Goal: Communication & Community: Connect with others

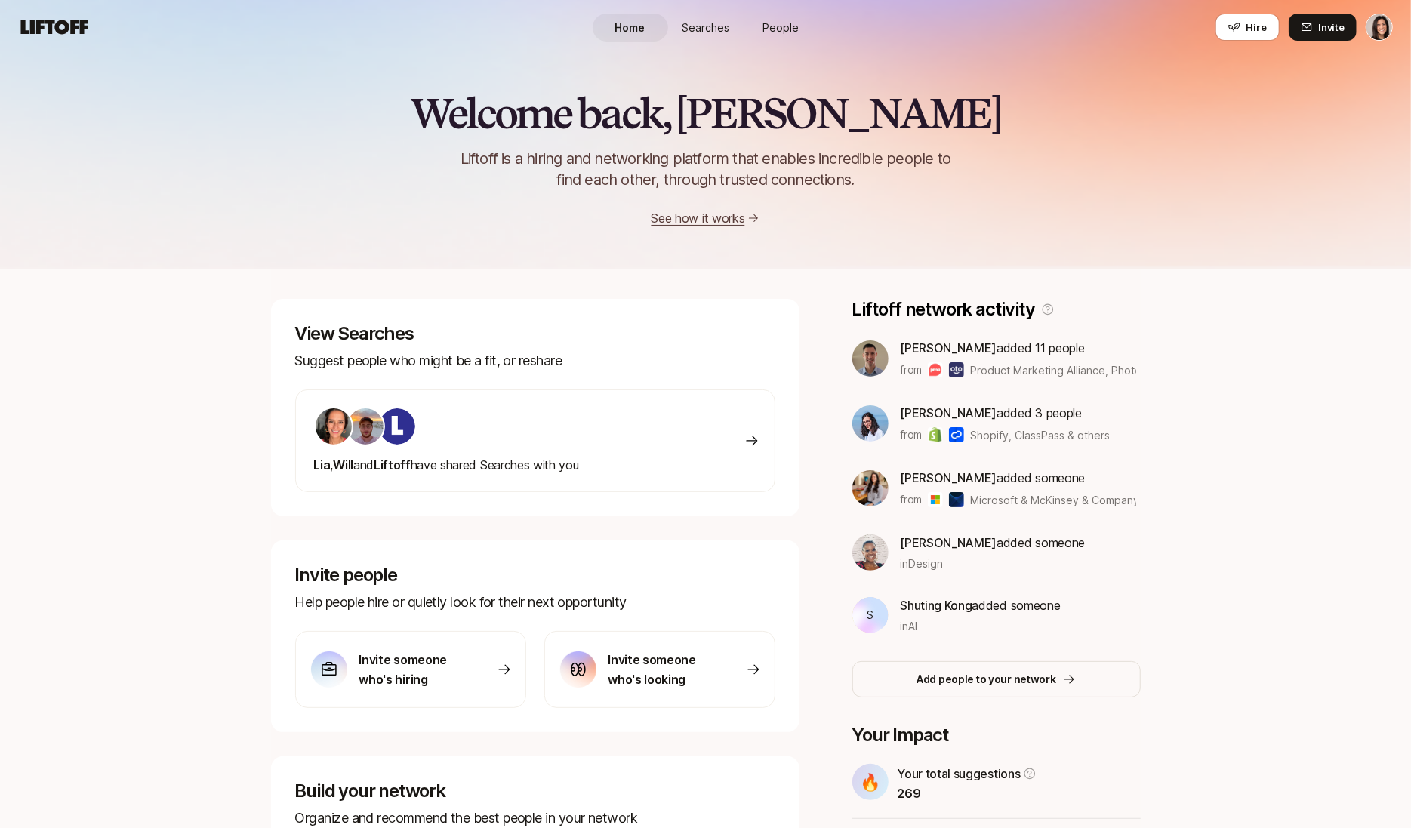
click at [774, 28] on span "People" at bounding box center [781, 28] width 36 height 16
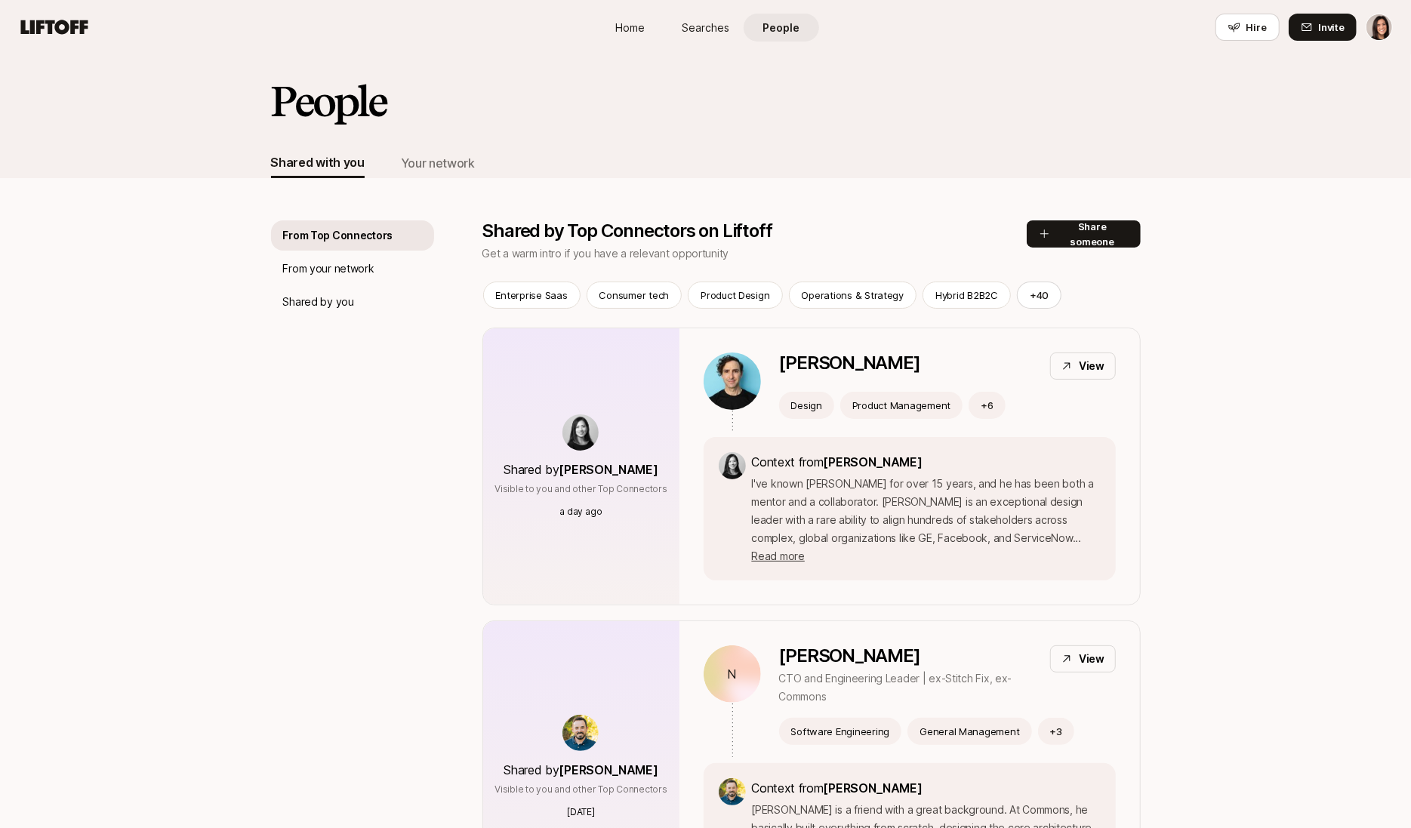
click at [442, 162] on div "Your network" at bounding box center [438, 163] width 74 height 20
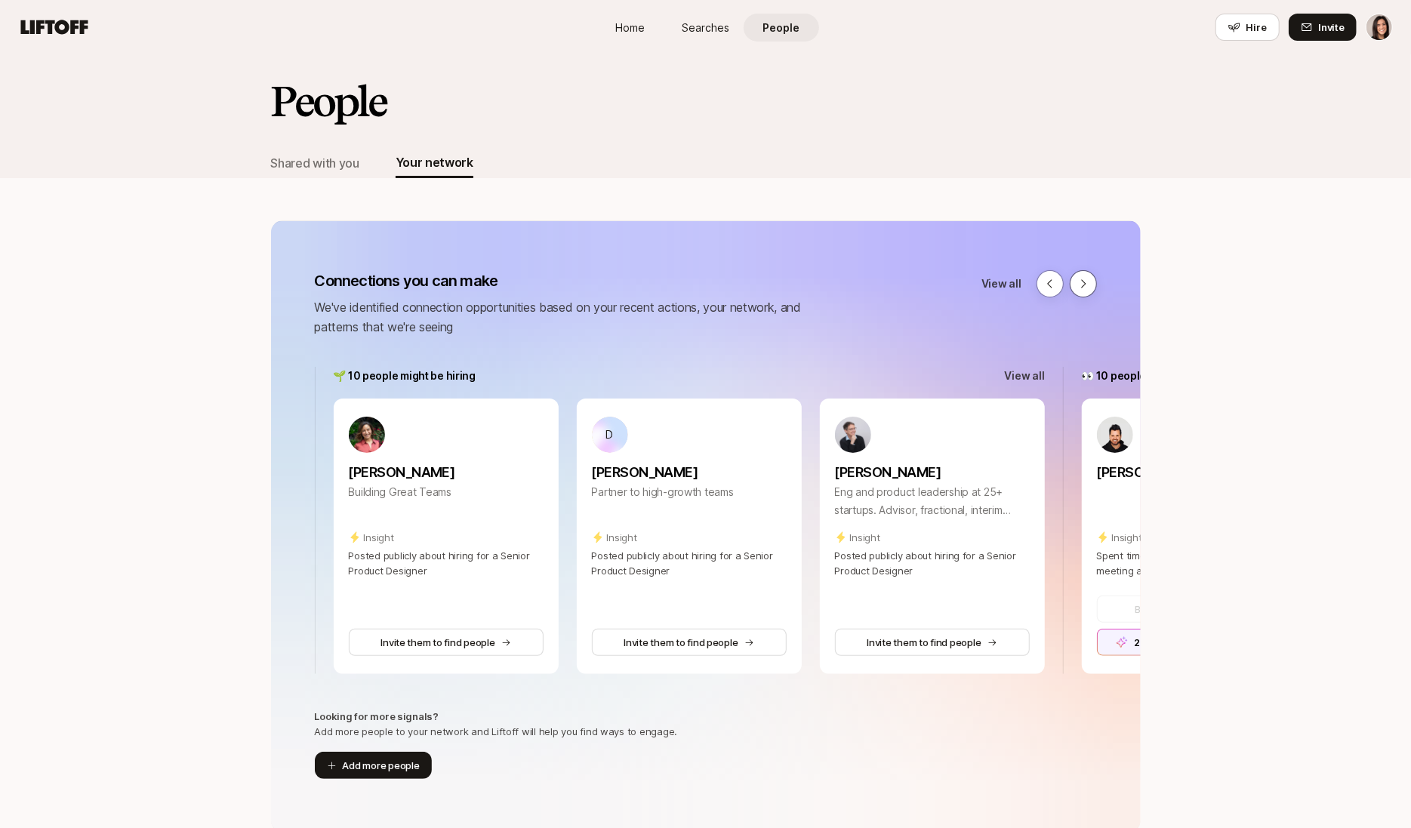
click at [1087, 279] on icon at bounding box center [1083, 284] width 12 height 12
click at [371, 764] on button "Add more people" at bounding box center [373, 765] width 117 height 27
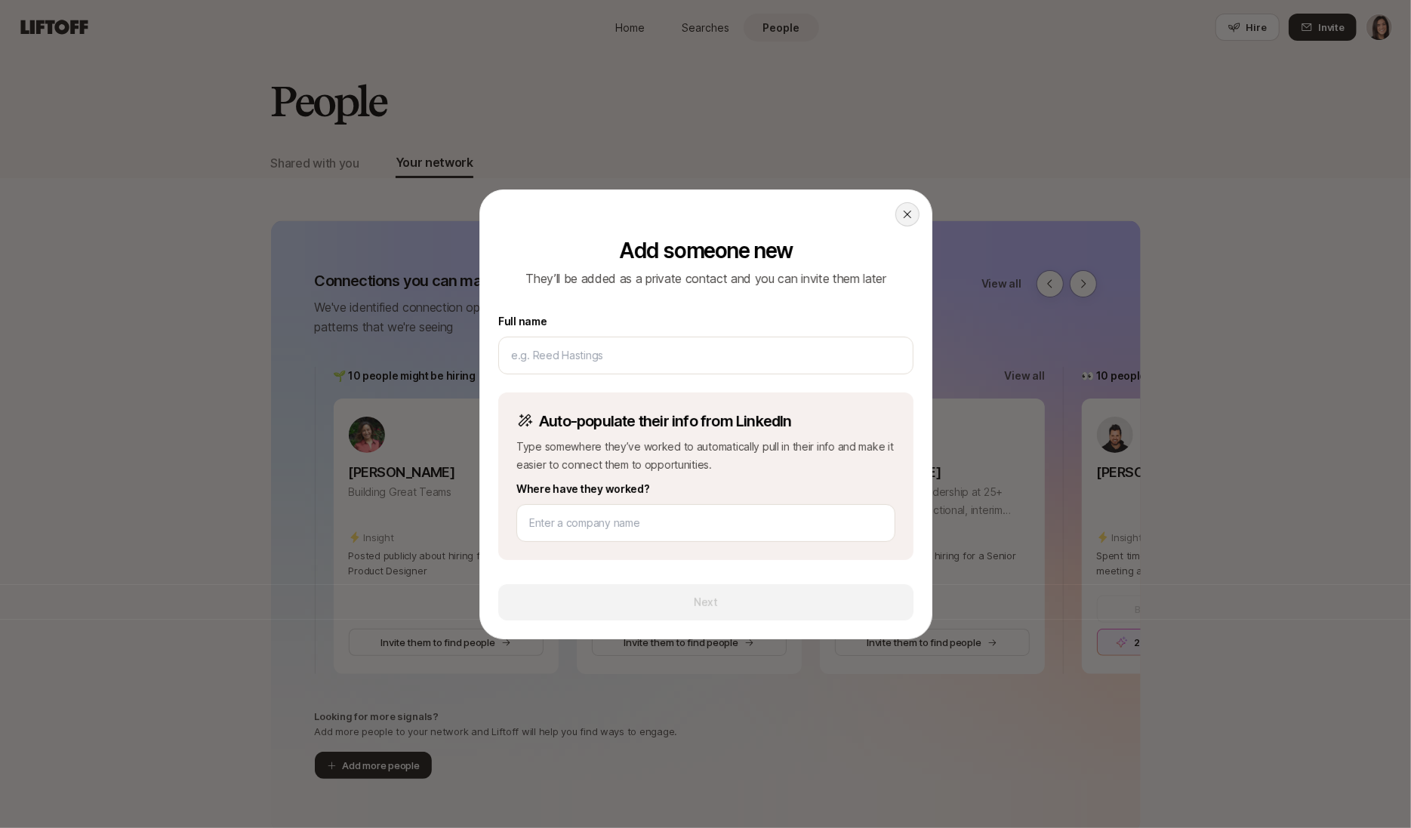
click at [902, 207] on div at bounding box center [907, 214] width 24 height 24
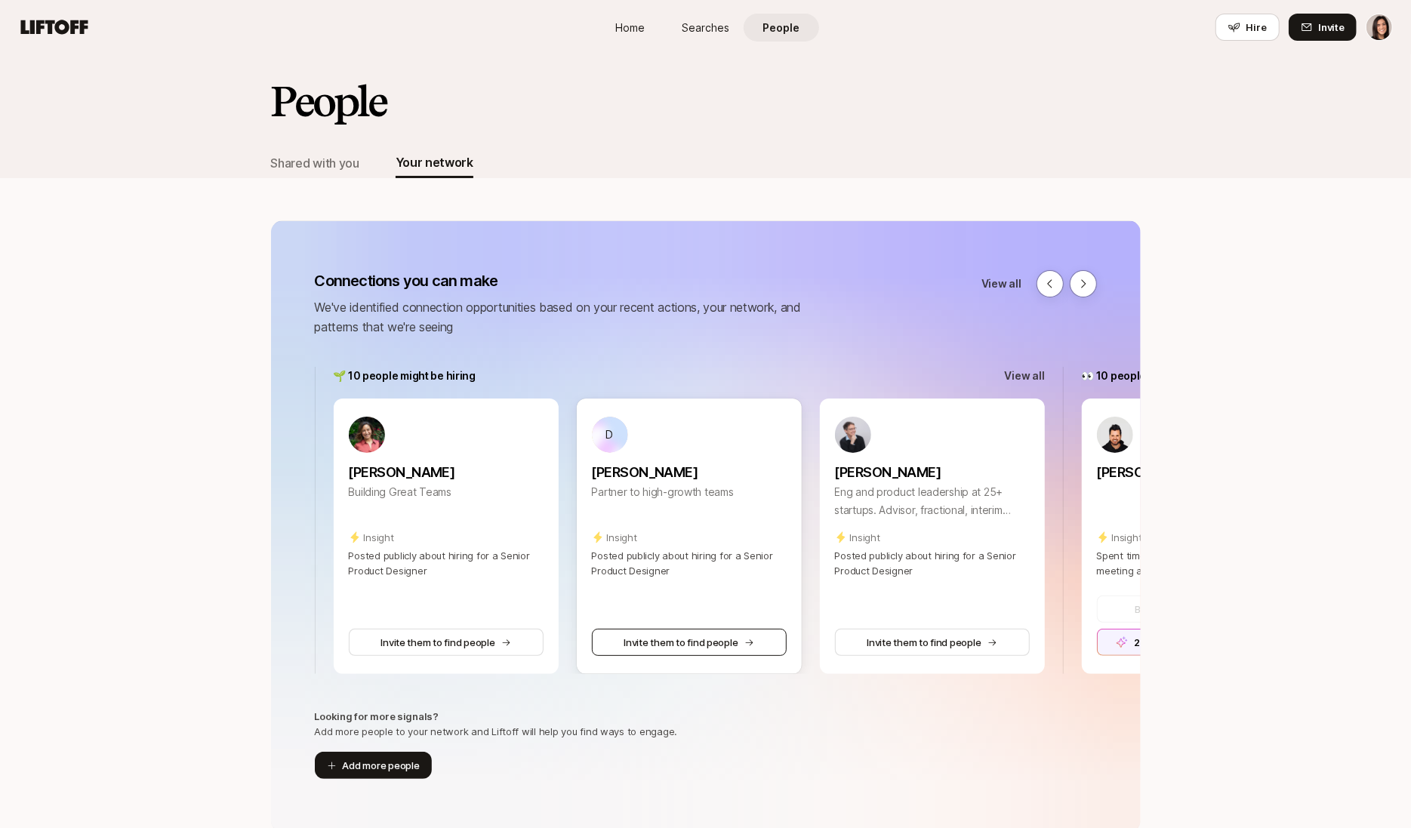
click at [667, 651] on button "Invite them to find people" at bounding box center [689, 642] width 195 height 27
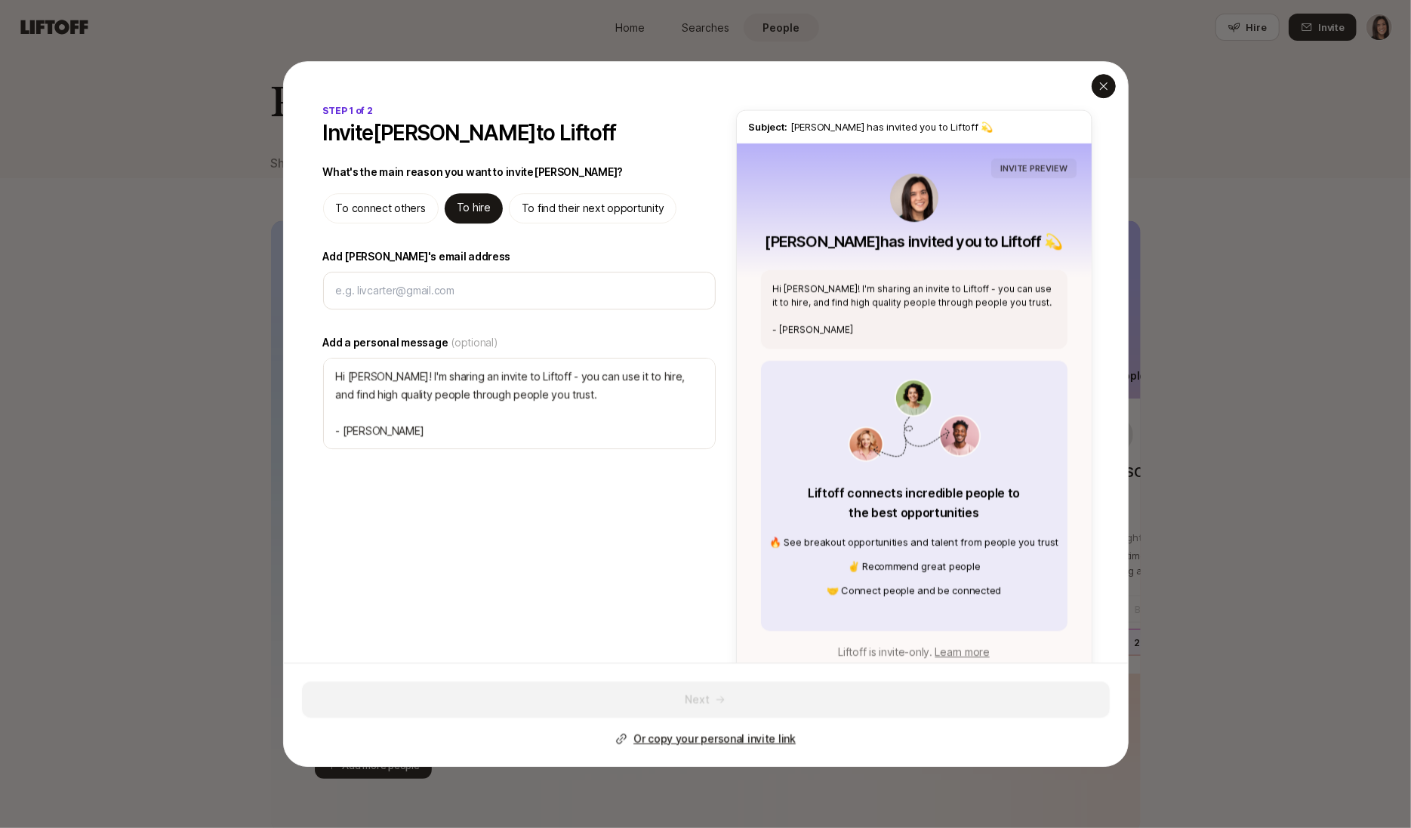
click at [1103, 82] on icon "button" at bounding box center [1104, 86] width 12 height 12
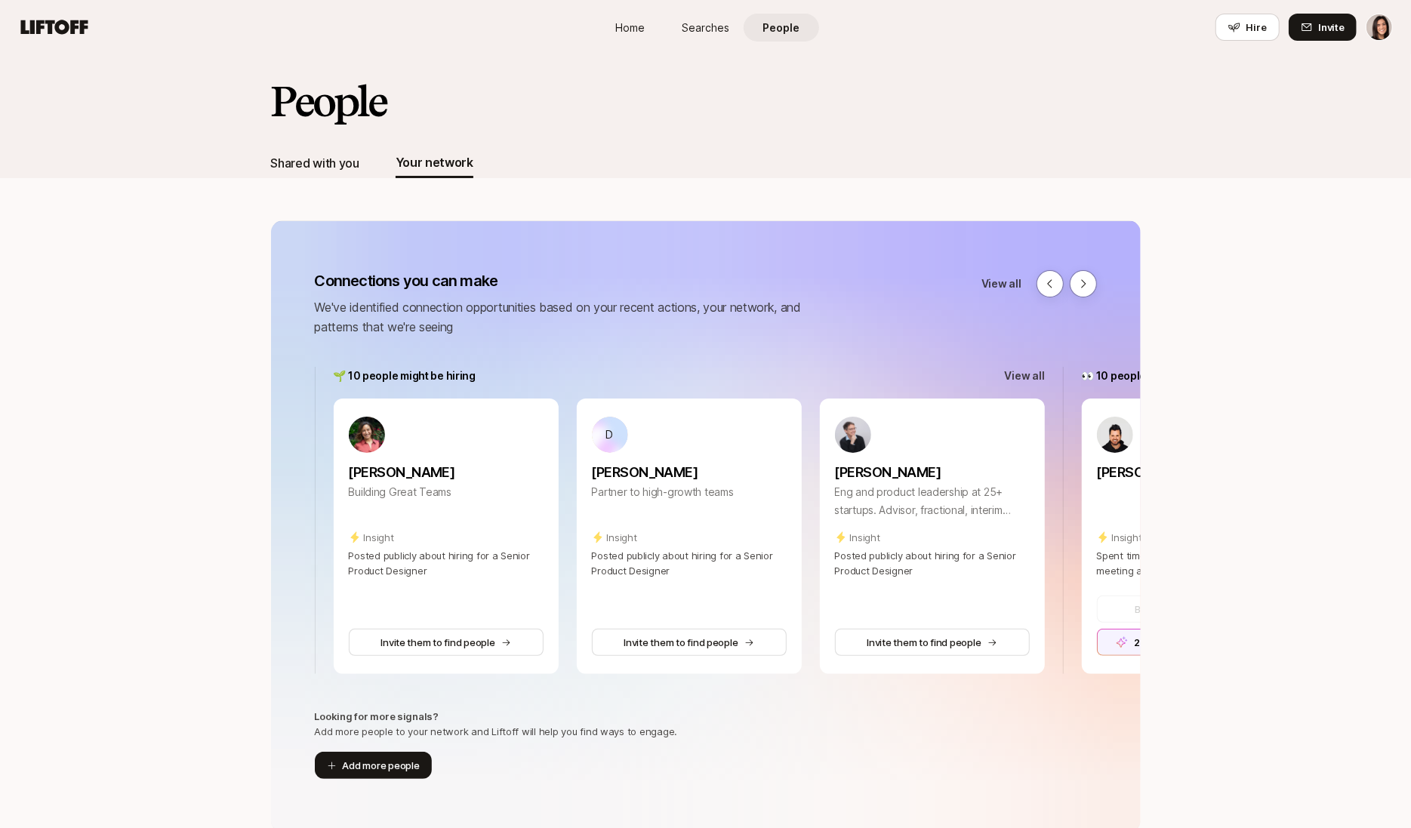
click at [353, 165] on div "Shared with you" at bounding box center [315, 163] width 88 height 20
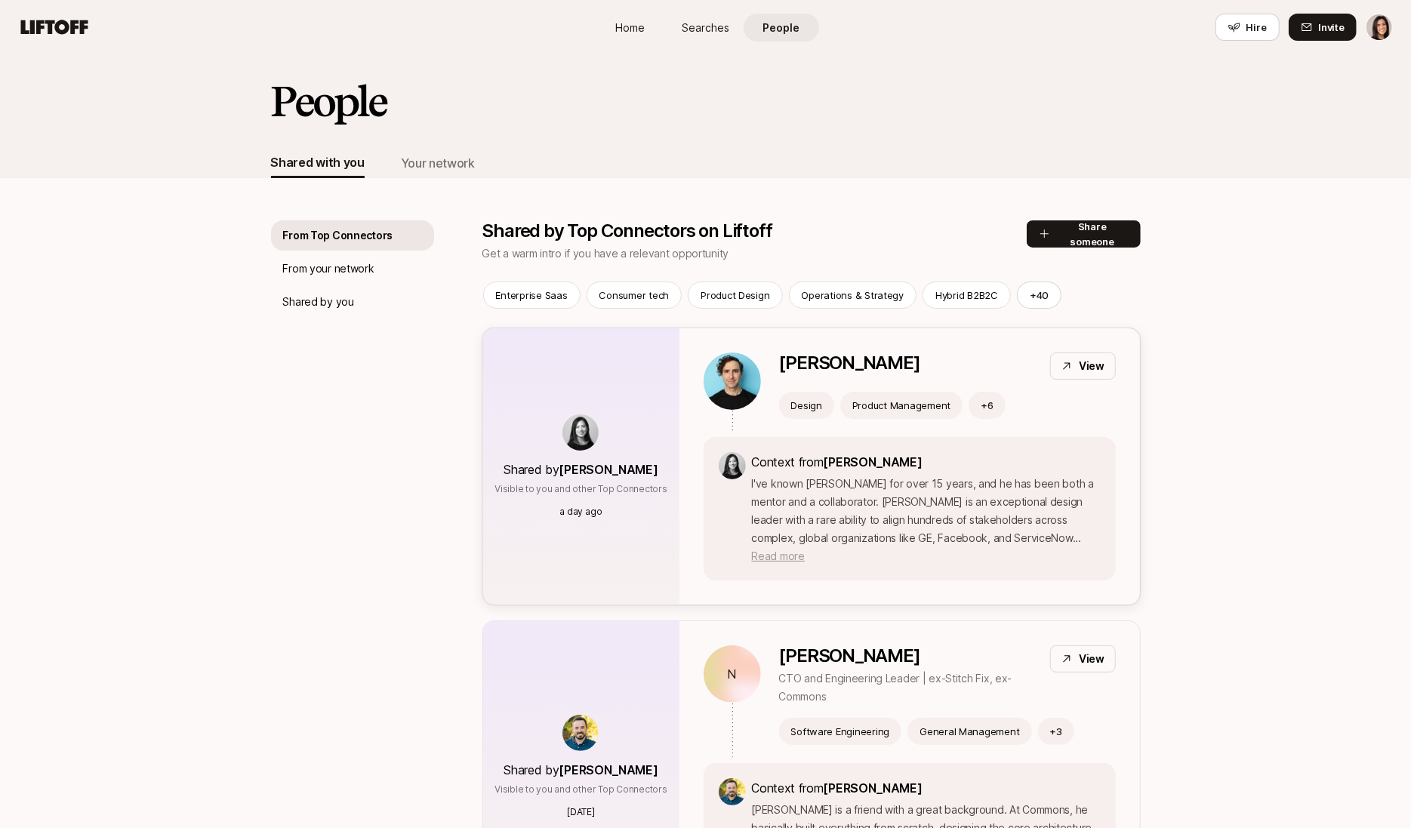
click at [805, 550] on span "Read more" at bounding box center [778, 556] width 53 height 13
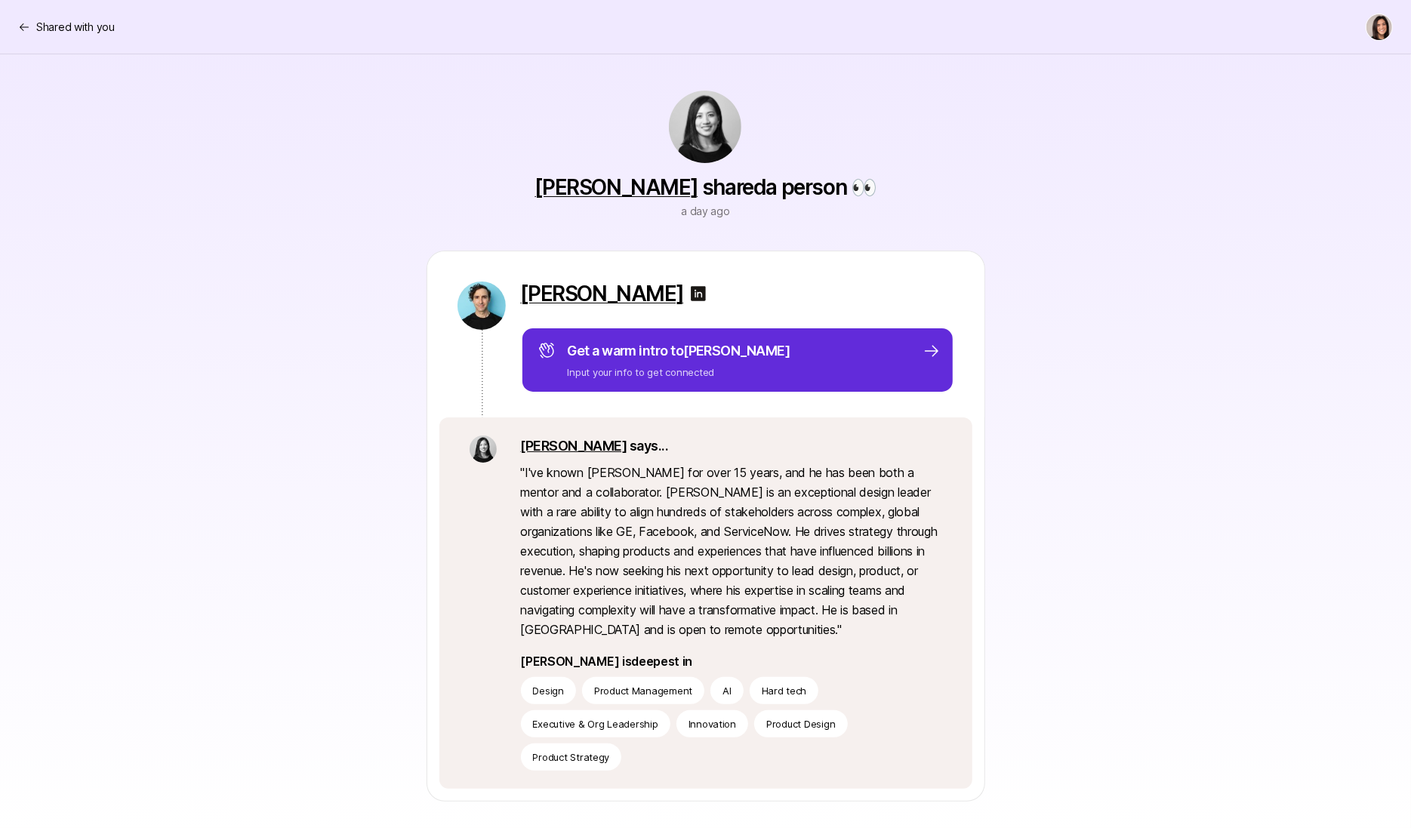
click at [541, 449] on link "Stacy" at bounding box center [574, 446] width 106 height 16
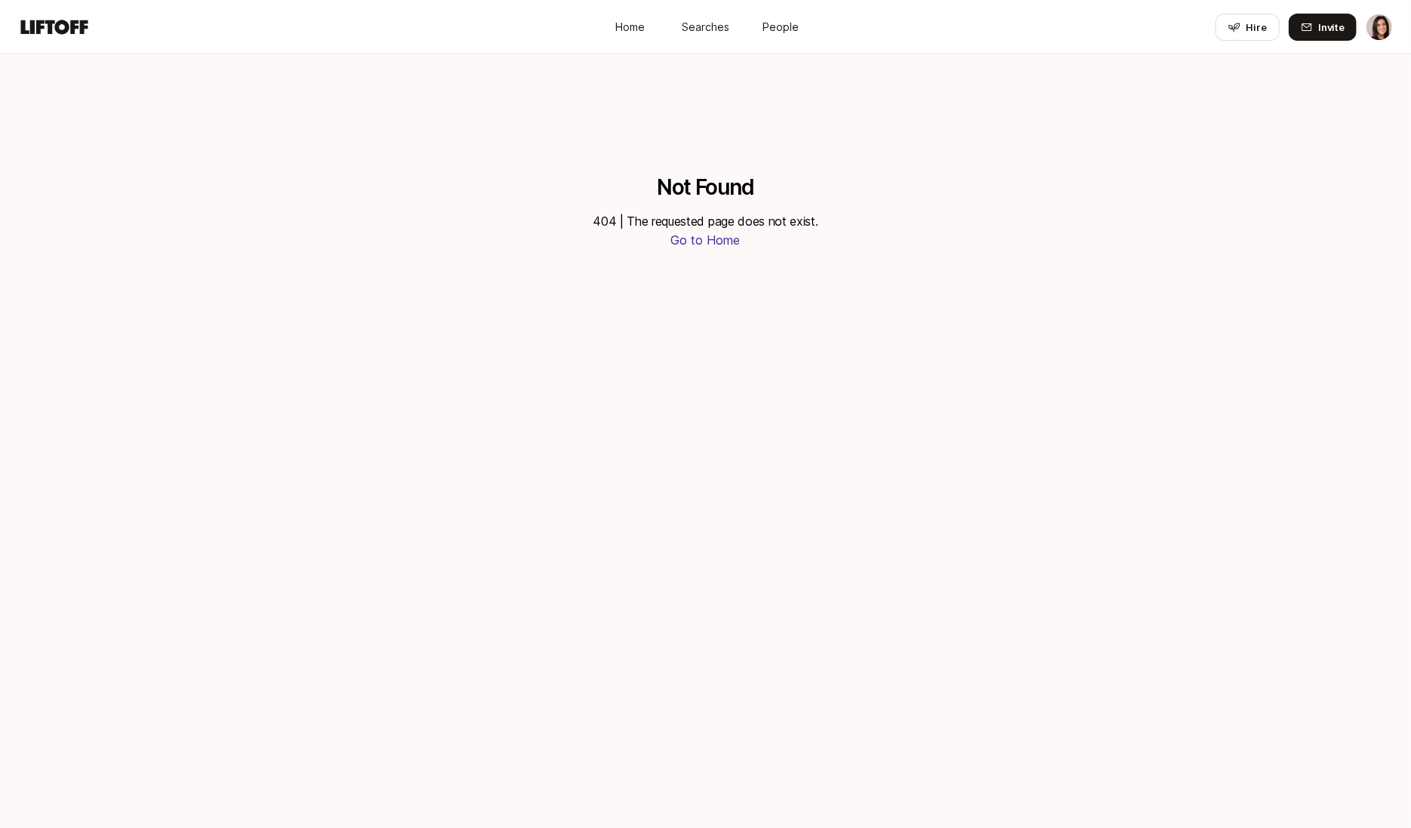
click at [646, 346] on div "Not Found 404 | The requested page does not exist. Go to Home" at bounding box center [705, 441] width 1411 height 774
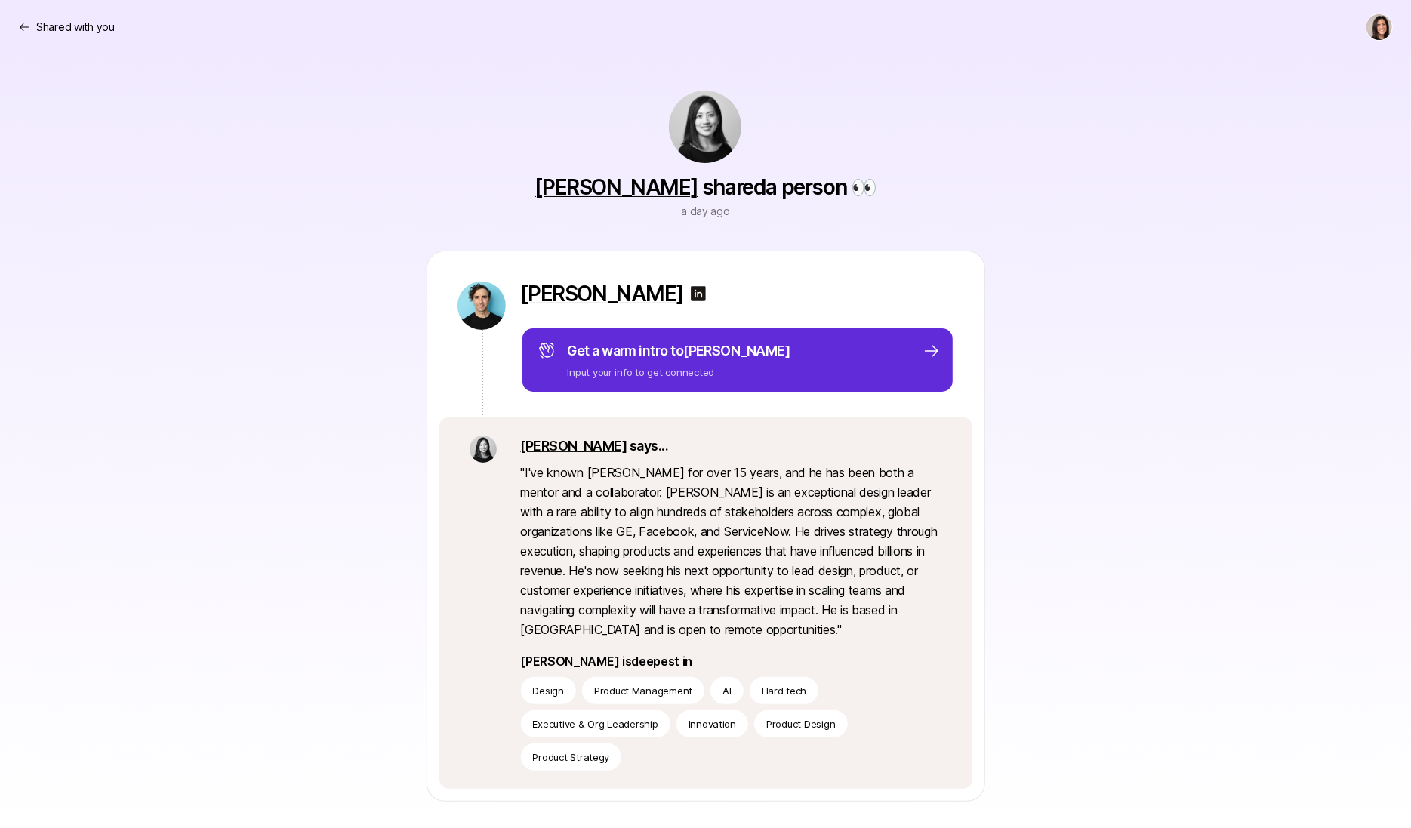
click at [621, 186] on link "[PERSON_NAME]" at bounding box center [616, 187] width 163 height 26
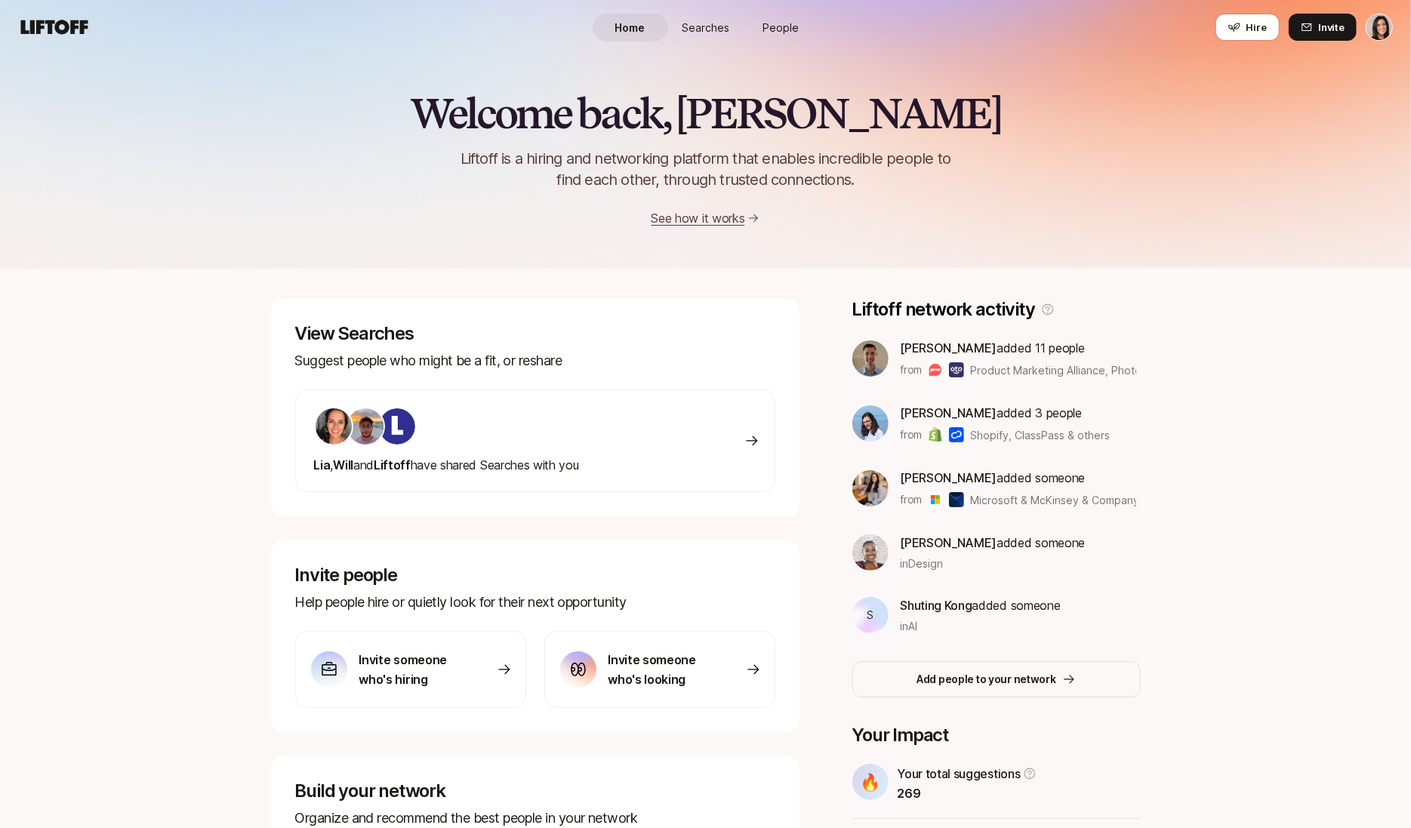
click at [781, 22] on span "People" at bounding box center [781, 28] width 36 height 16
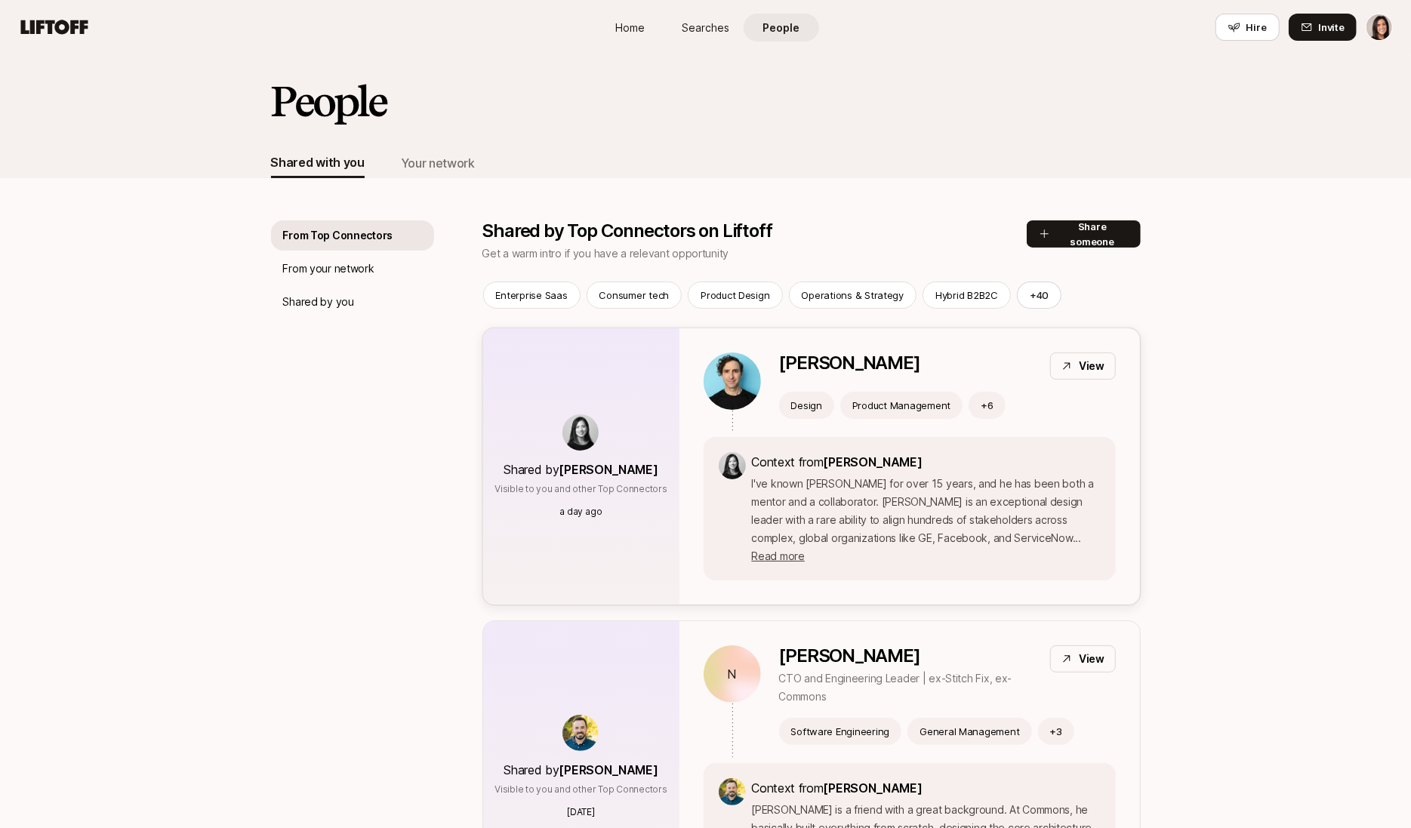
click at [628, 414] on div "Shared by Stacy La Visible to you and other Top Connectors a day ago" at bounding box center [580, 466] width 173 height 104
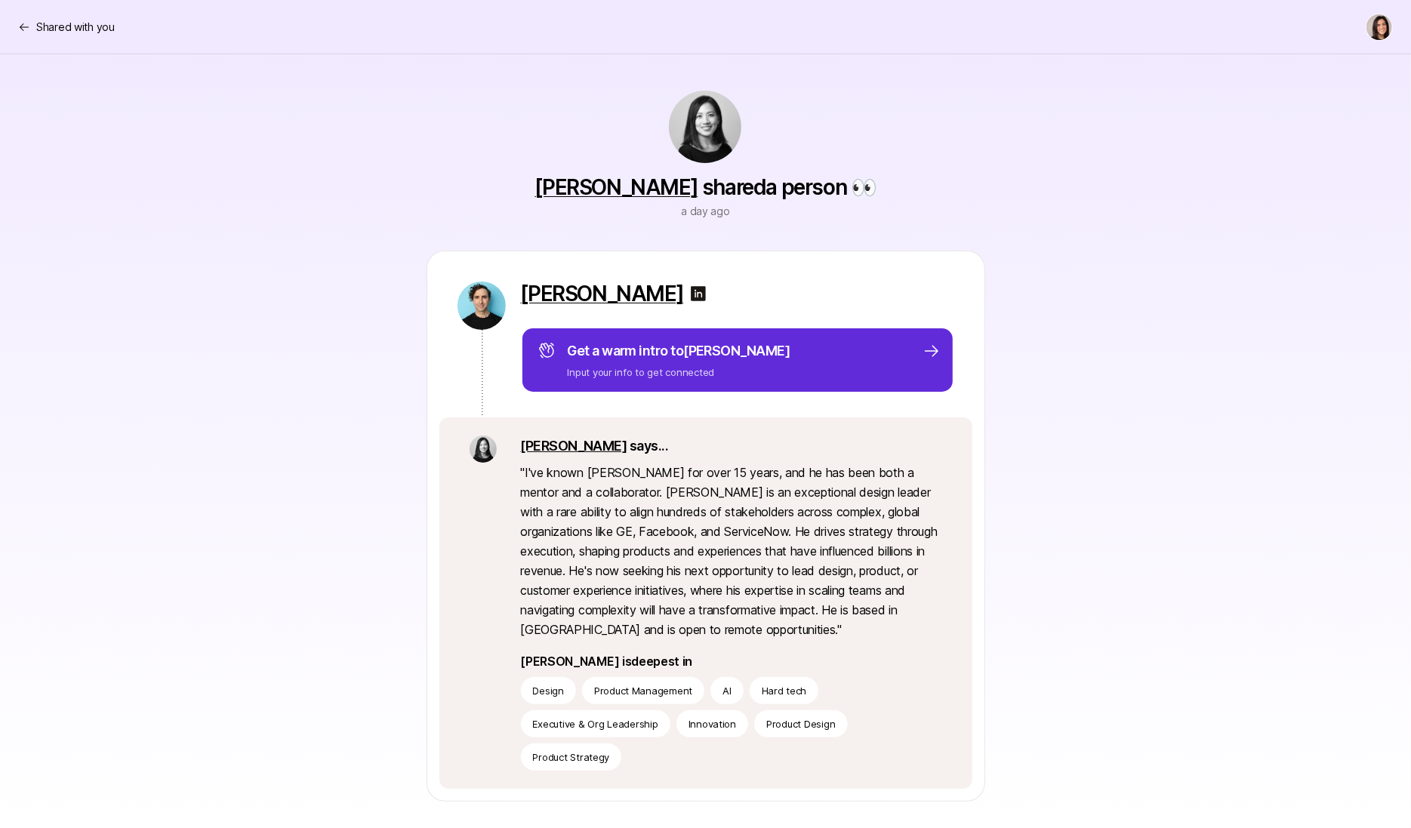
click at [551, 443] on link "Stacy" at bounding box center [574, 446] width 106 height 16
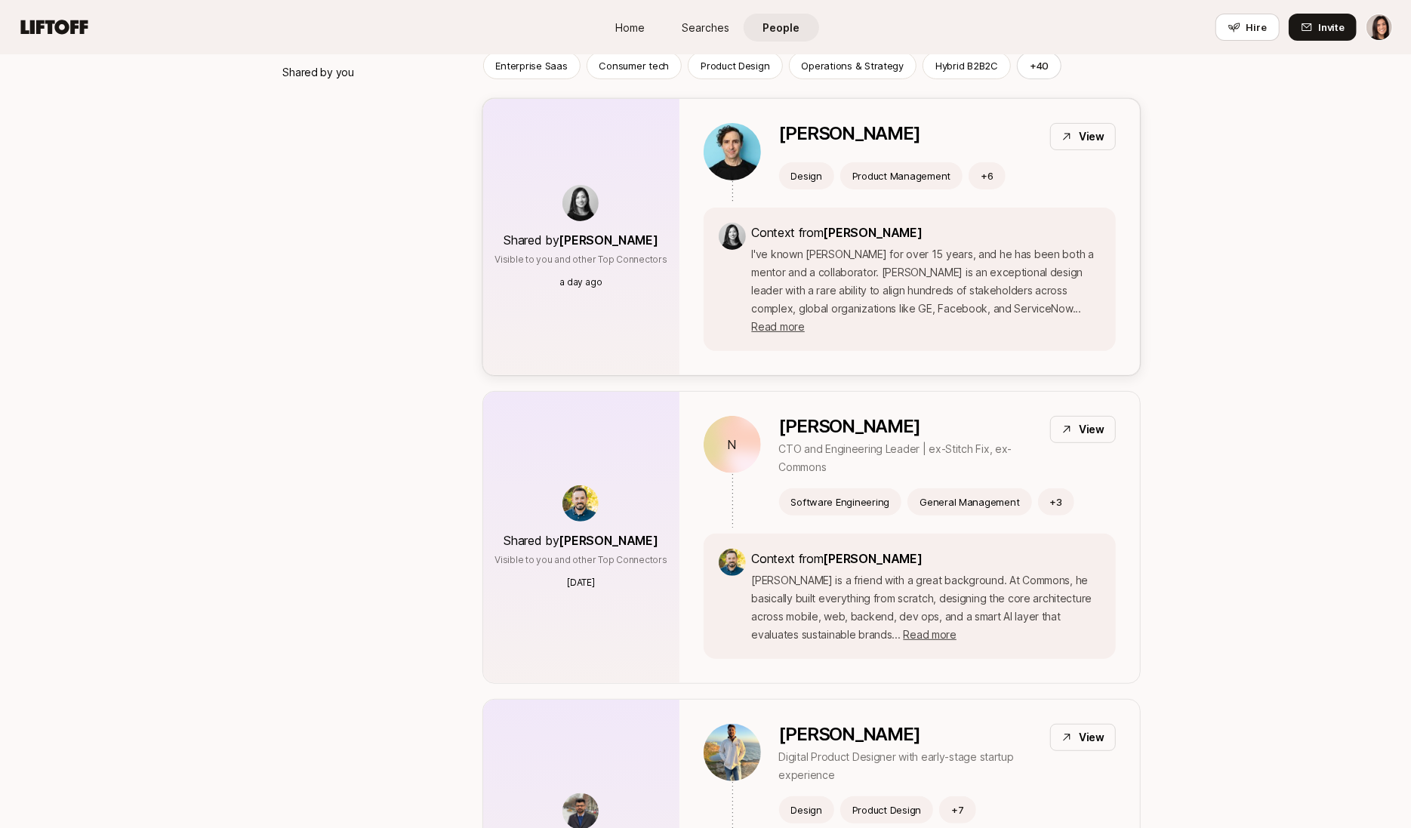
scroll to position [257, 0]
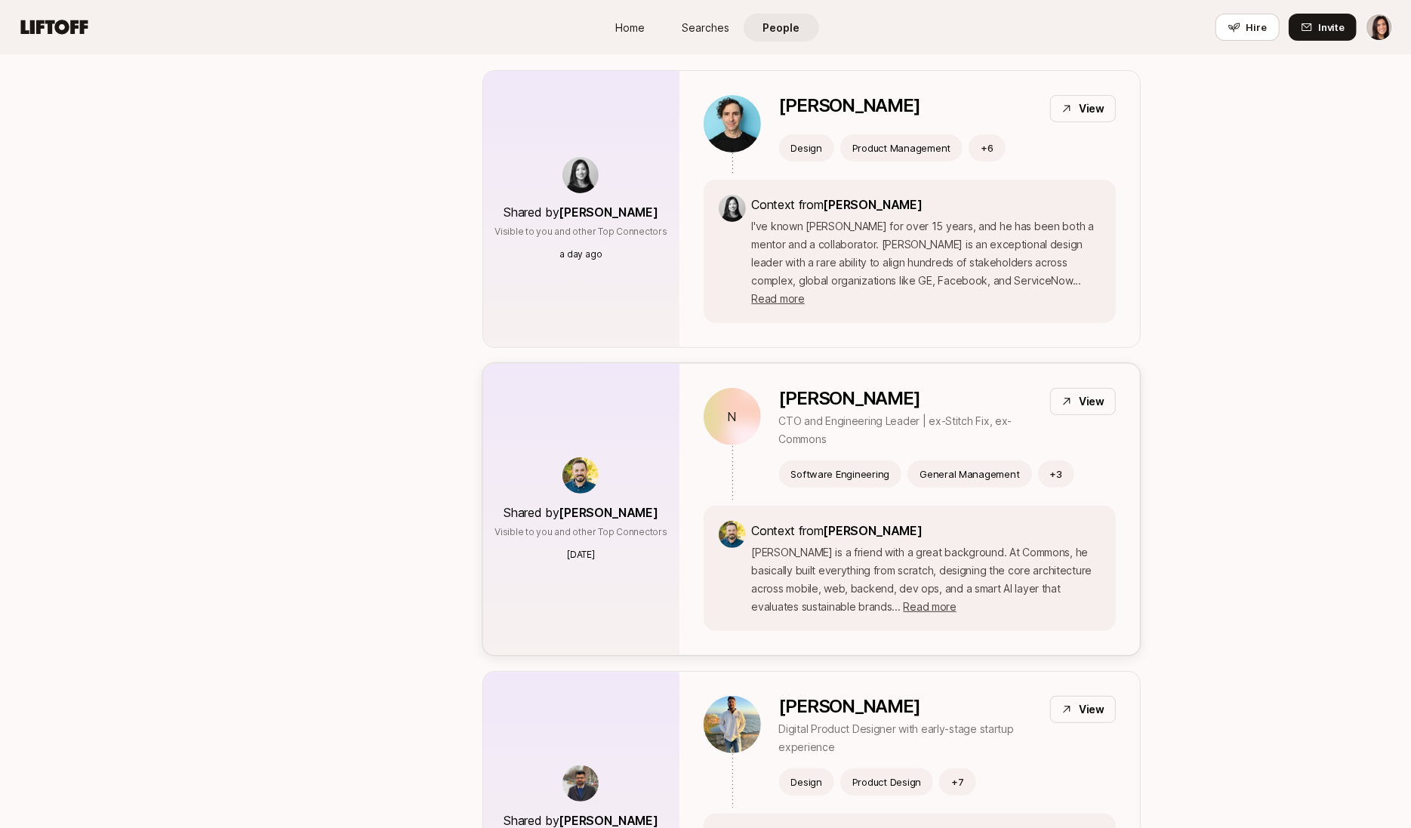
click at [696, 396] on div "N Nick Reavill CTO and Engineering Leader | ex-Stitch Fix, ex-Commons View Soft…" at bounding box center [909, 509] width 461 height 291
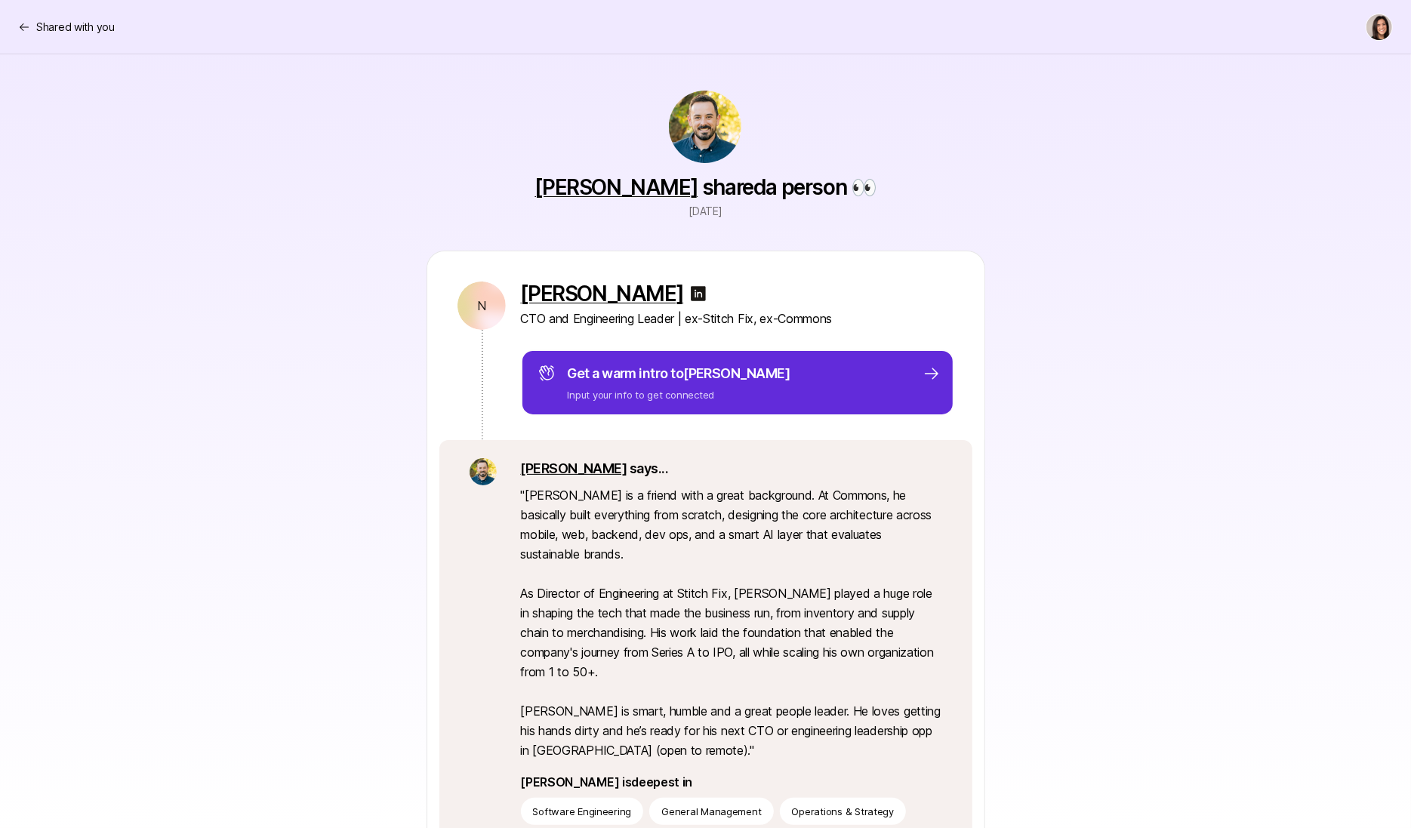
click at [538, 470] on link "Chris" at bounding box center [574, 469] width 106 height 16
click at [46, 25] on p "Shared with you" at bounding box center [75, 27] width 79 height 18
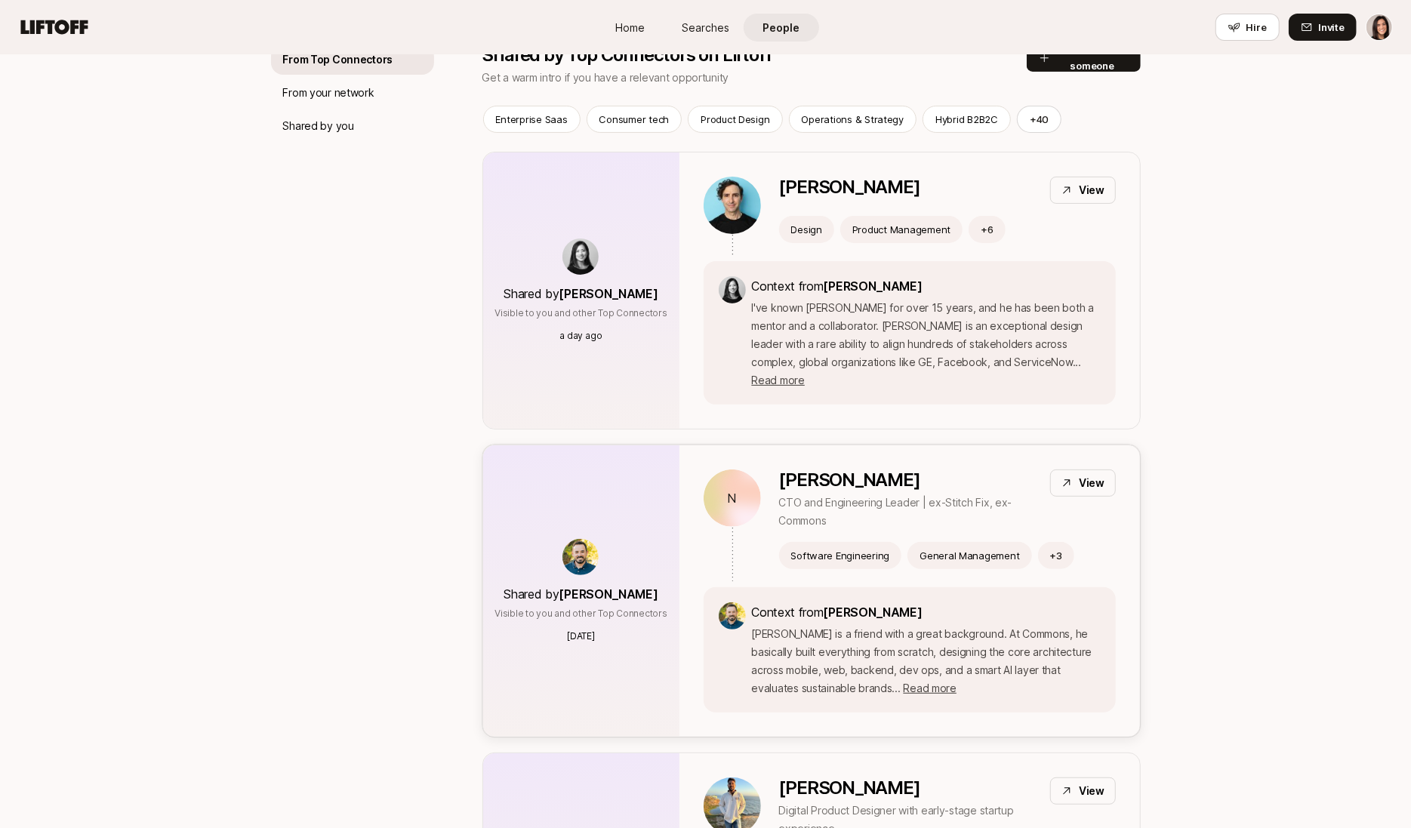
scroll to position [28, 0]
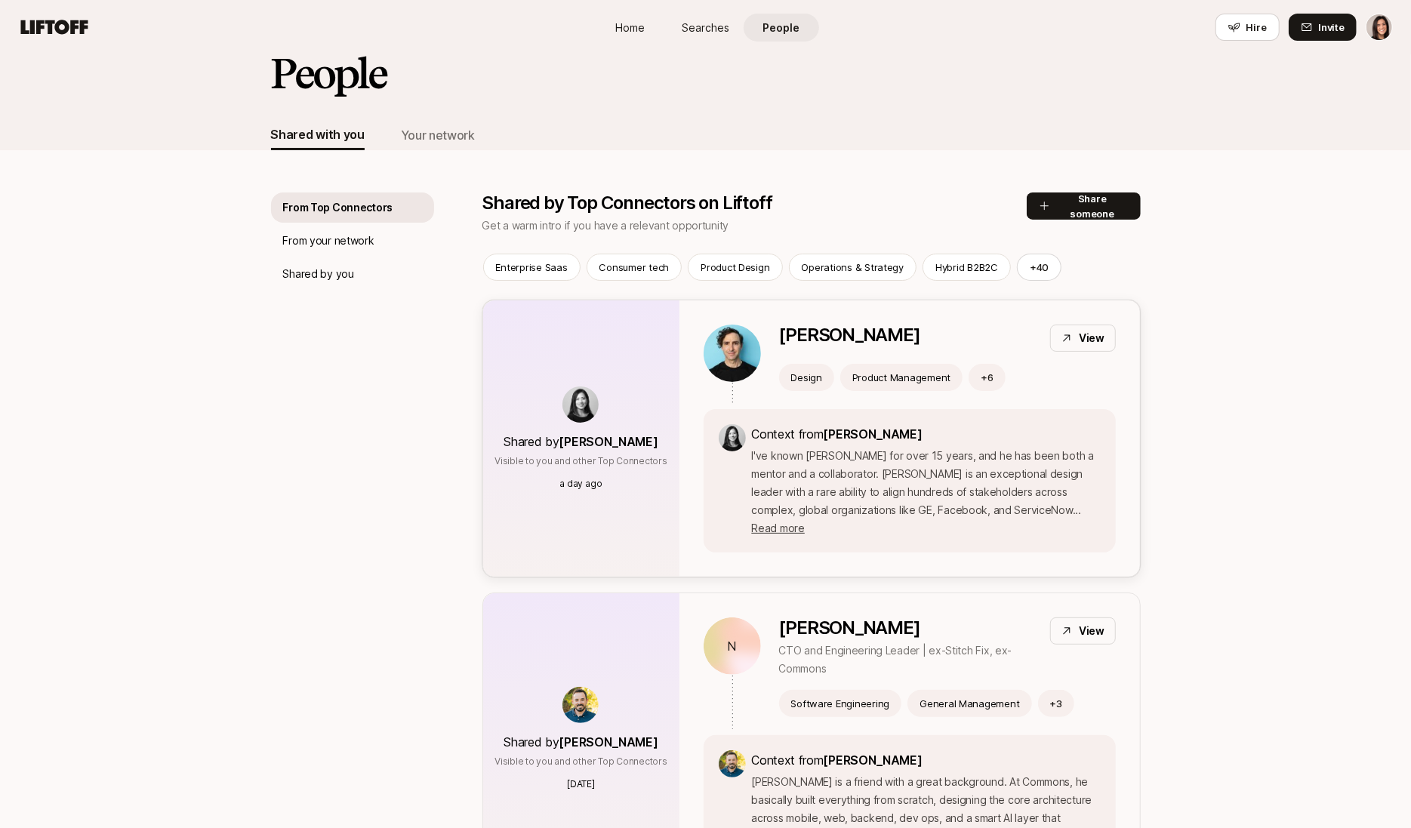
click at [655, 371] on div "Shared by Stacy La Visible to you and other Top Connectors a day ago" at bounding box center [581, 438] width 196 height 276
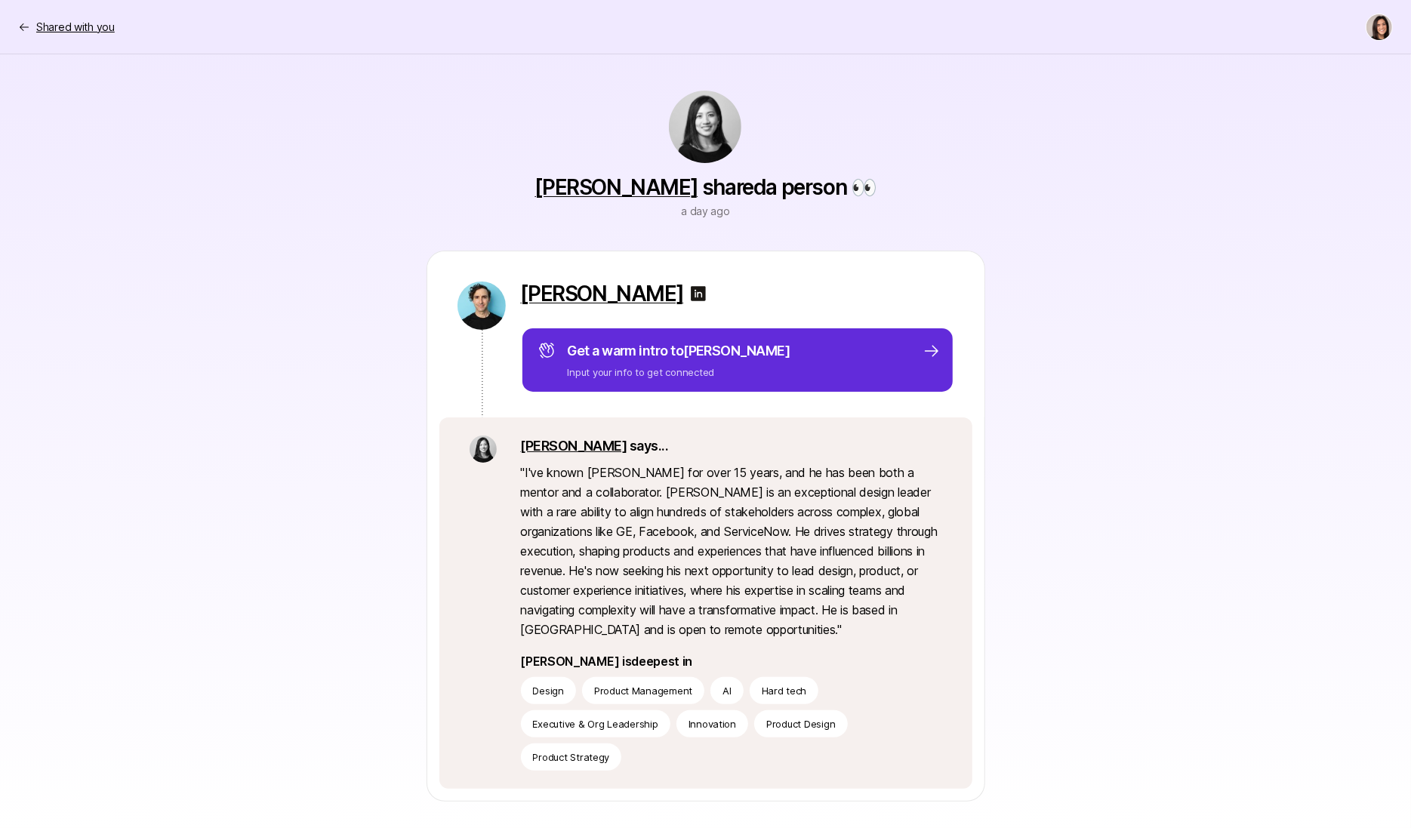
click at [60, 30] on p "Shared with you" at bounding box center [75, 27] width 79 height 18
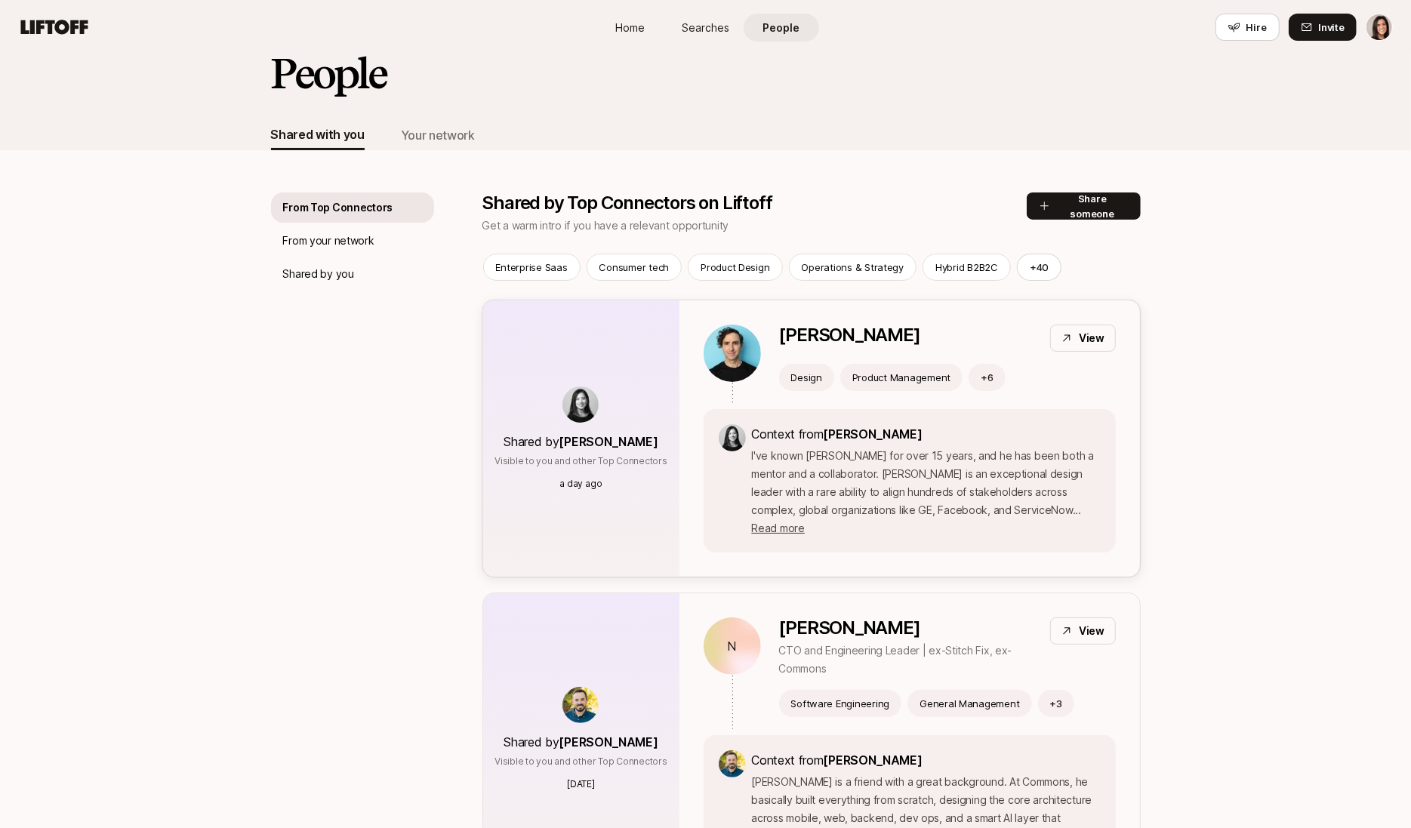
click at [562, 347] on div "Shared by Stacy La Visible to you and other Top Connectors a day ago" at bounding box center [581, 438] width 196 height 276
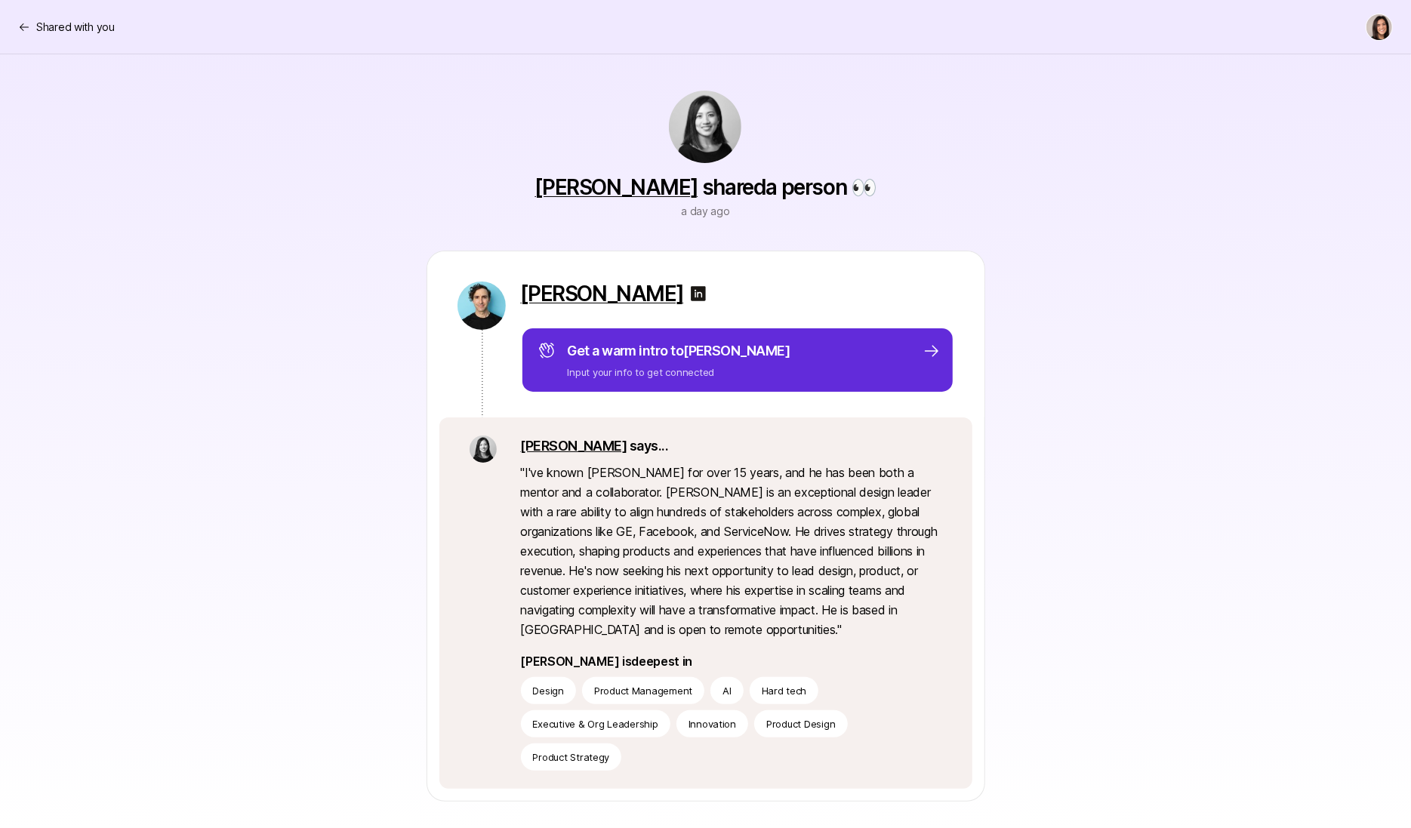
click at [544, 451] on link "Stacy" at bounding box center [574, 446] width 106 height 16
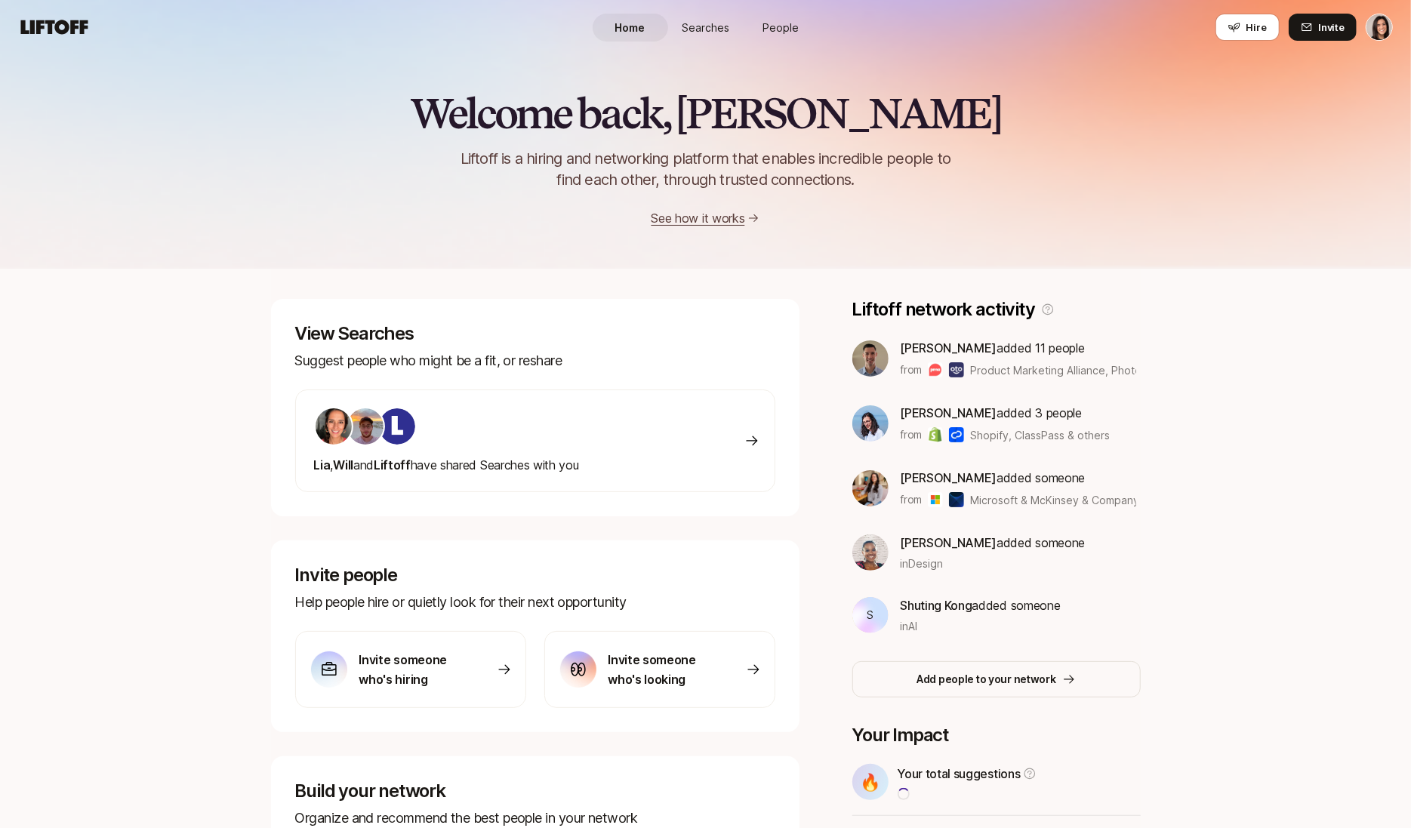
click at [791, 26] on span "People" at bounding box center [781, 28] width 36 height 16
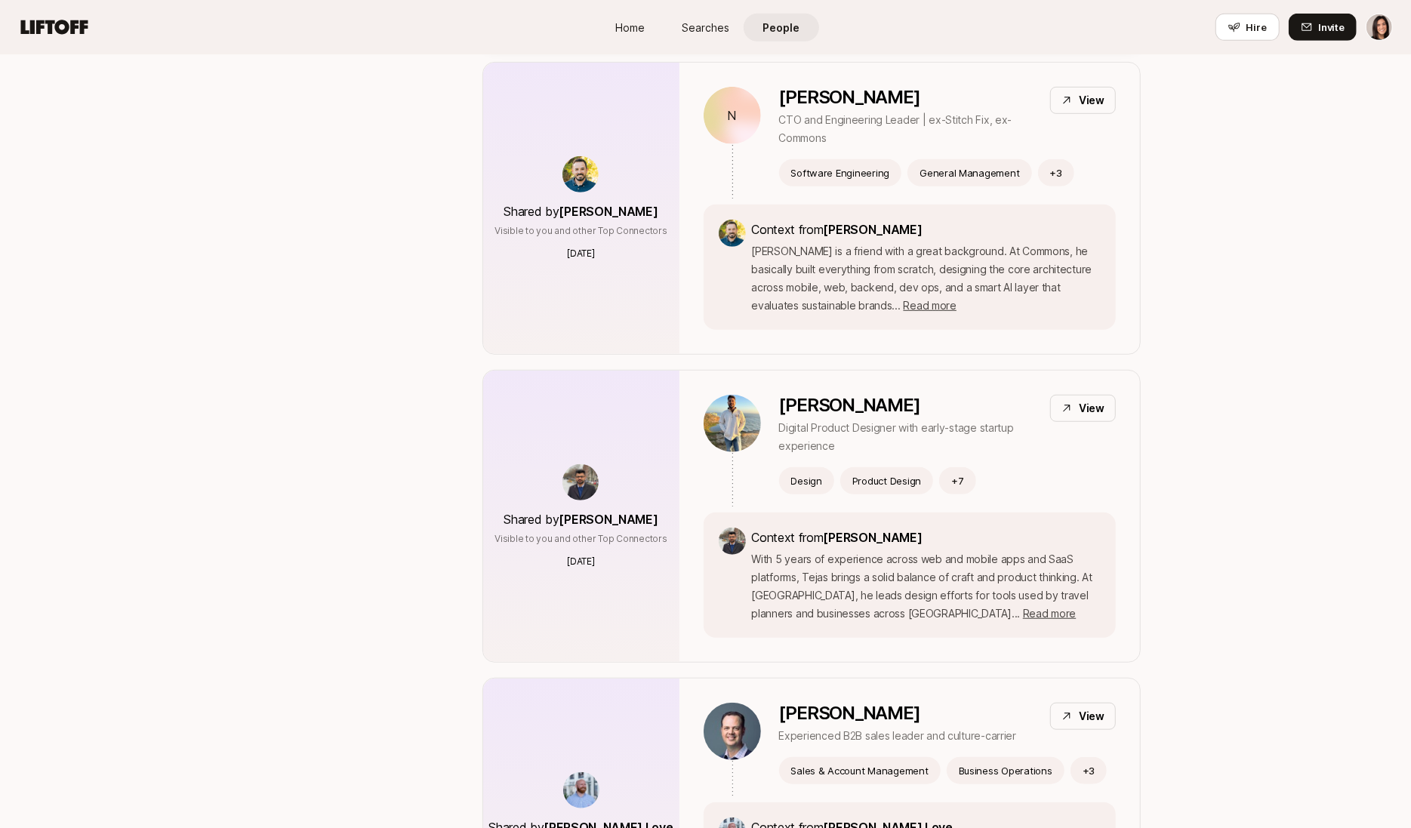
scroll to position [638, 0]
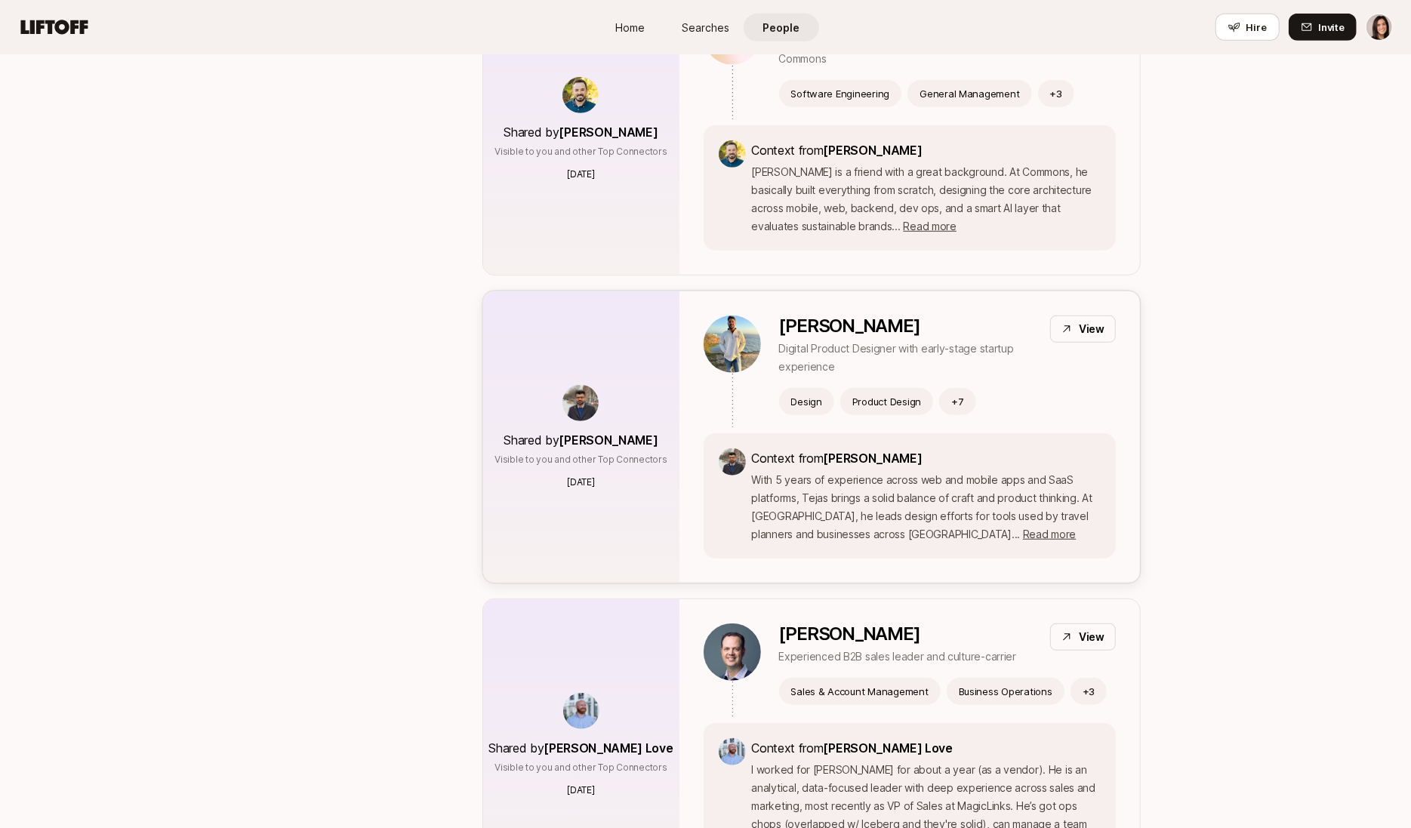
click at [652, 348] on div "Shared by Darshan Gajara Visible to you and other Top Connectors 3 days ago" at bounding box center [581, 436] width 196 height 291
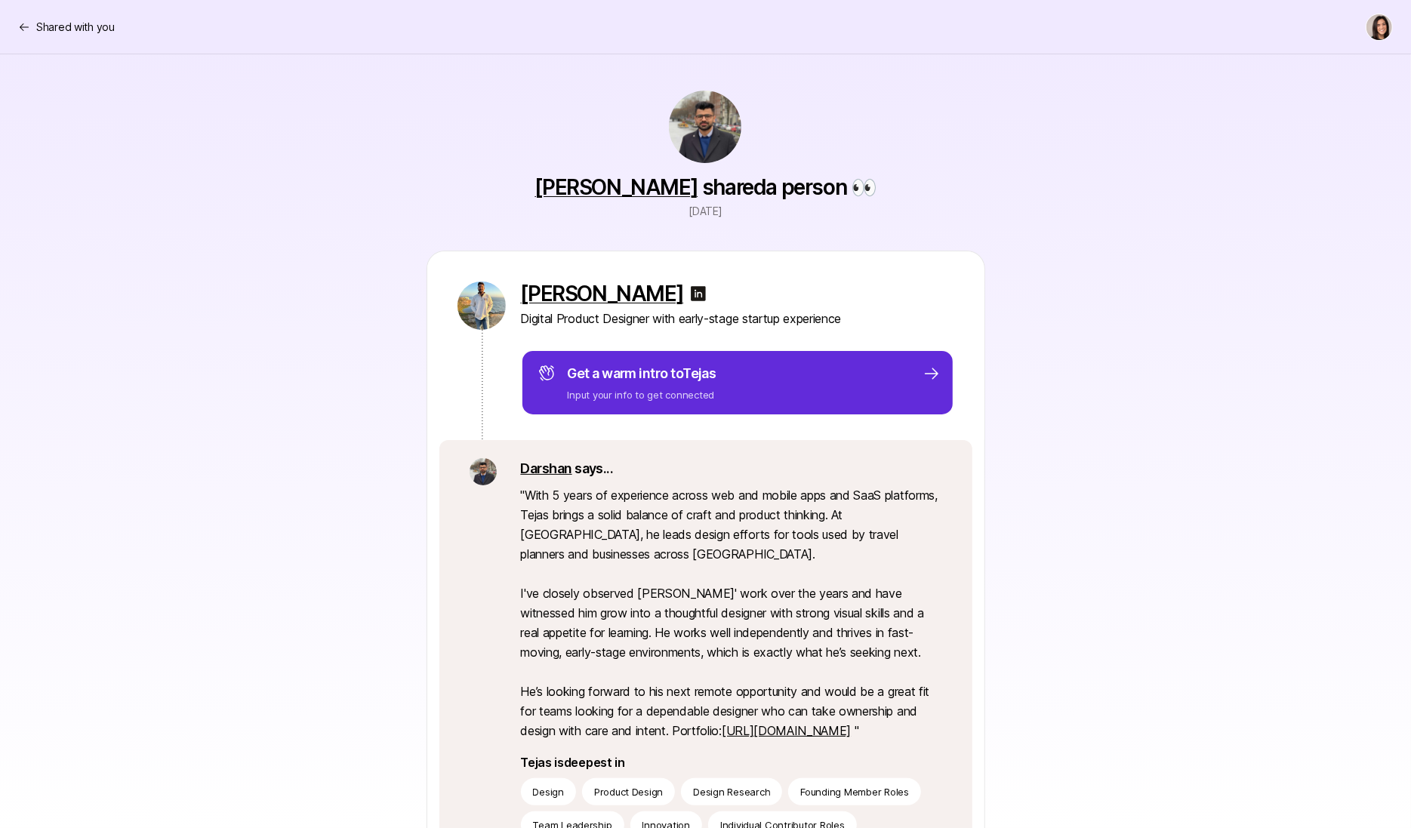
click at [554, 472] on link "Darshan" at bounding box center [546, 469] width 51 height 16
click at [570, 199] on link "[PERSON_NAME]" at bounding box center [616, 187] width 163 height 26
click at [547, 474] on link "Darshan" at bounding box center [546, 469] width 51 height 16
click at [42, 26] on p "Shared with you" at bounding box center [75, 27] width 79 height 18
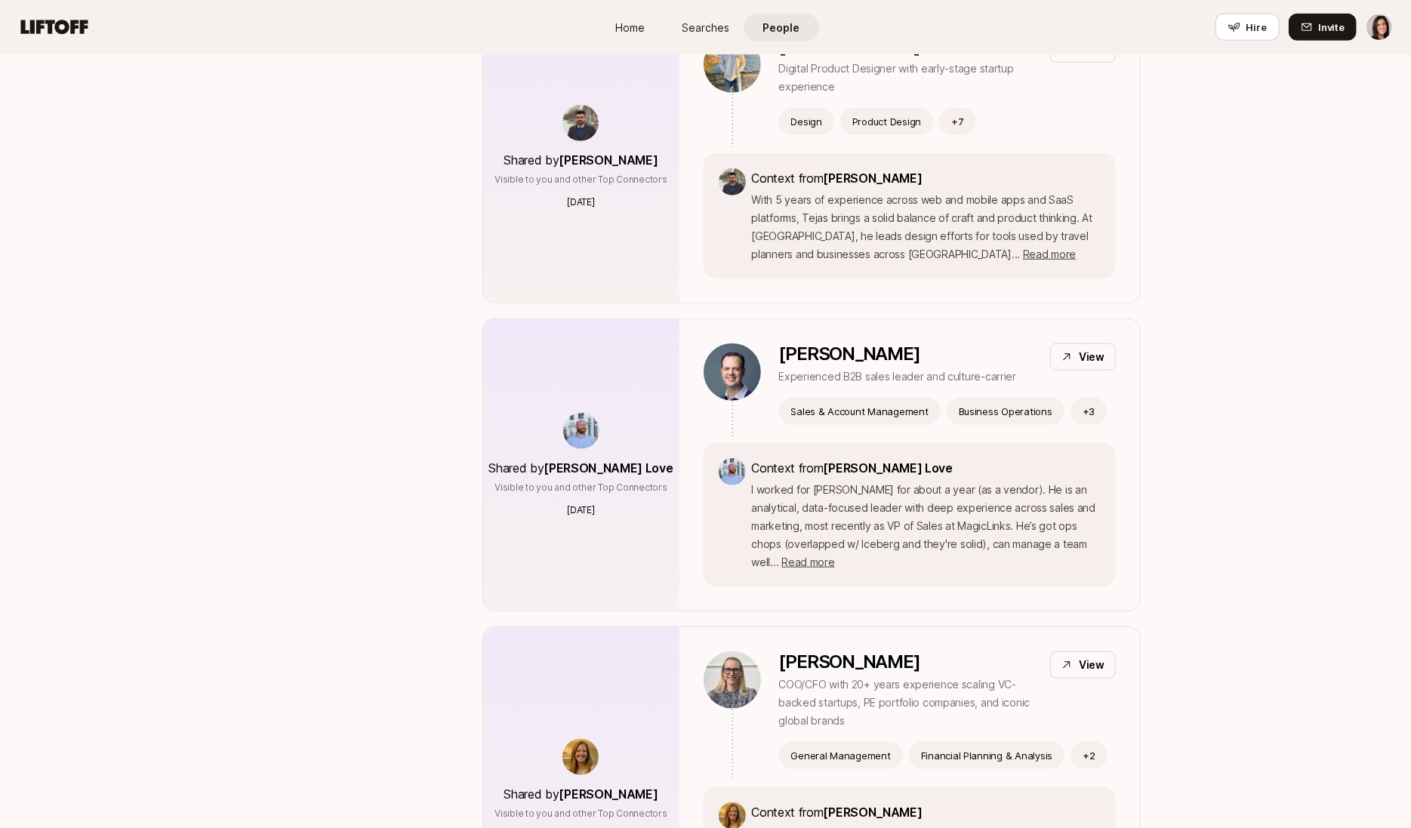
scroll to position [952, 0]
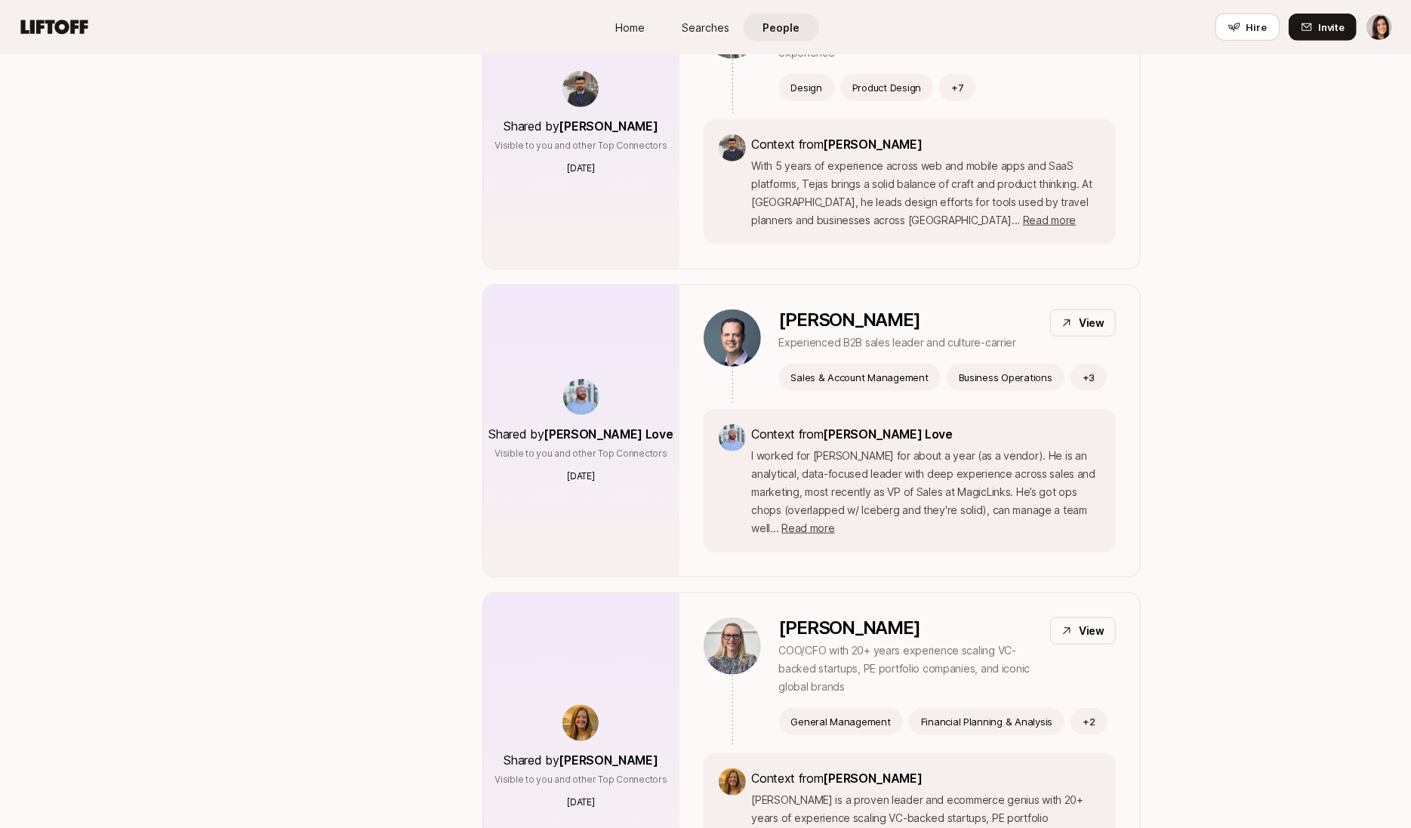
click at [605, 461] on div "Shared by Taft Love Visible to you and other Top Connectors 4 days ago" at bounding box center [581, 430] width 196 height 291
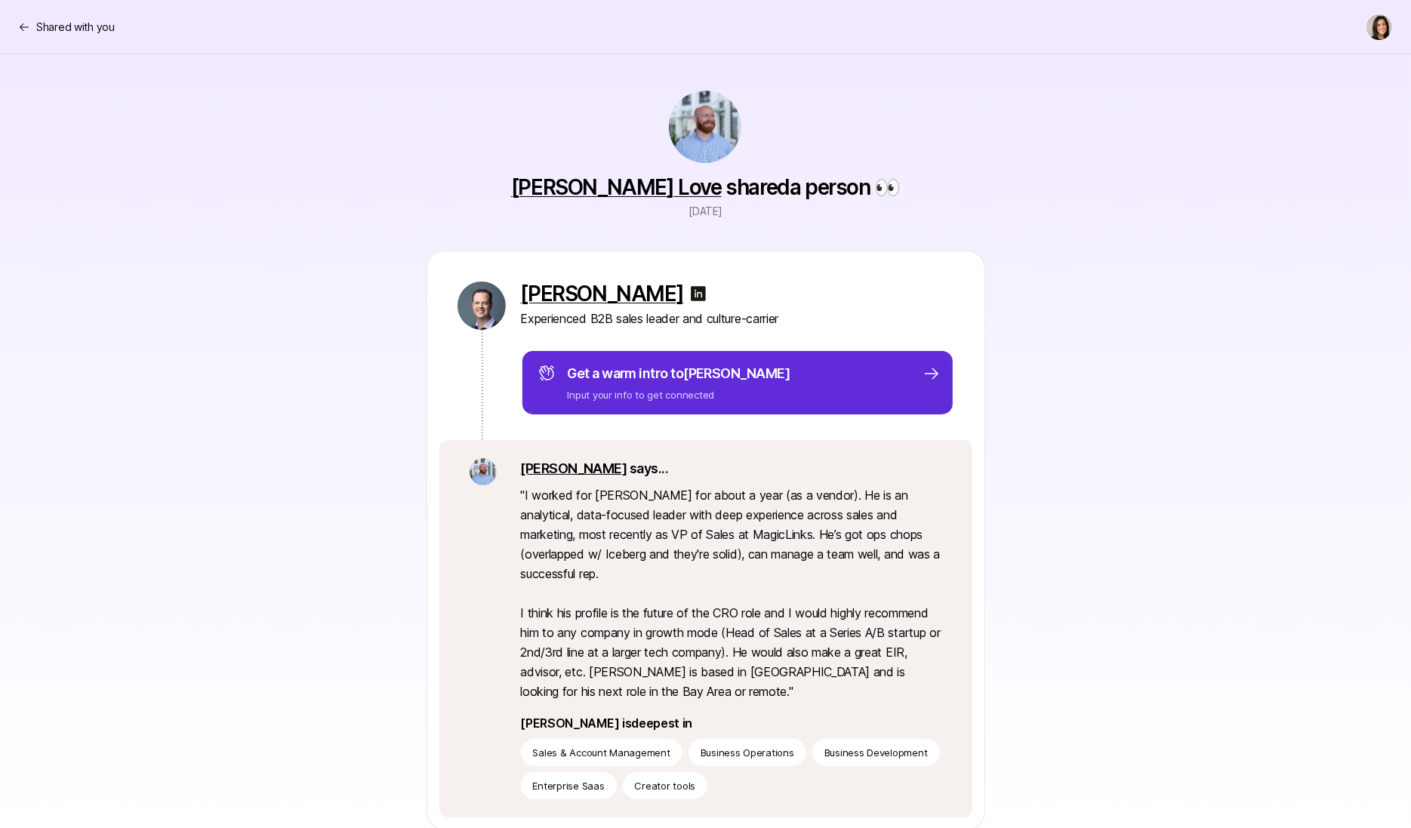
click at [616, 187] on link "[PERSON_NAME] Love" at bounding box center [616, 187] width 211 height 26
click at [58, 38] on div "Shared with you" at bounding box center [705, 27] width 1375 height 27
click at [54, 29] on p "Shared with you" at bounding box center [75, 27] width 79 height 18
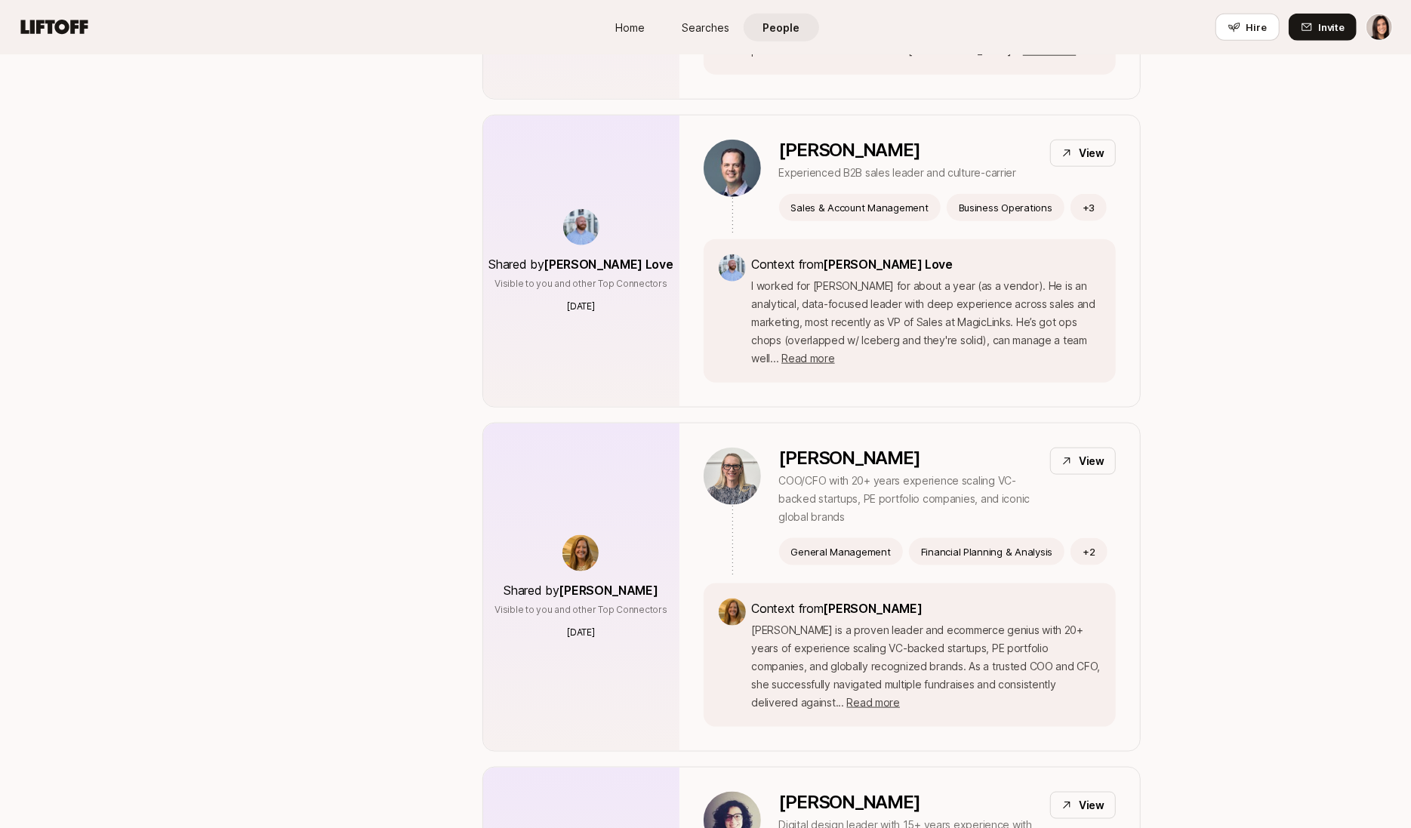
scroll to position [1146, 0]
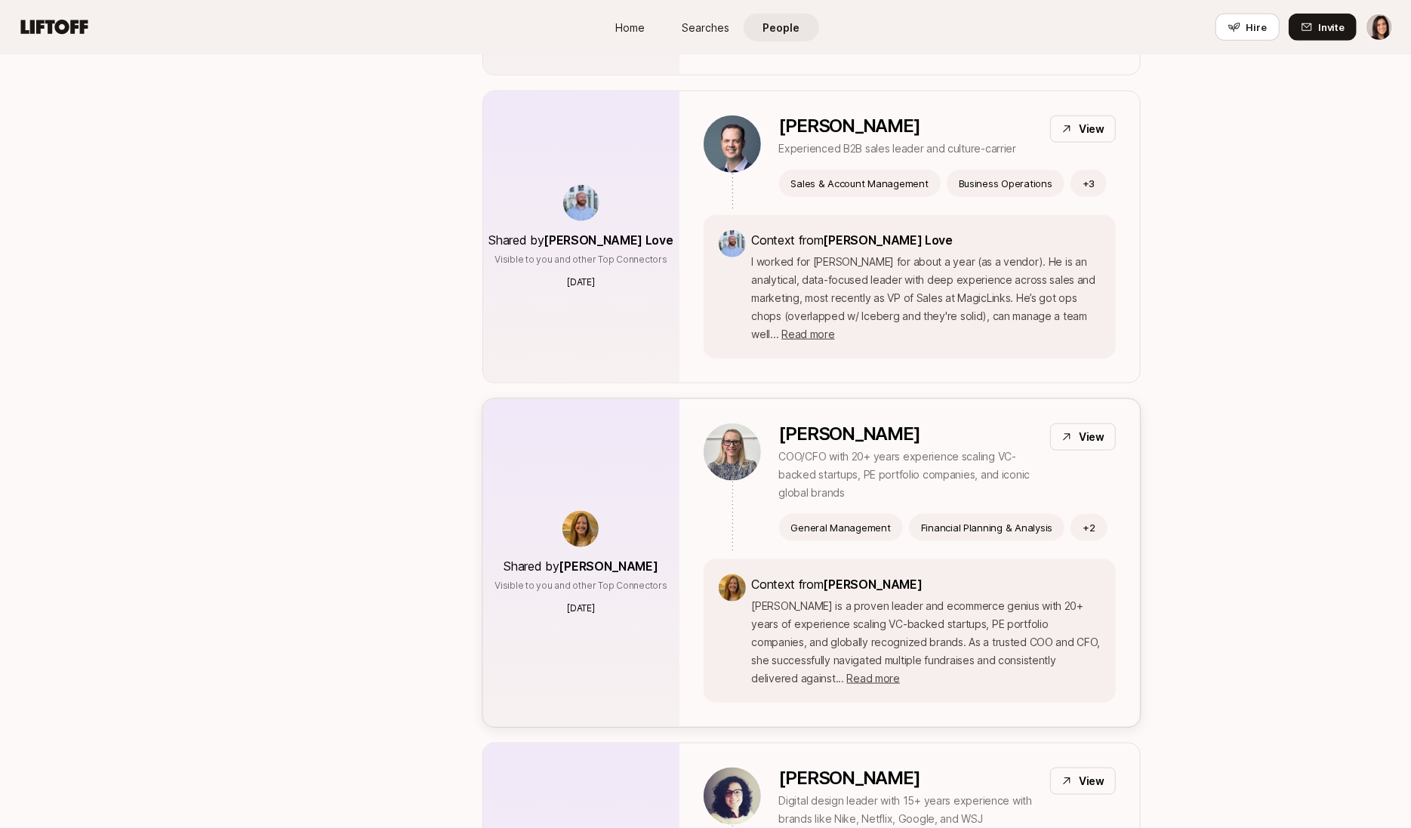
click at [607, 412] on div "Shared by [PERSON_NAME] Visible to you and other Top Connectors [DATE]" at bounding box center [581, 563] width 196 height 328
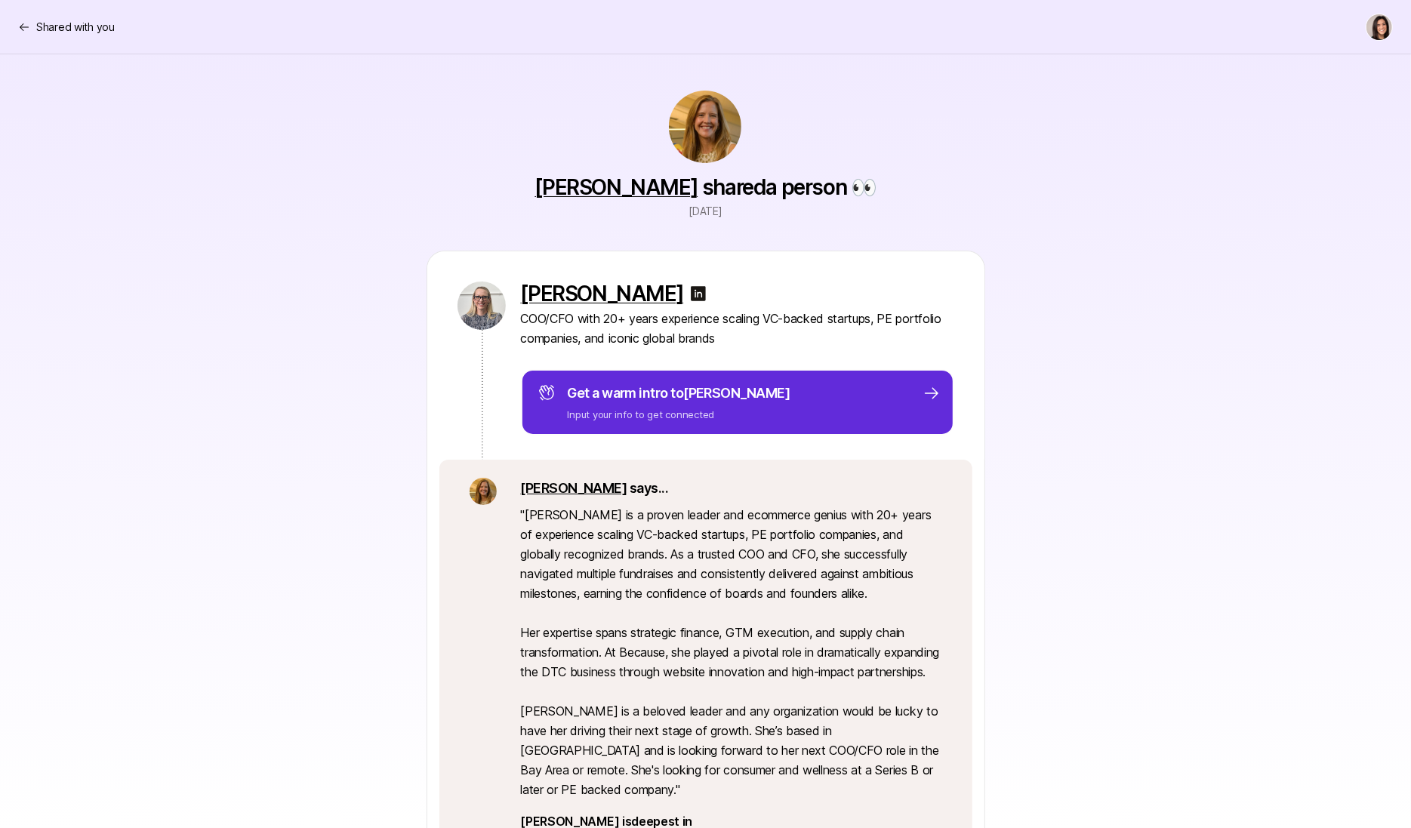
click at [539, 493] on link "[PERSON_NAME]" at bounding box center [574, 488] width 106 height 16
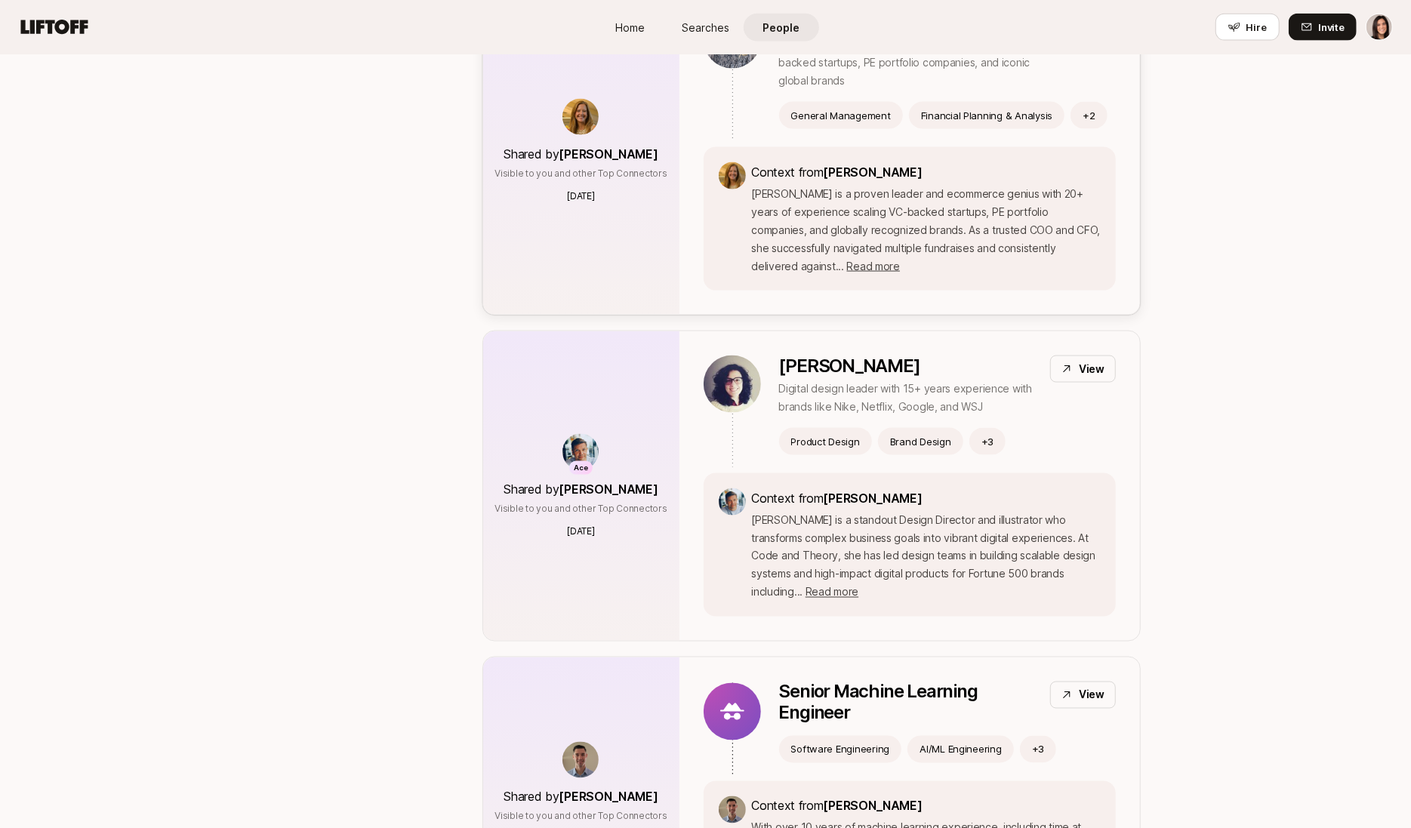
scroll to position [1721, 0]
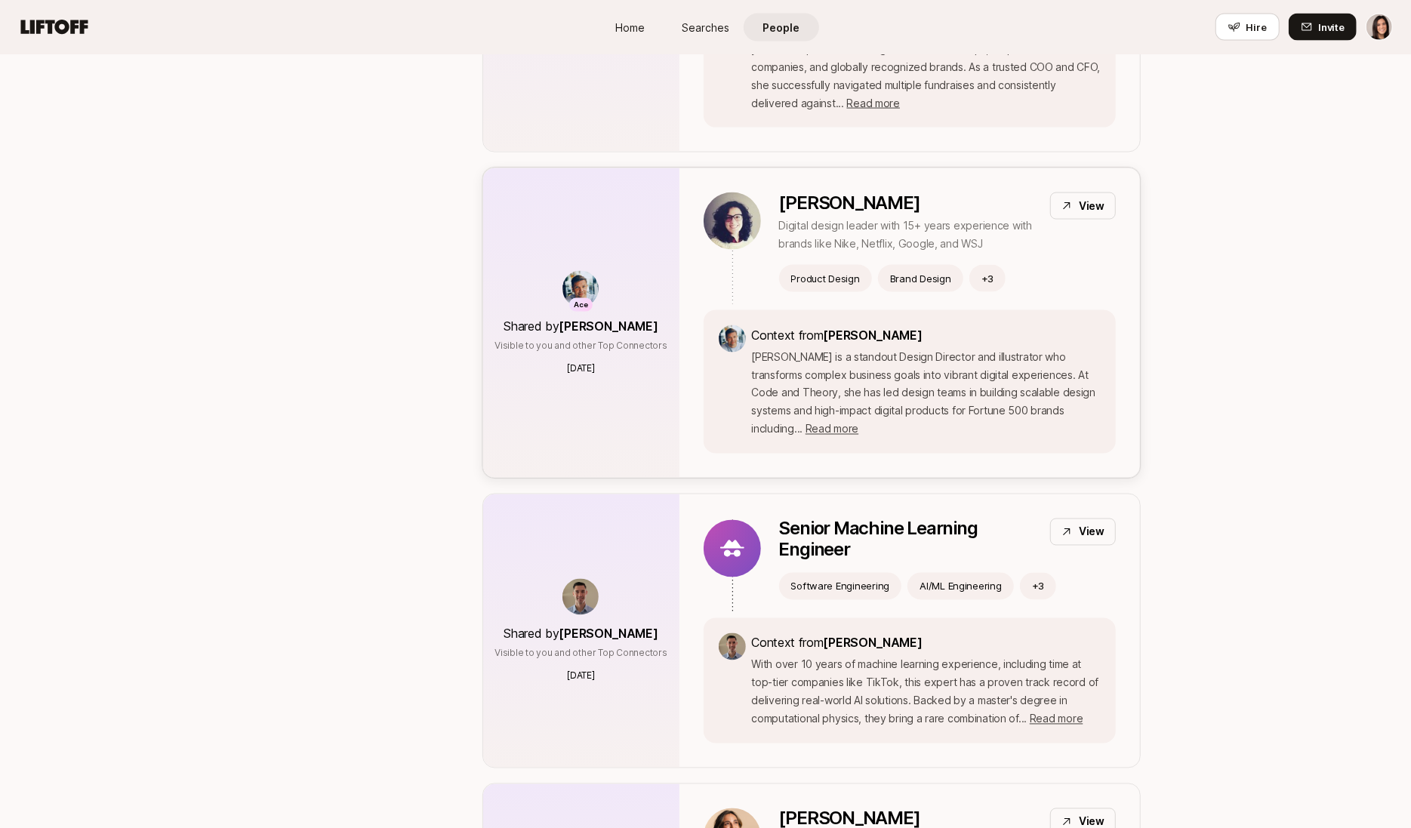
click at [581, 372] on div "Ace Shared by Anton Sten Visible to you and other Top Connectors 5 days ago" at bounding box center [581, 323] width 196 height 310
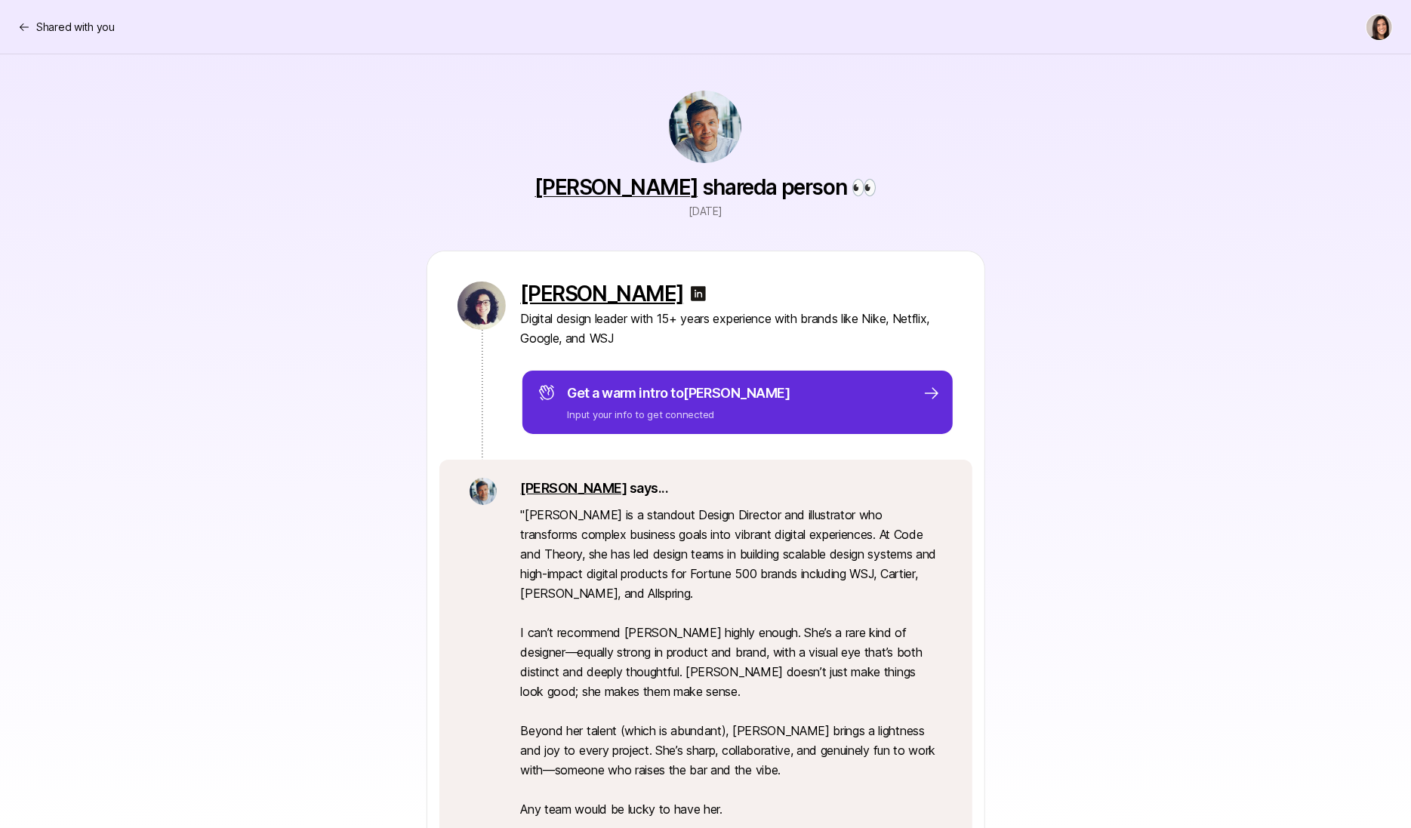
drag, startPoint x: 598, startPoint y: 266, endPoint x: 598, endPoint y: 284, distance: 18.1
click at [598, 267] on div "Isabel Sousa Digital design leader with 15+ years experience with brands like N…" at bounding box center [705, 355] width 557 height 208
click at [598, 288] on p "[PERSON_NAME]" at bounding box center [602, 294] width 163 height 24
click at [29, 23] on icon at bounding box center [24, 27] width 12 height 12
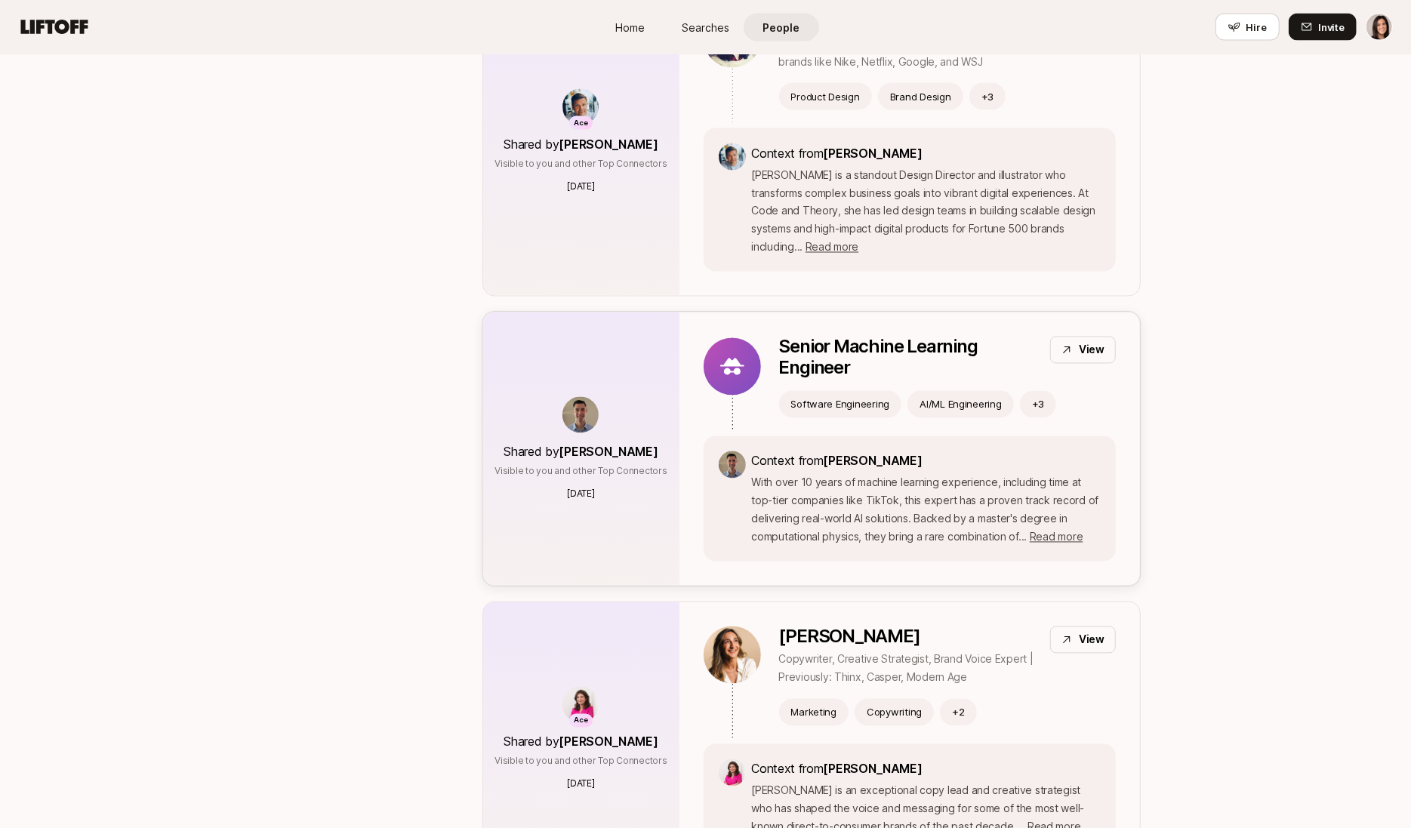
scroll to position [1819, 0]
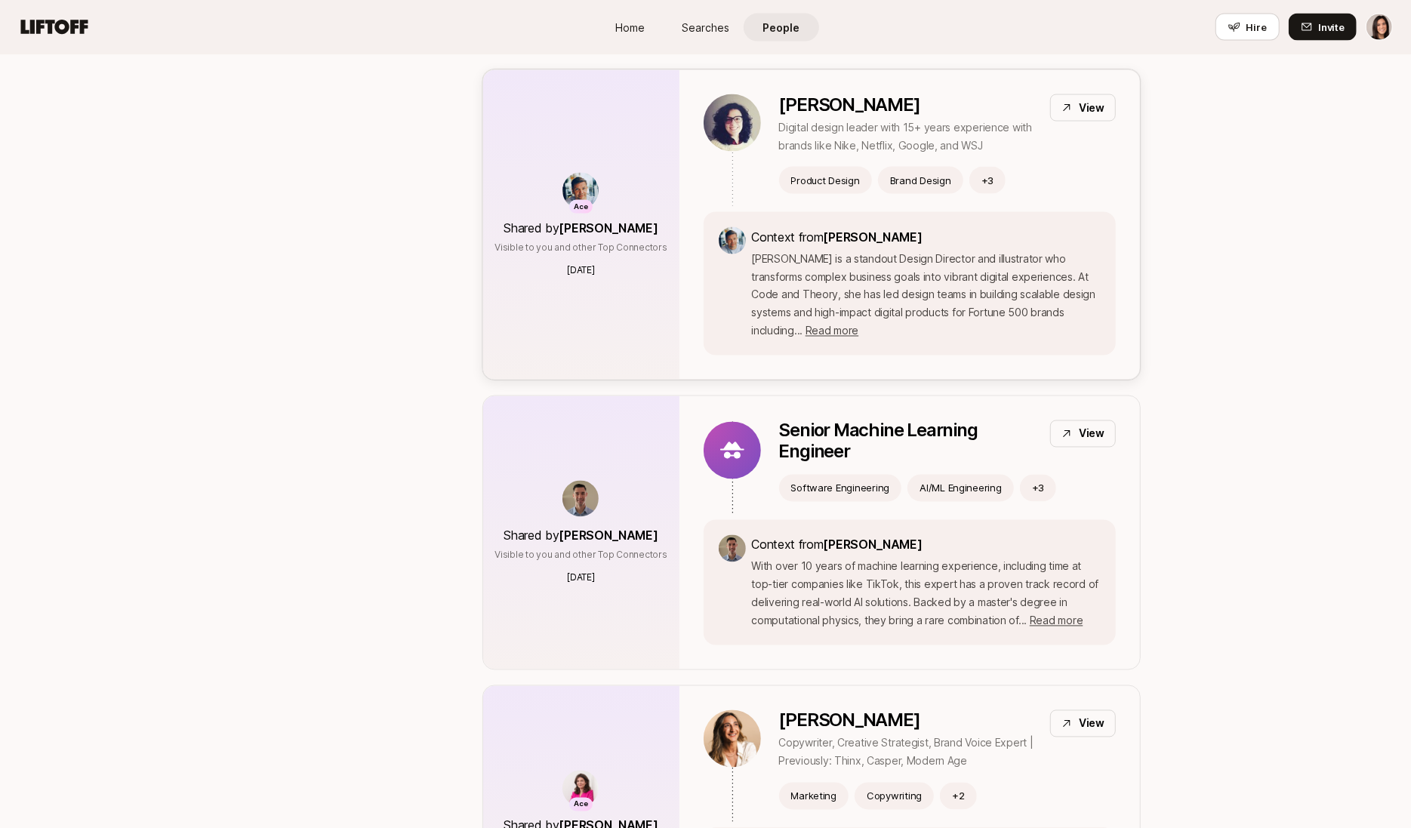
click at [595, 253] on div "Ace Shared by Anton Sten Visible to you and other Top Connectors 5 days ago" at bounding box center [581, 225] width 196 height 310
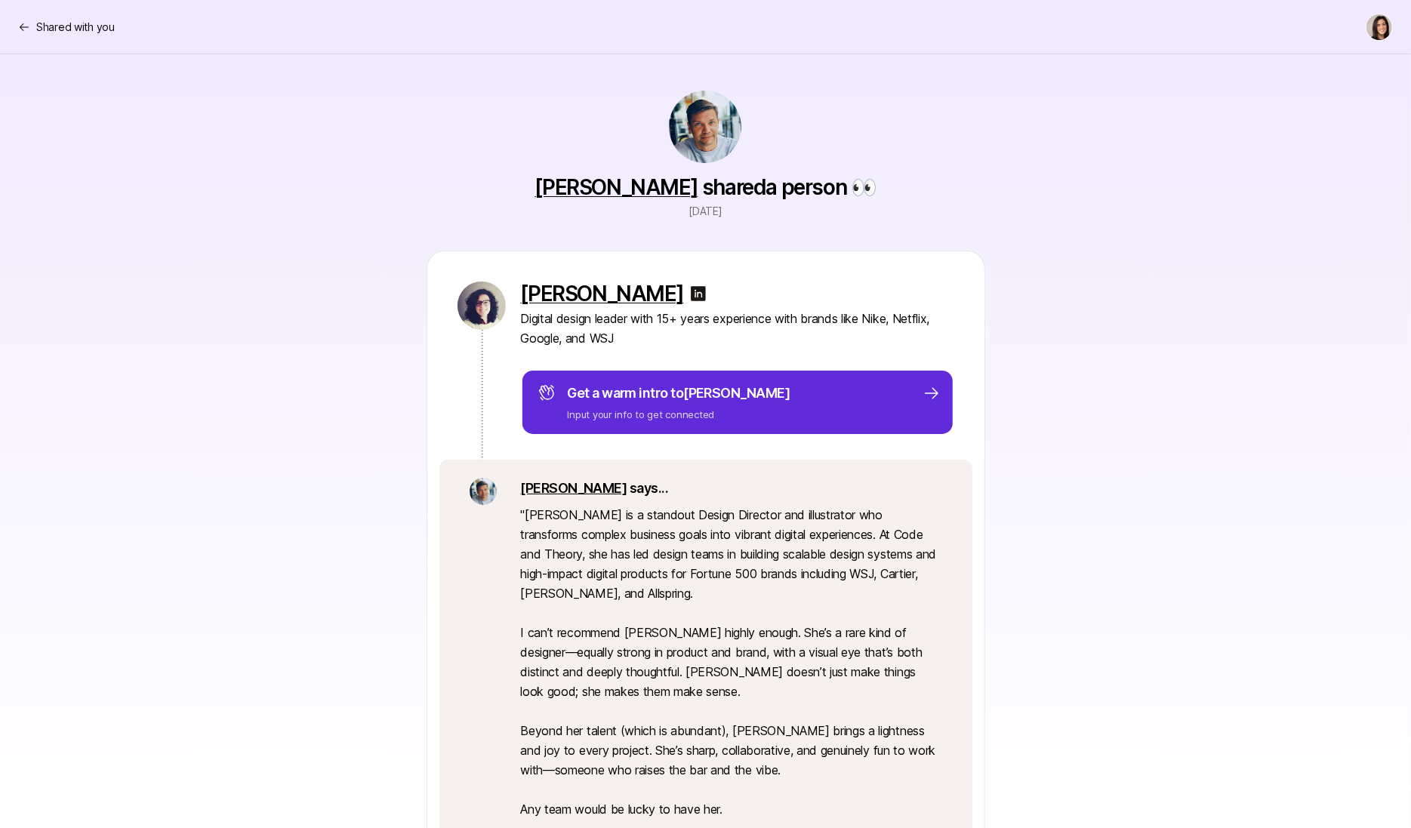
click at [549, 496] on p "Anton says..." at bounding box center [731, 488] width 421 height 21
click at [548, 489] on link "Anton" at bounding box center [574, 488] width 106 height 16
click at [75, 29] on p "Shared with you" at bounding box center [75, 27] width 79 height 18
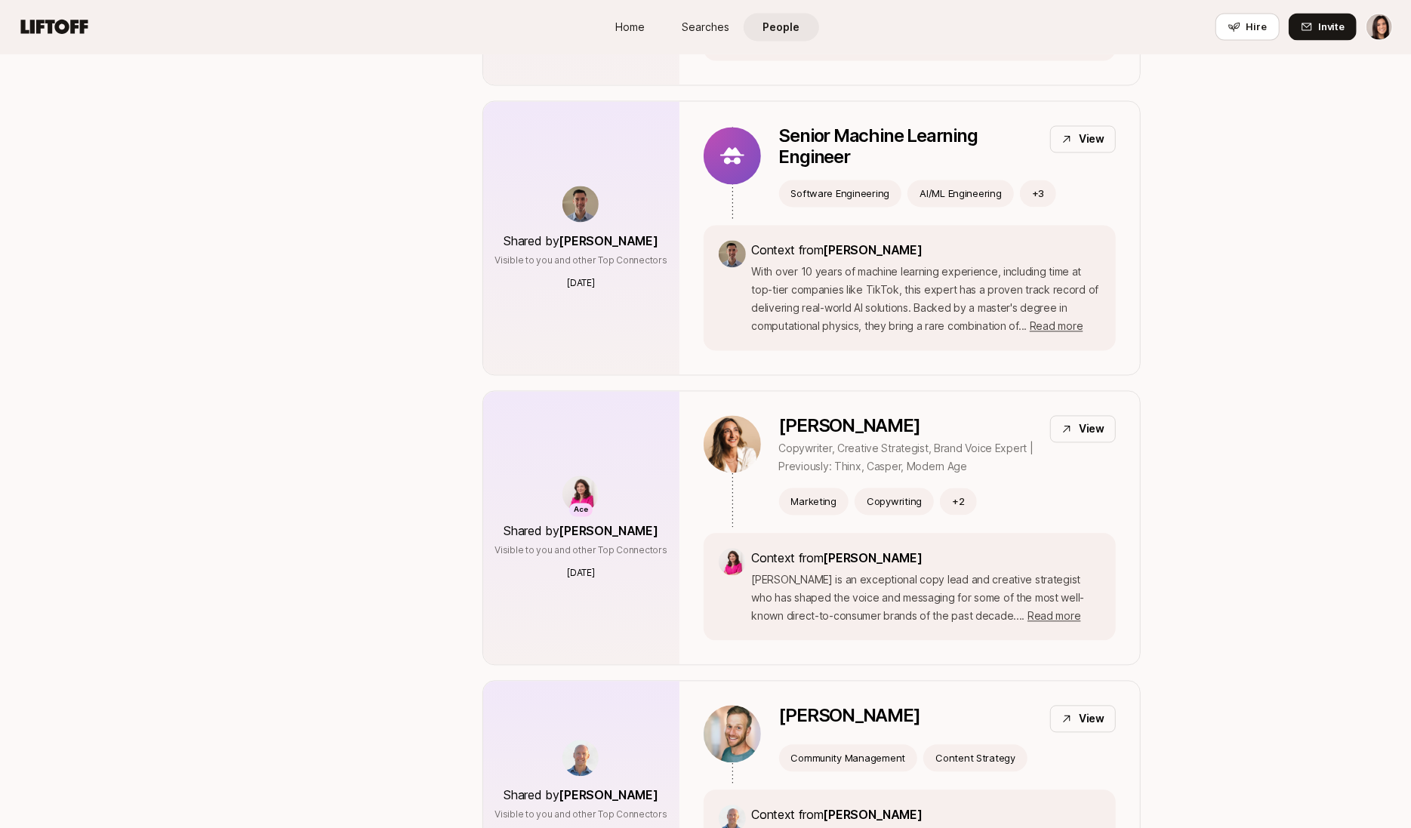
scroll to position [2142, 0]
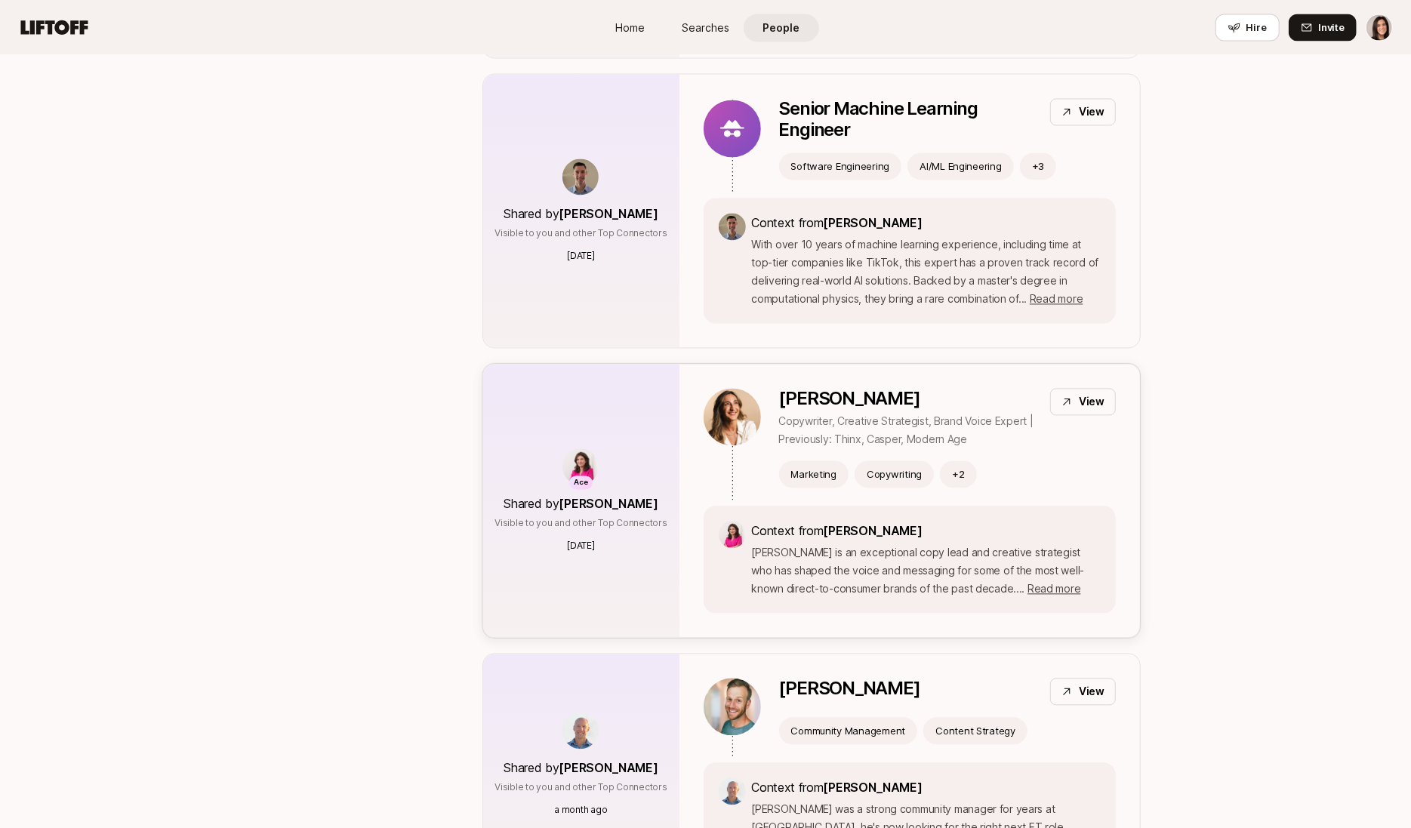
click at [572, 364] on div "Ace Shared by [PERSON_NAME] Visible to you and other Top Connectors [DATE]" at bounding box center [581, 500] width 196 height 273
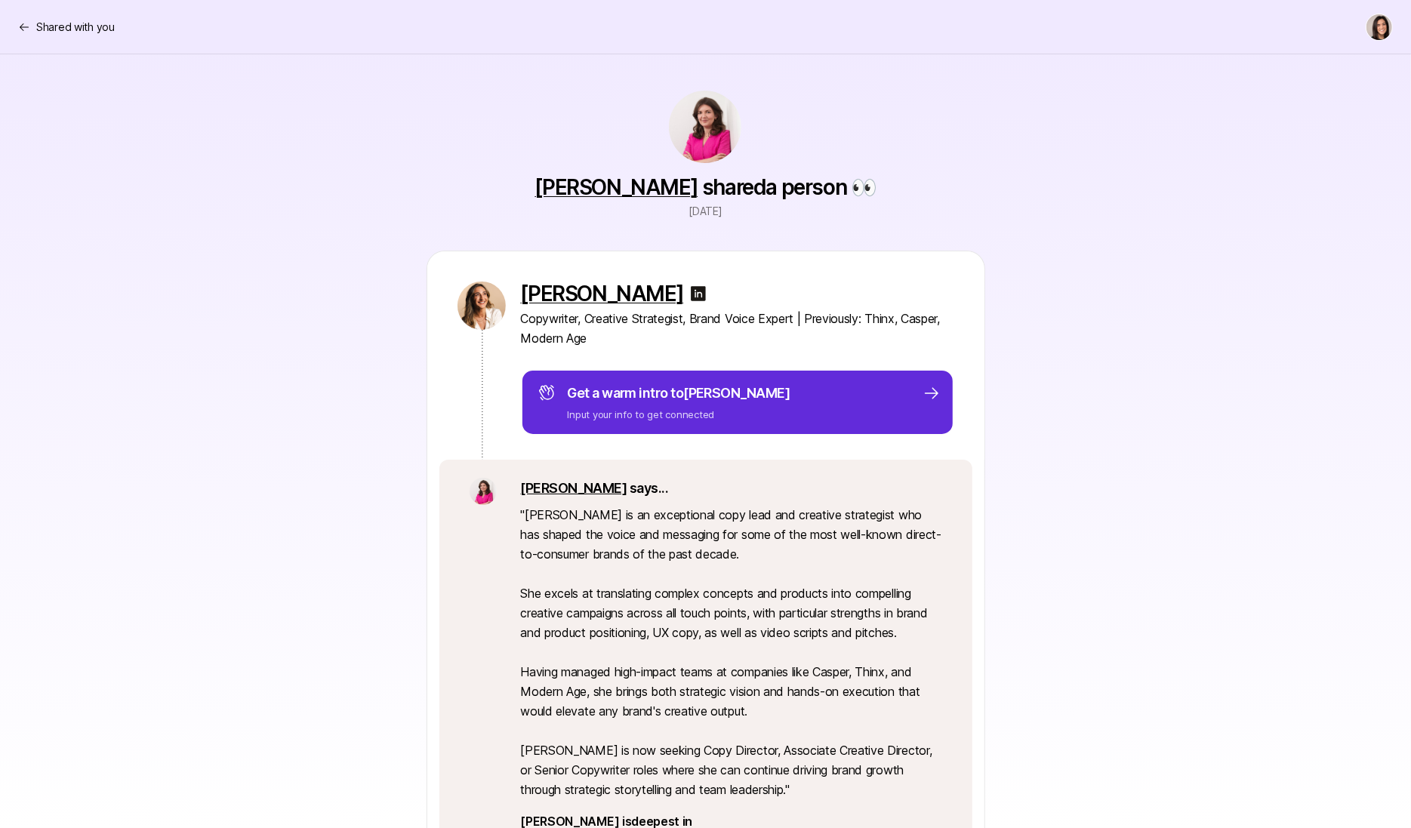
click at [535, 485] on link "[PERSON_NAME]" at bounding box center [574, 488] width 106 height 16
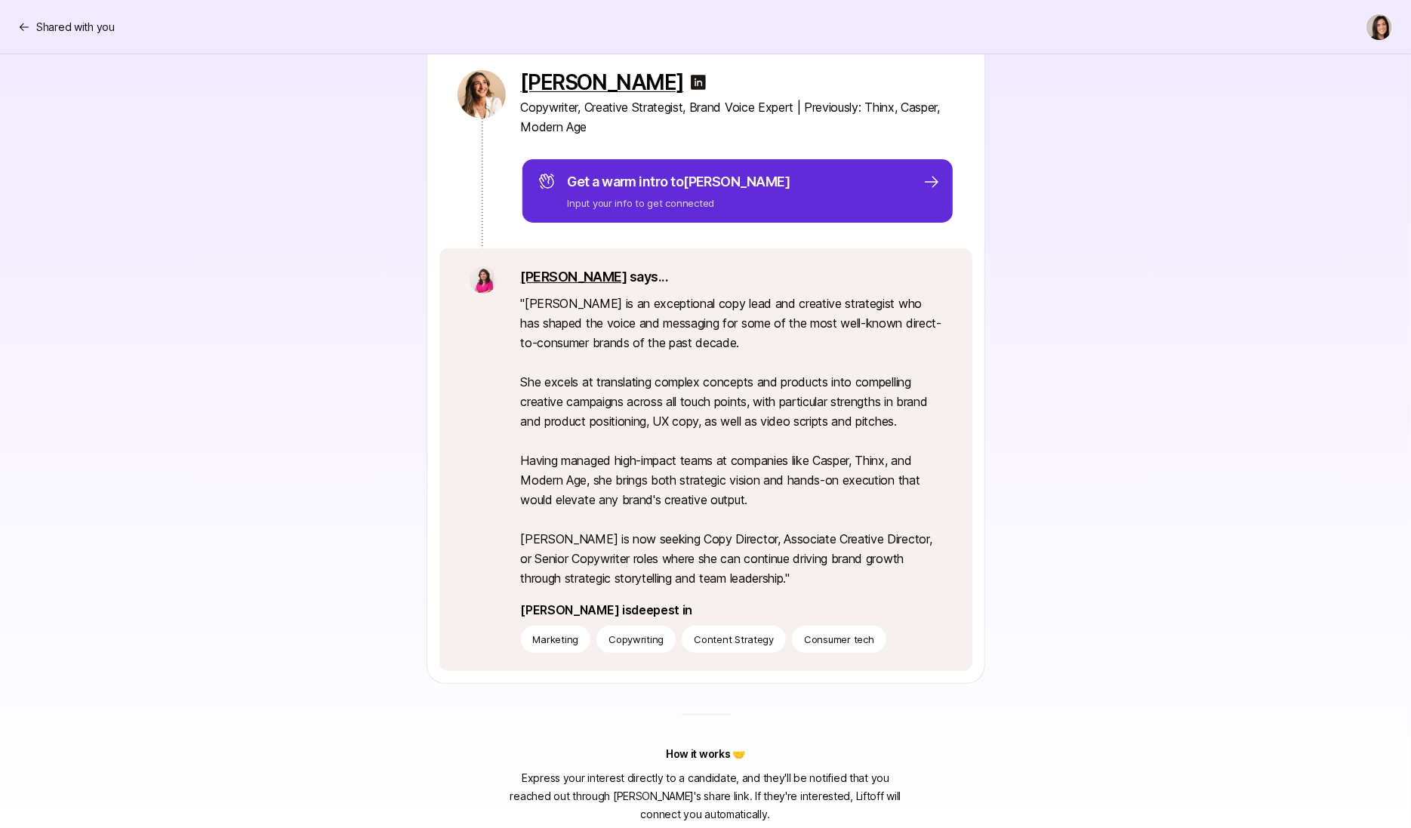
scroll to position [218, 0]
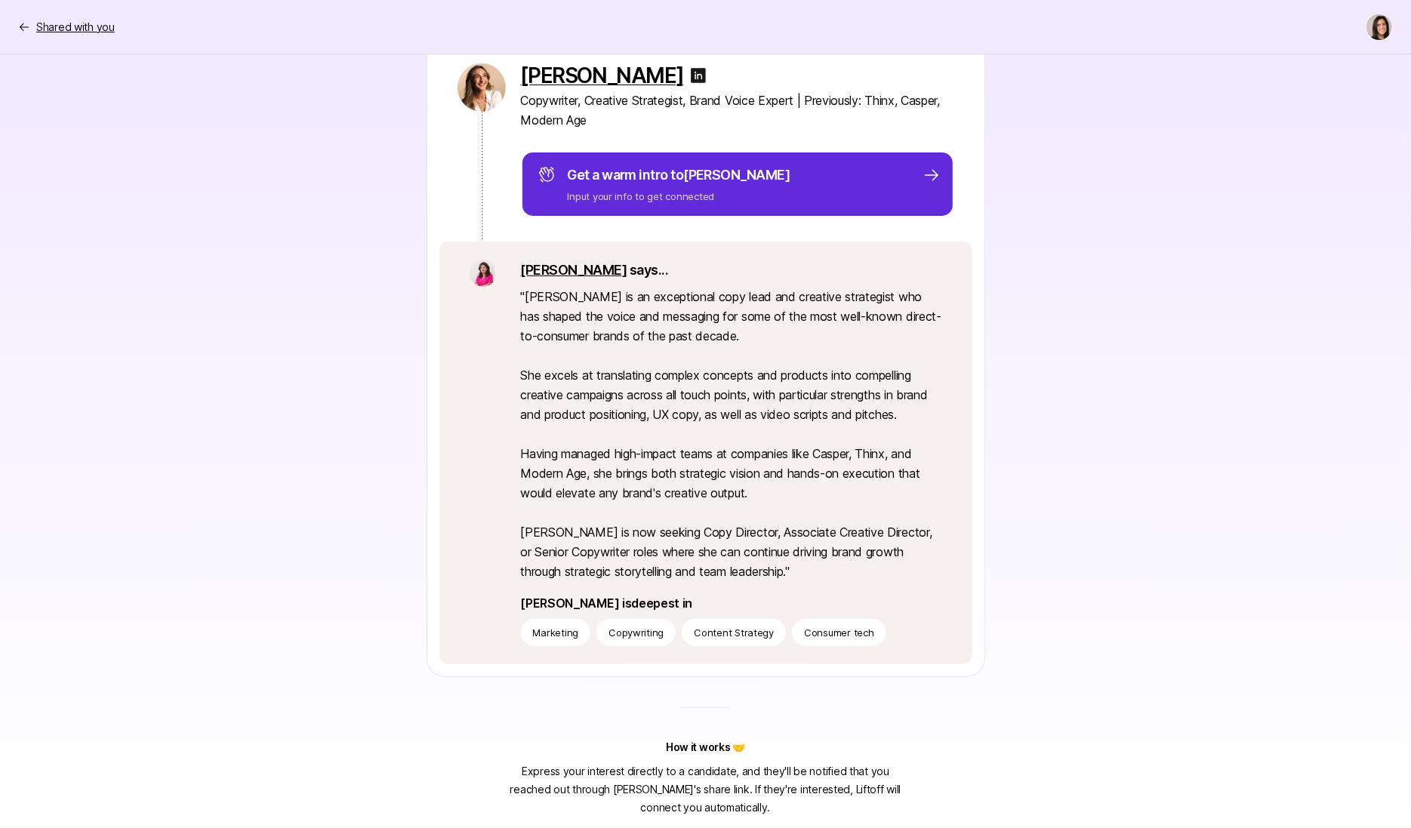
click at [40, 23] on p "Shared with you" at bounding box center [75, 27] width 79 height 18
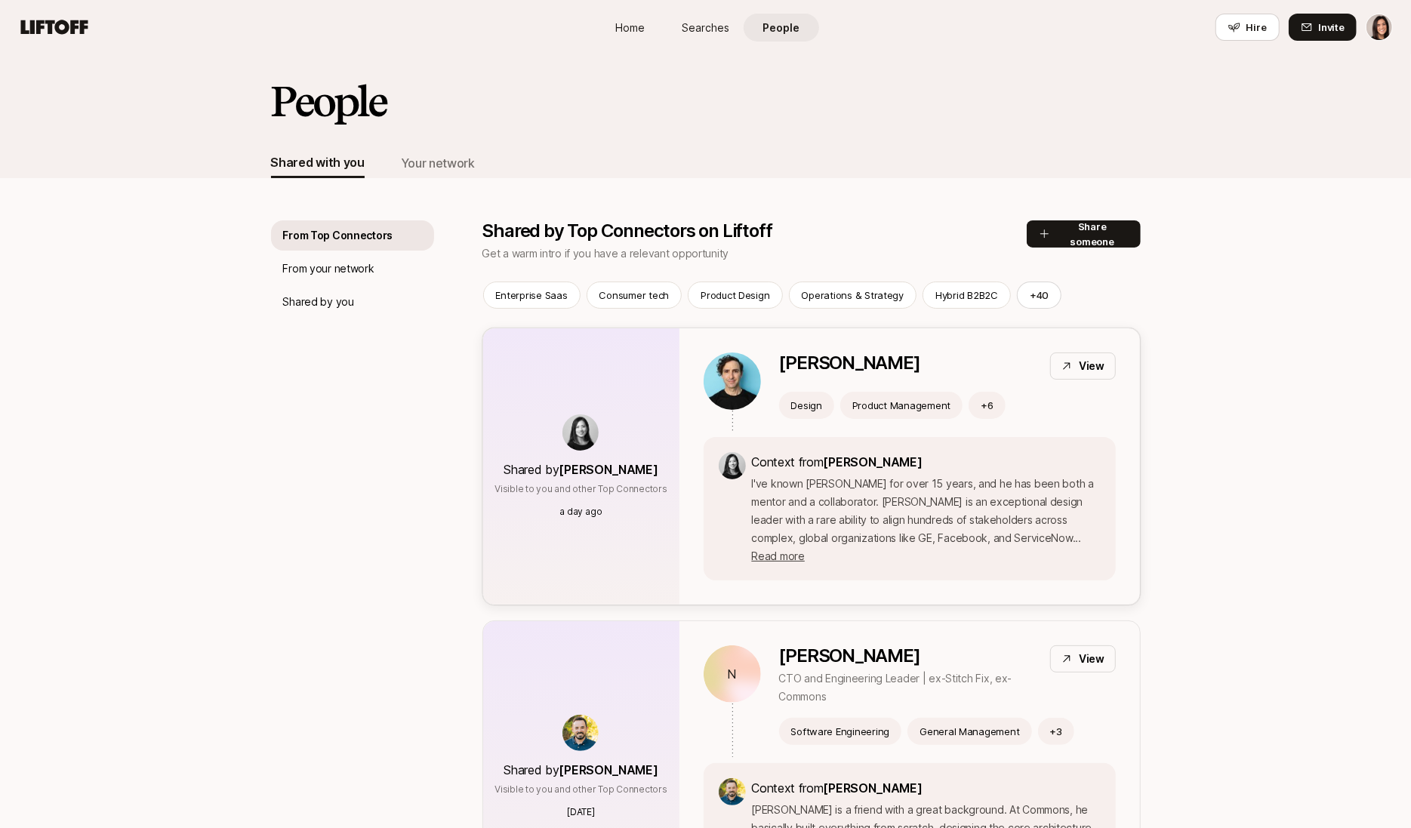
click at [597, 379] on div "Shared by [PERSON_NAME] Visible to you and other Top Connectors a day ago" at bounding box center [581, 466] width 196 height 276
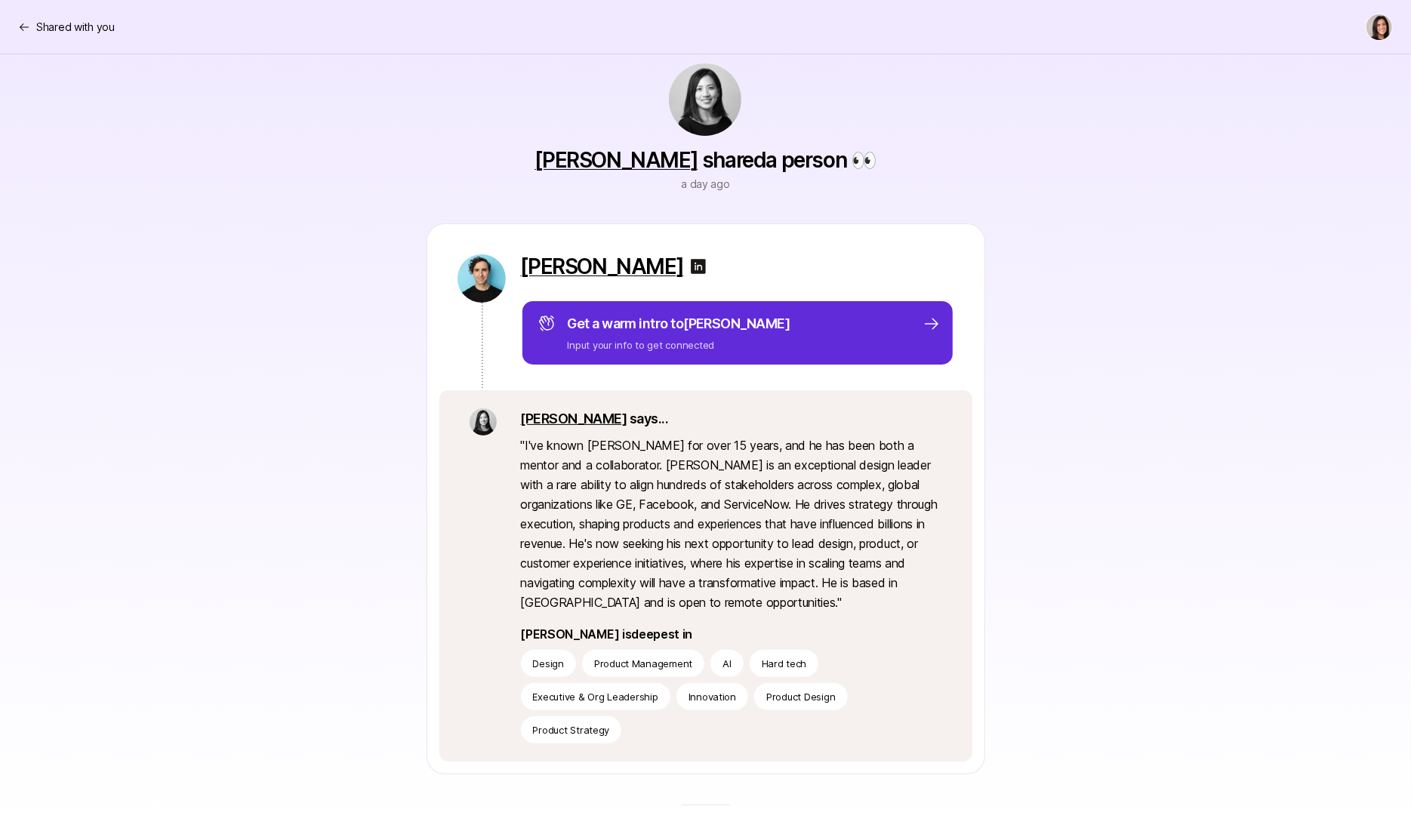
scroll to position [25, 0]
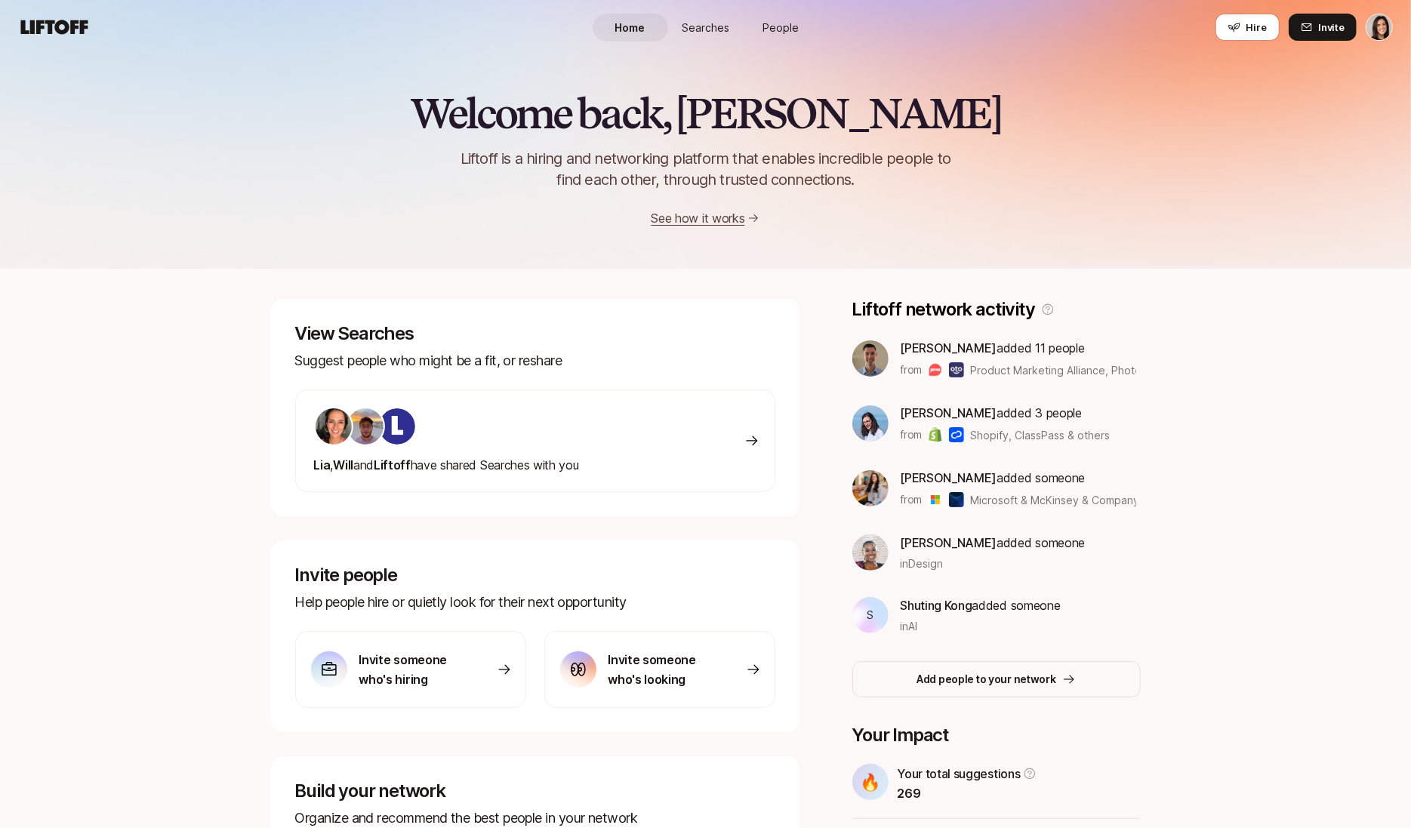
click at [758, 9] on div "Home Searches People Hire" at bounding box center [706, 27] width 226 height 54
click at [761, 23] on link "People" at bounding box center [781, 28] width 75 height 28
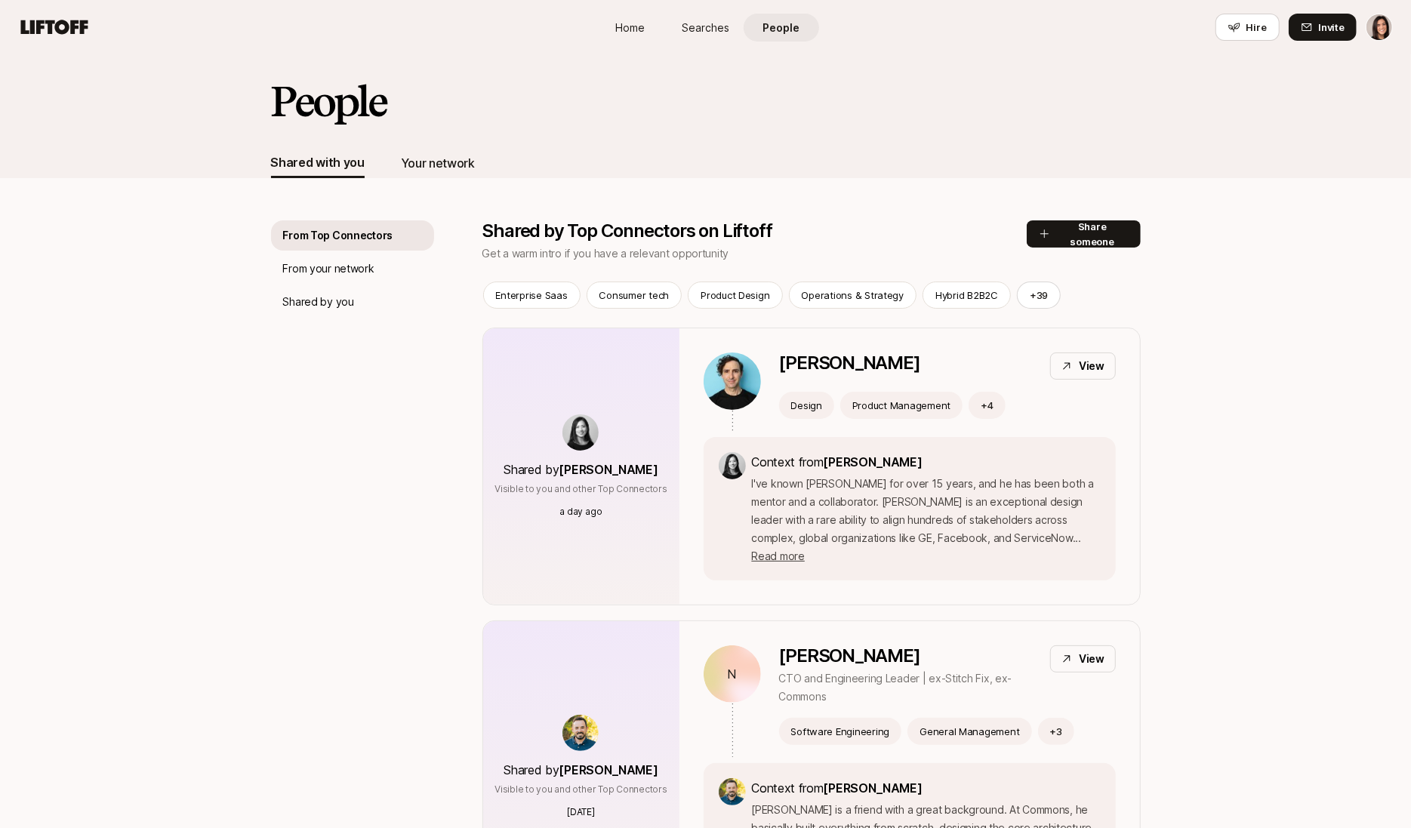
click at [462, 168] on div "Your network" at bounding box center [438, 163] width 74 height 20
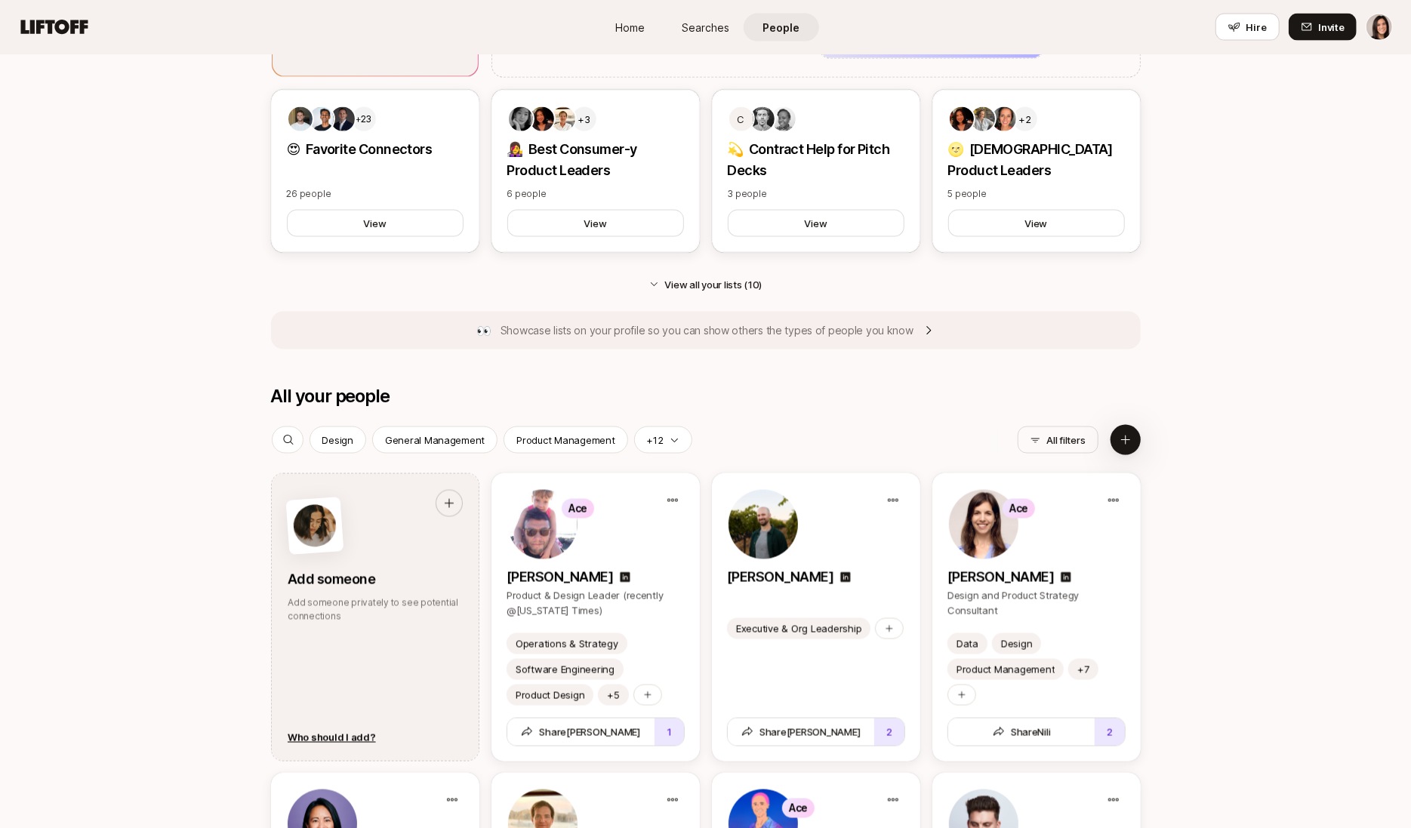
scroll to position [1656, 0]
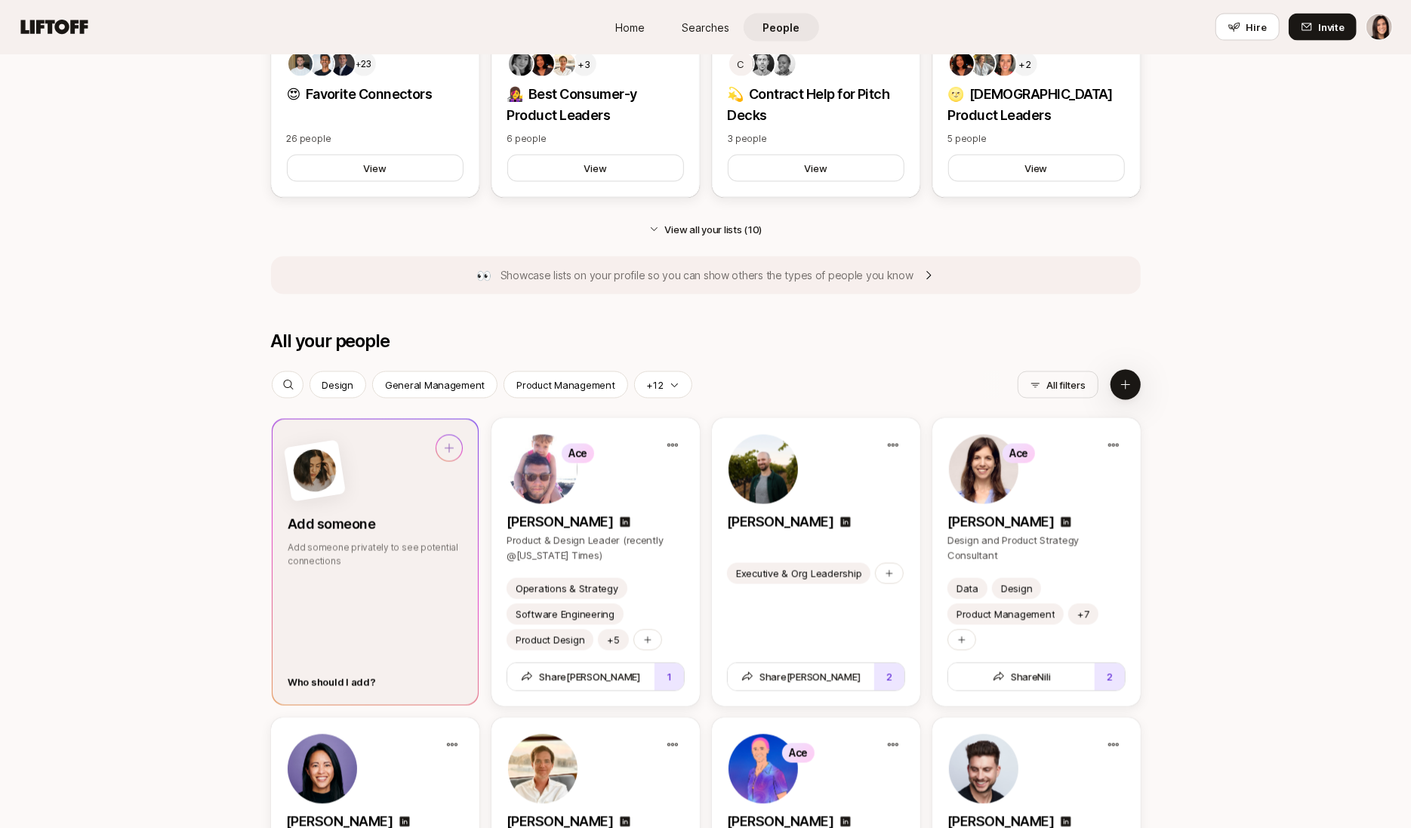
click at [339, 680] on div "Who should I add?" at bounding box center [332, 682] width 88 height 15
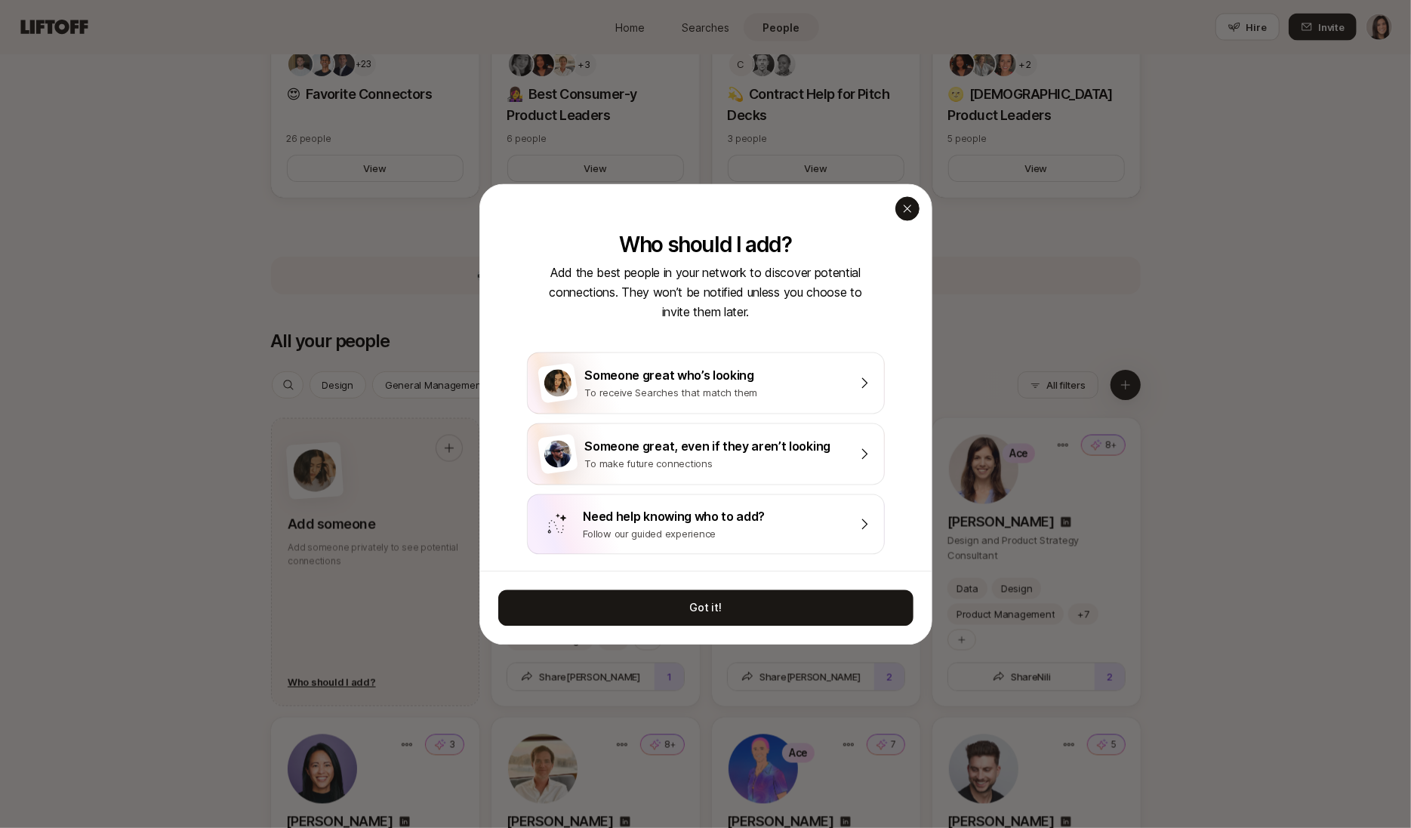
click at [911, 207] on icon "button" at bounding box center [907, 208] width 12 height 12
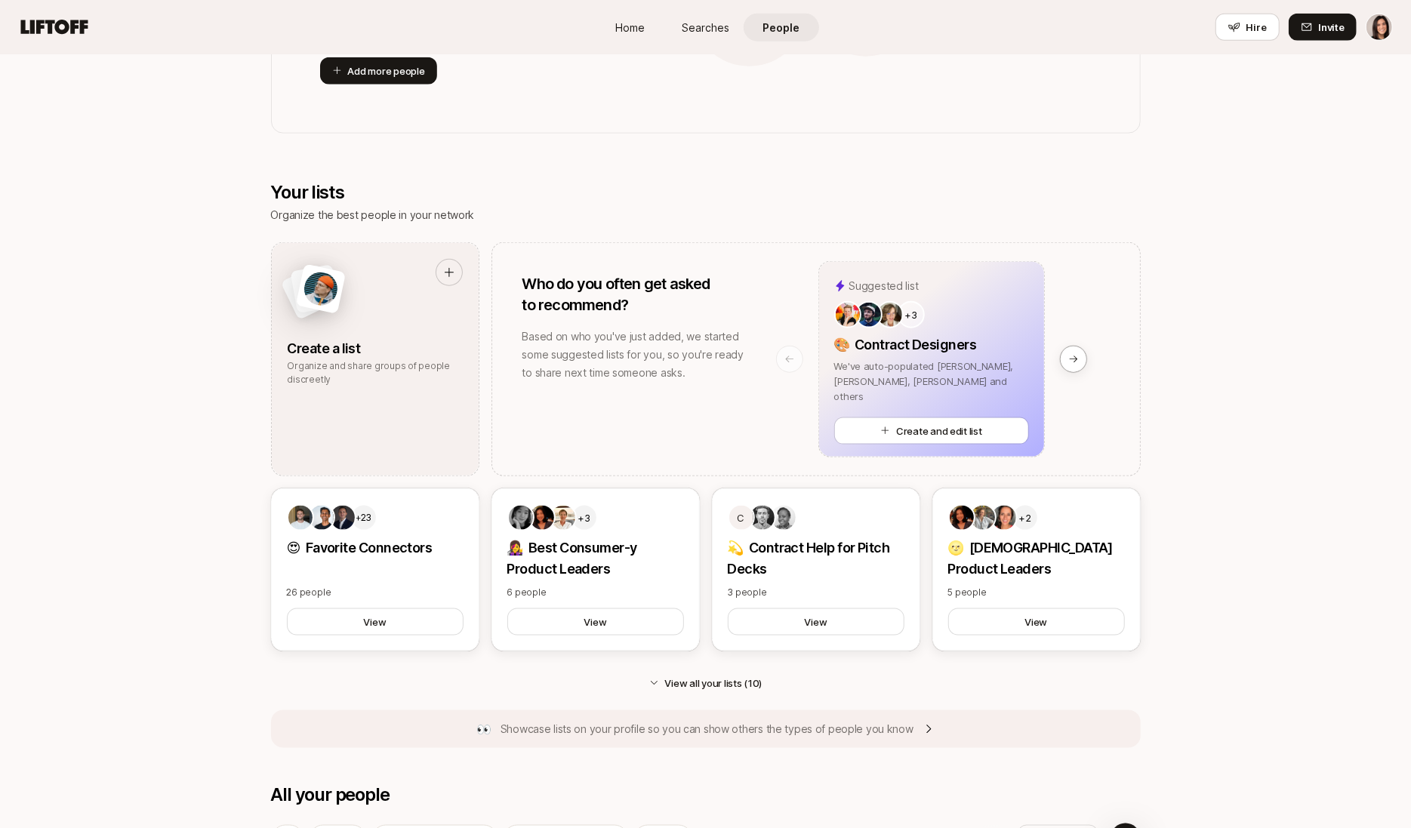
scroll to position [1225, 0]
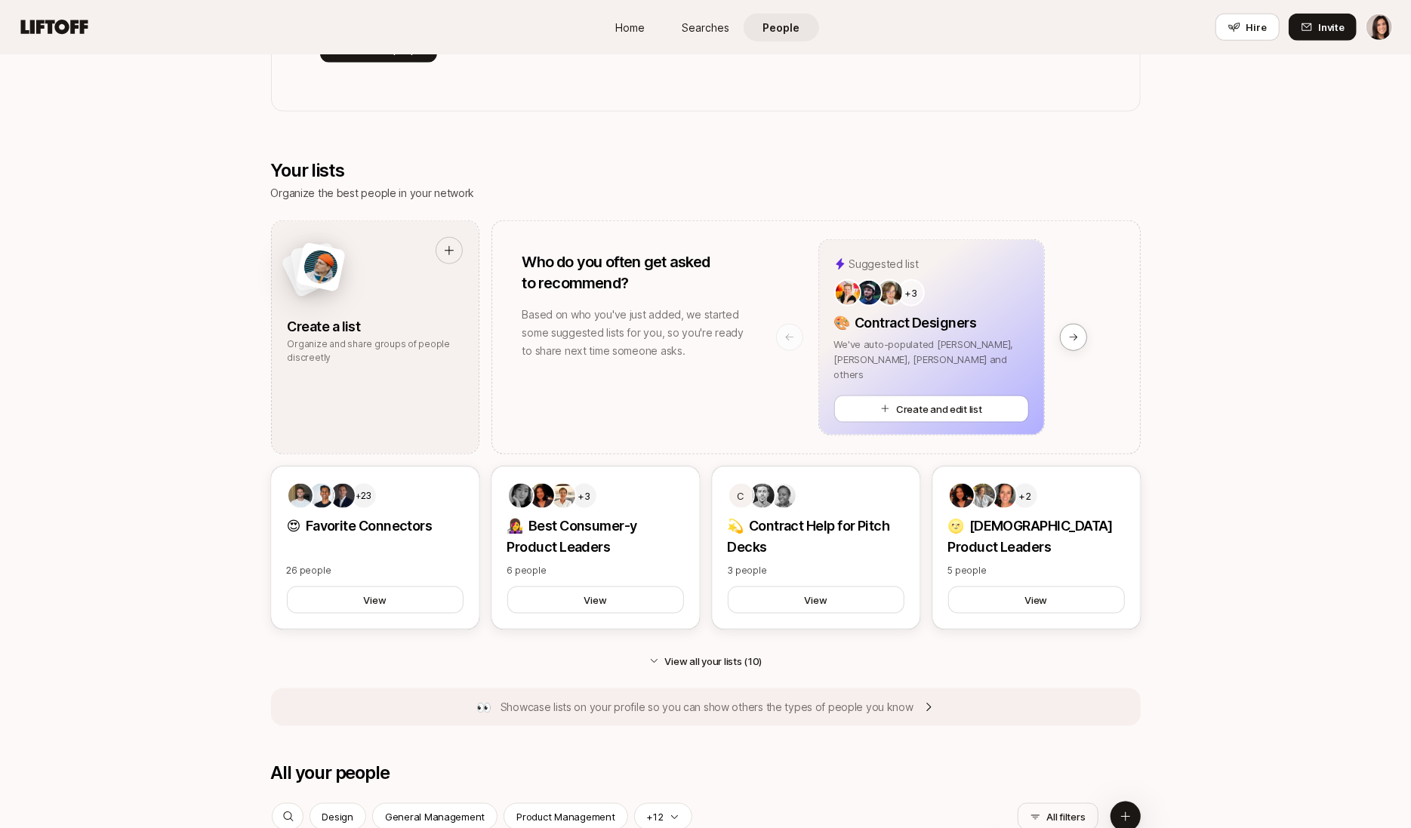
click at [769, 26] on span "People" at bounding box center [781, 28] width 37 height 16
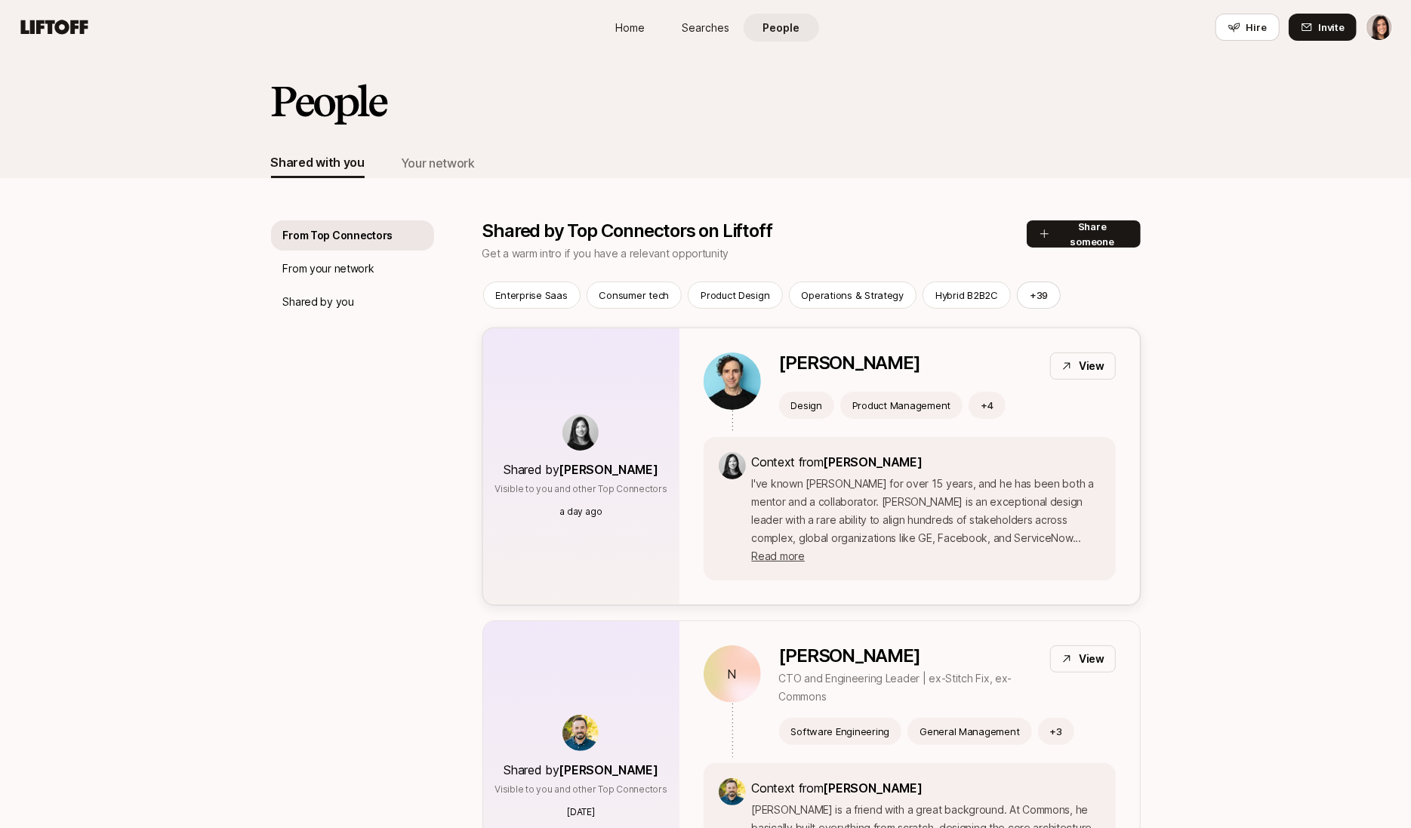
click at [635, 352] on div "Shared by Stacy La Visible to you and other Top Connectors a day ago" at bounding box center [581, 466] width 196 height 276
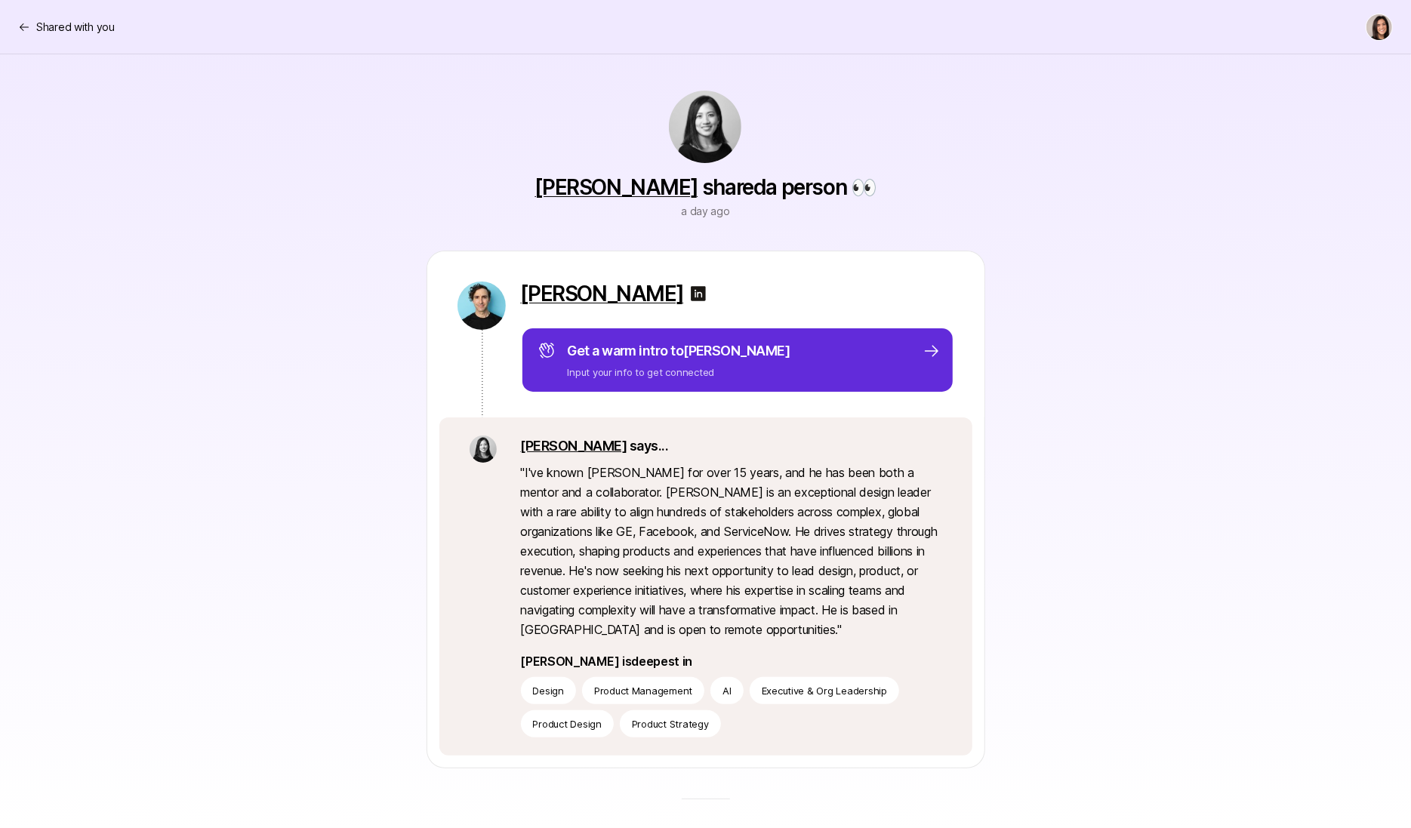
click at [568, 448] on p "Stacy says..." at bounding box center [731, 446] width 421 height 21
click at [535, 448] on link "Stacy" at bounding box center [574, 446] width 106 height 16
click at [88, 23] on p "Shared with you" at bounding box center [75, 27] width 79 height 18
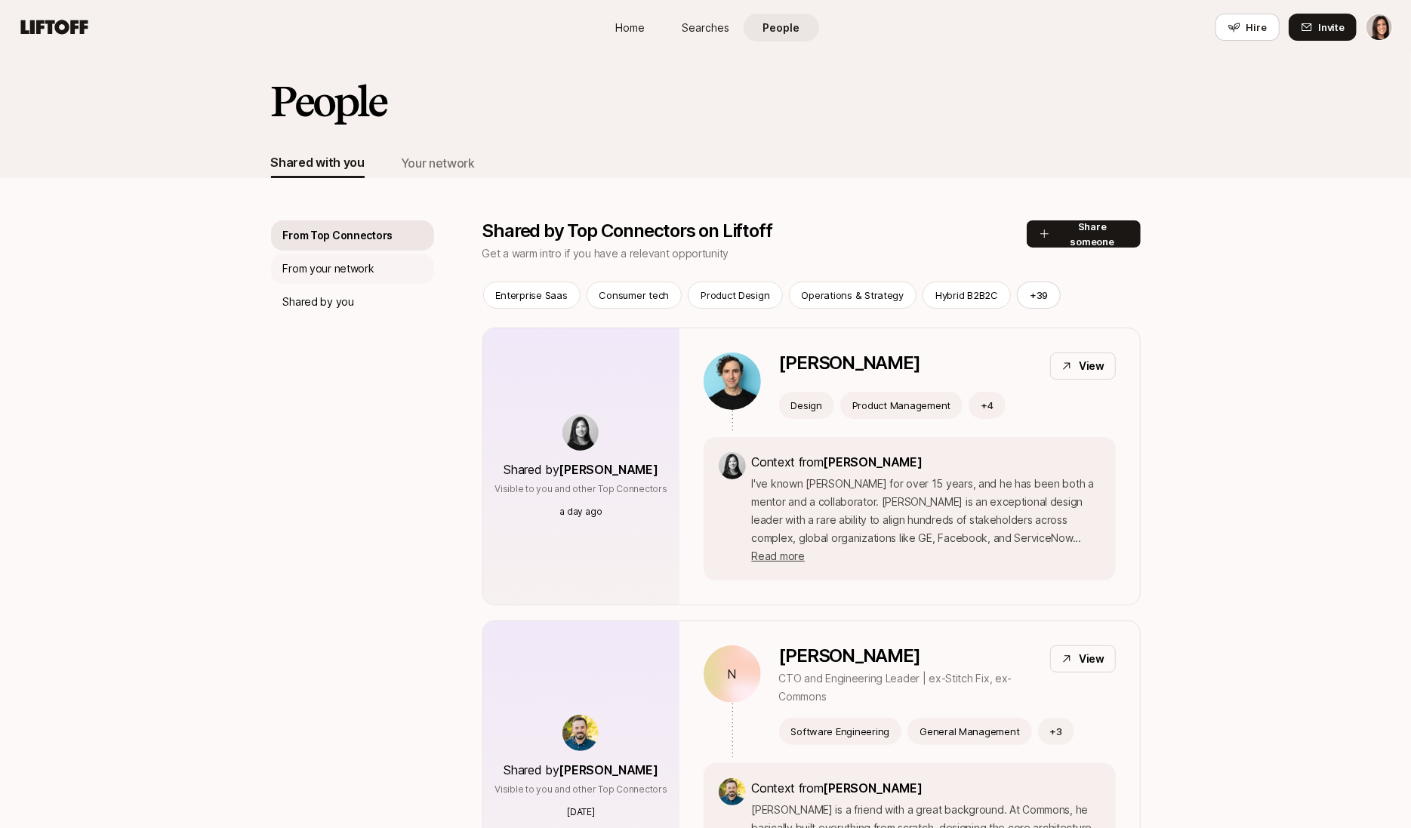
click at [317, 257] on div "From your network" at bounding box center [352, 269] width 163 height 30
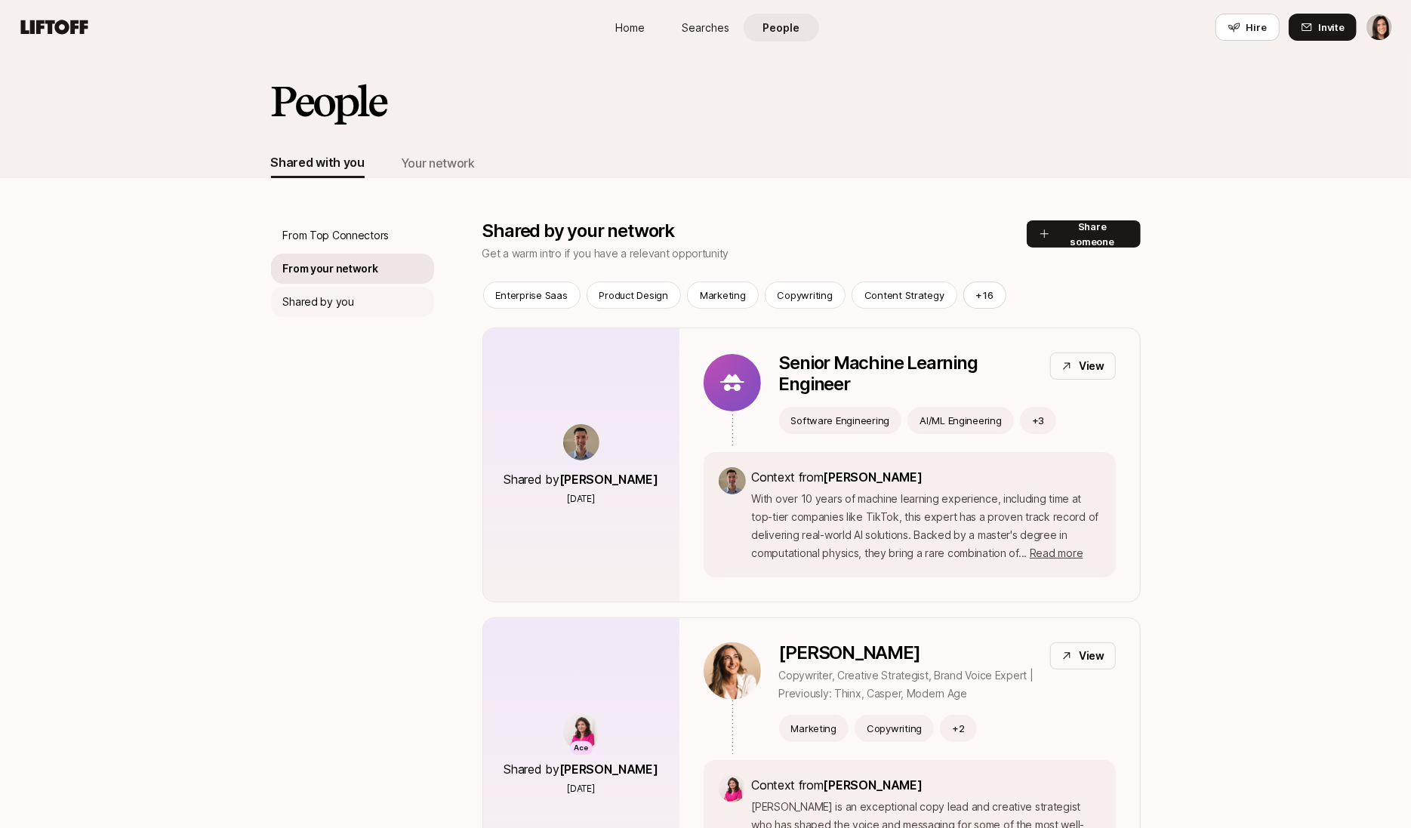
click at [312, 306] on p "Shared by you" at bounding box center [318, 302] width 71 height 18
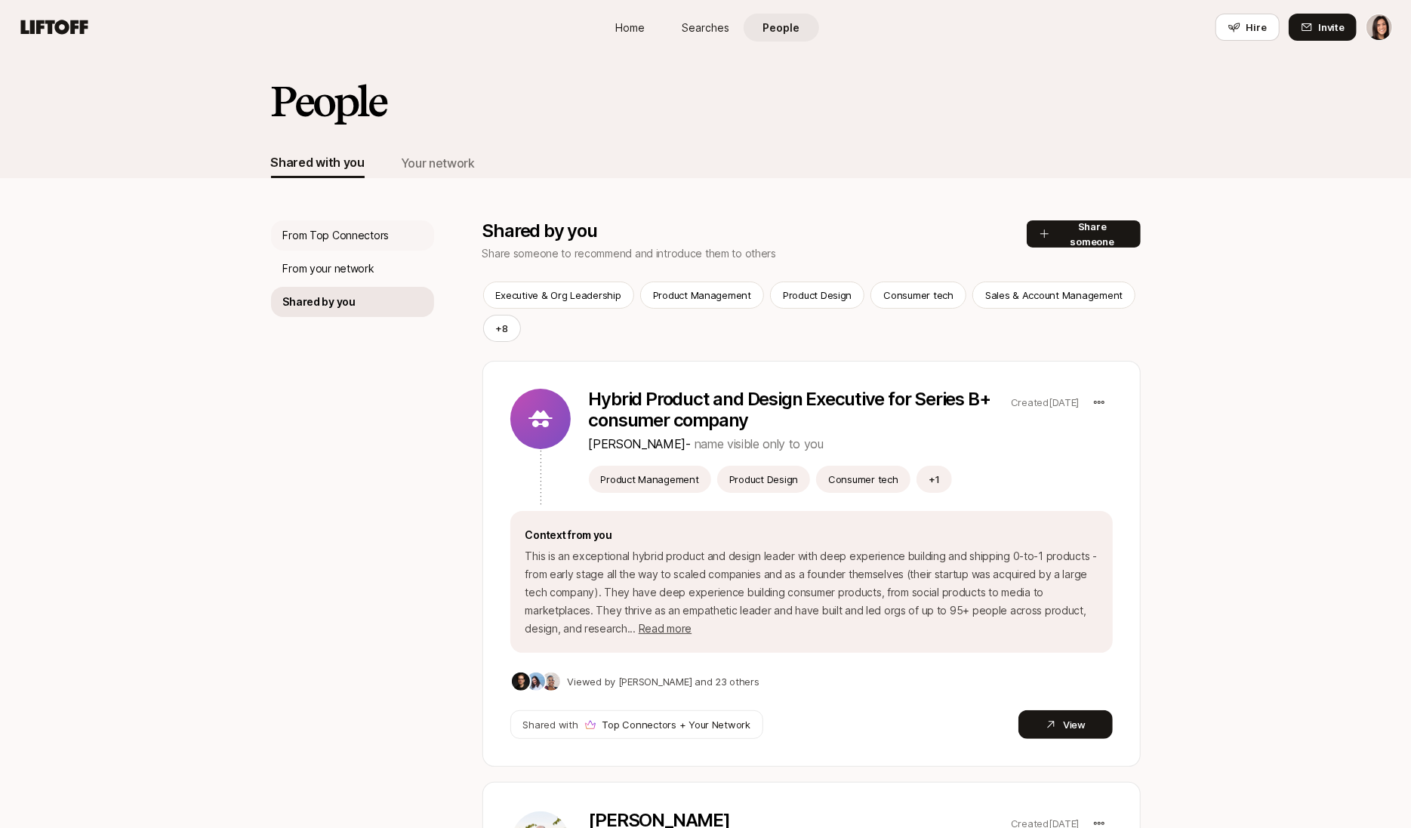
click at [331, 233] on p "From Top Connectors" at bounding box center [336, 235] width 106 height 18
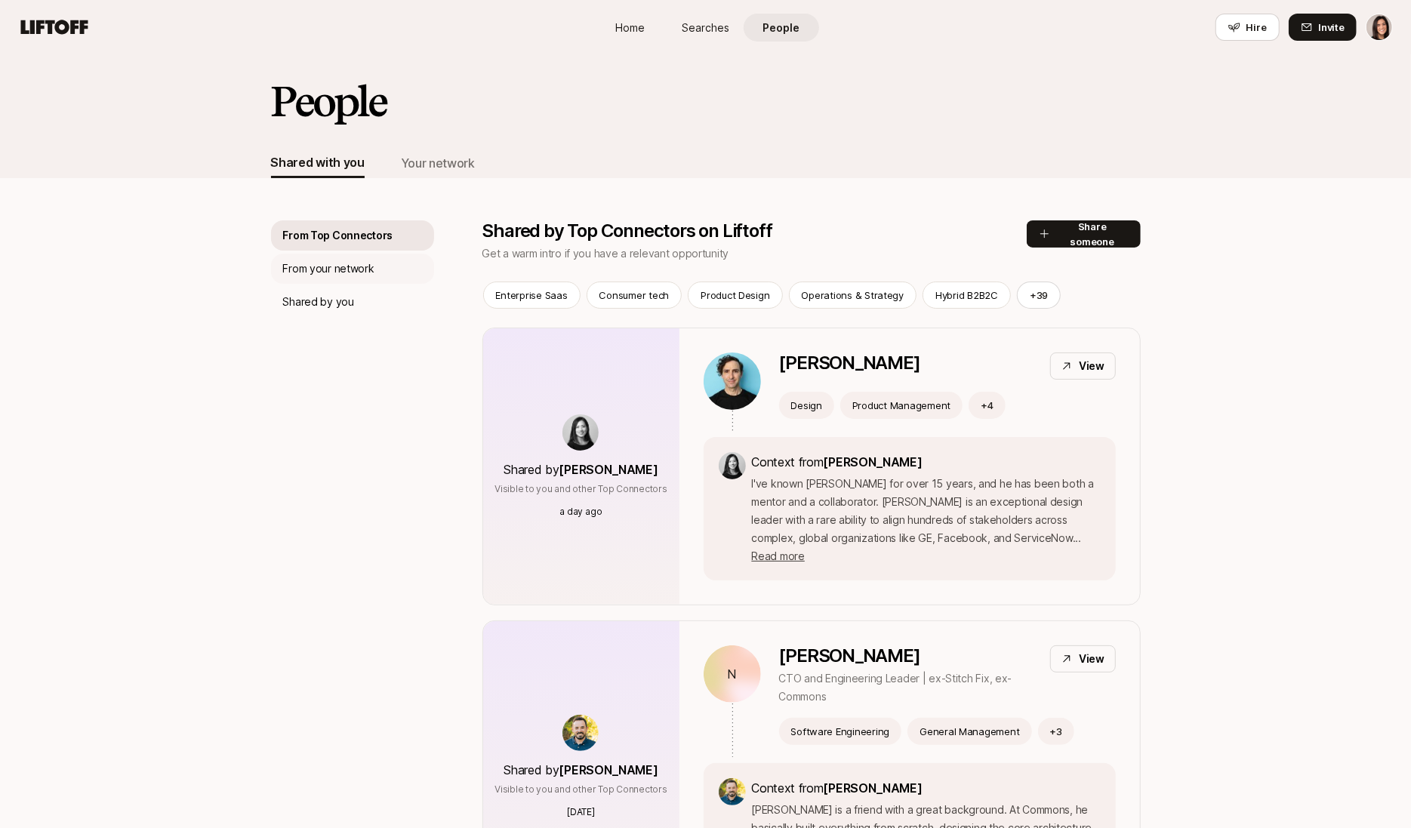
click at [330, 267] on p "From your network" at bounding box center [328, 269] width 91 height 18
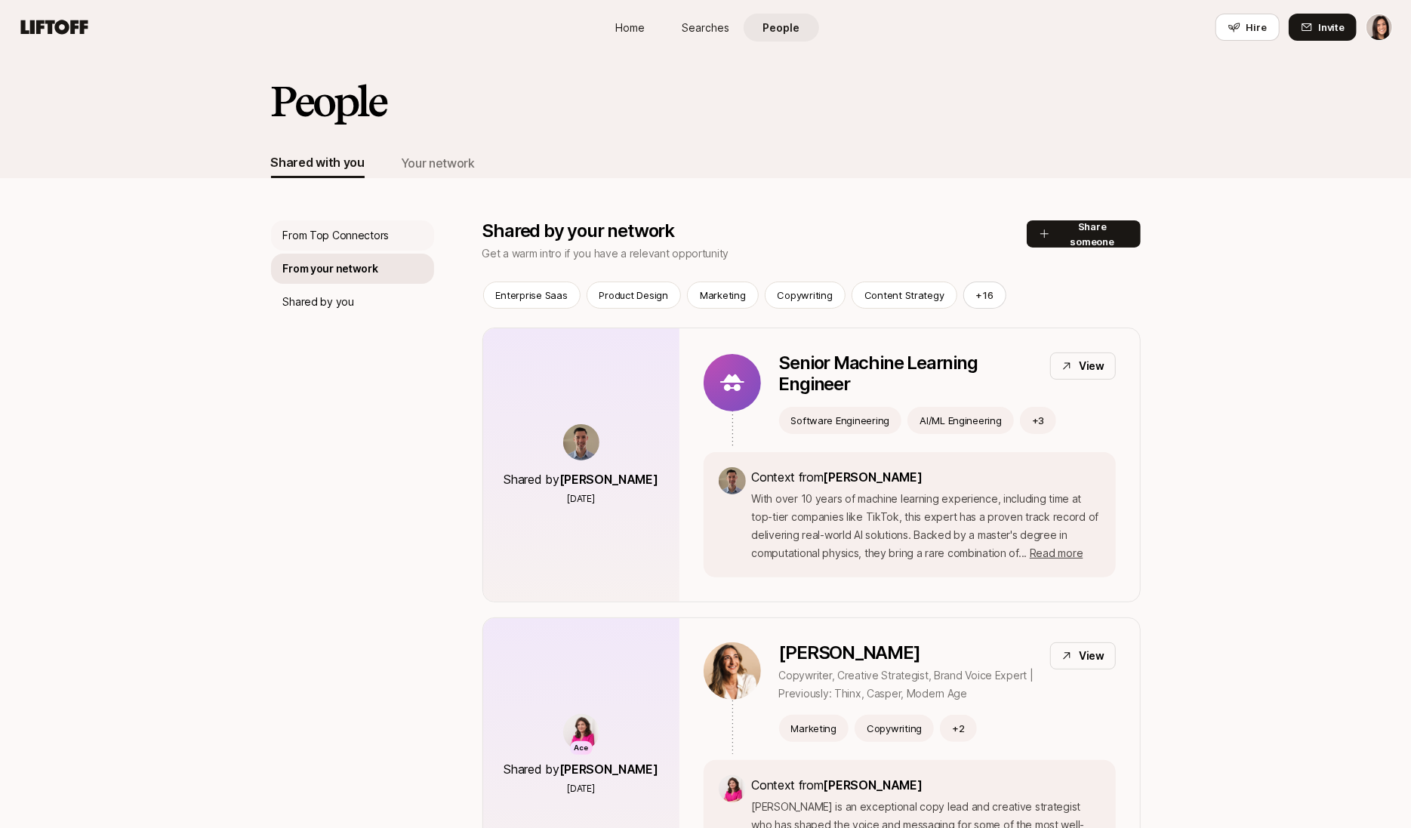
click at [330, 231] on p "From Top Connectors" at bounding box center [336, 235] width 106 height 18
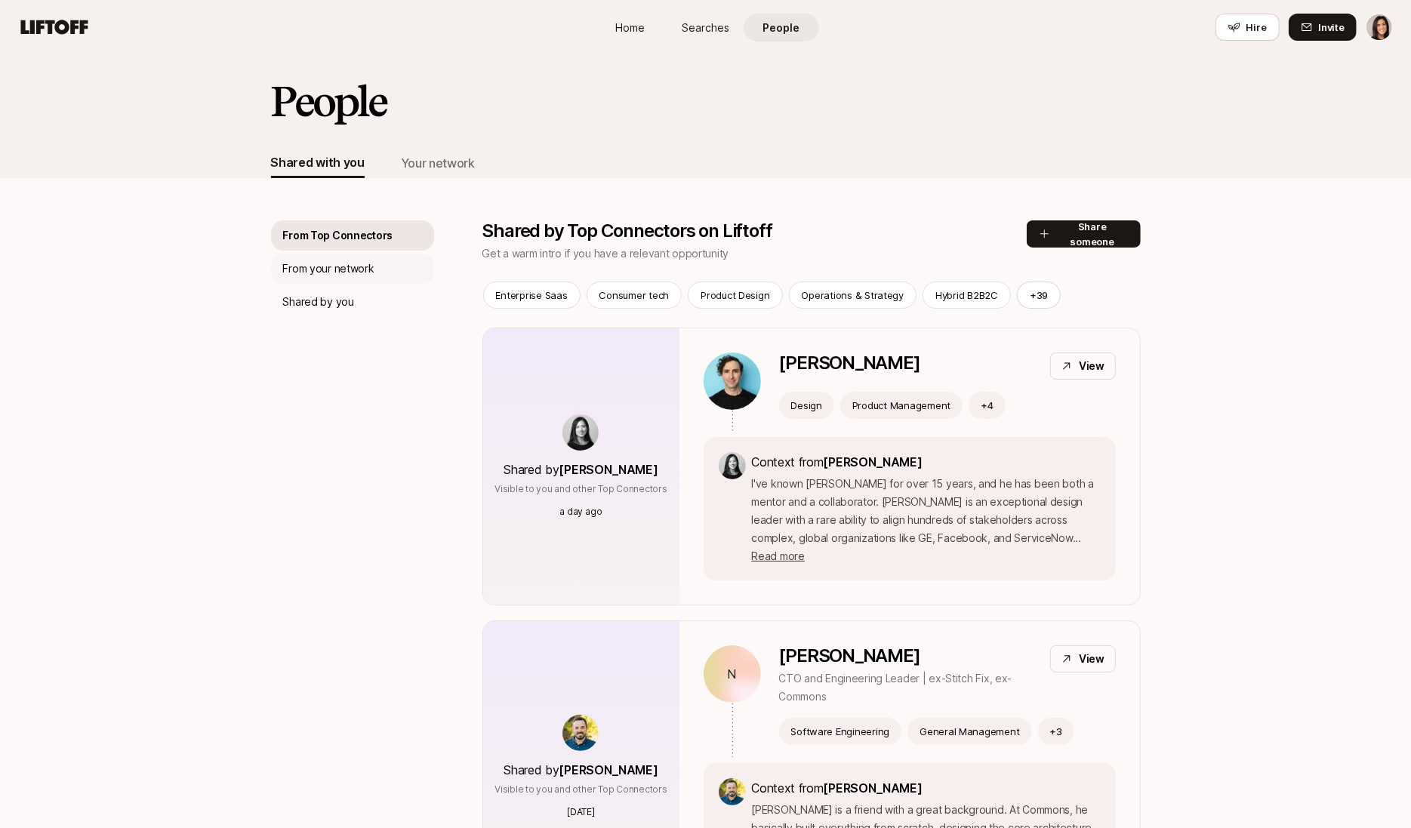
click at [328, 257] on div "From your network" at bounding box center [352, 269] width 163 height 30
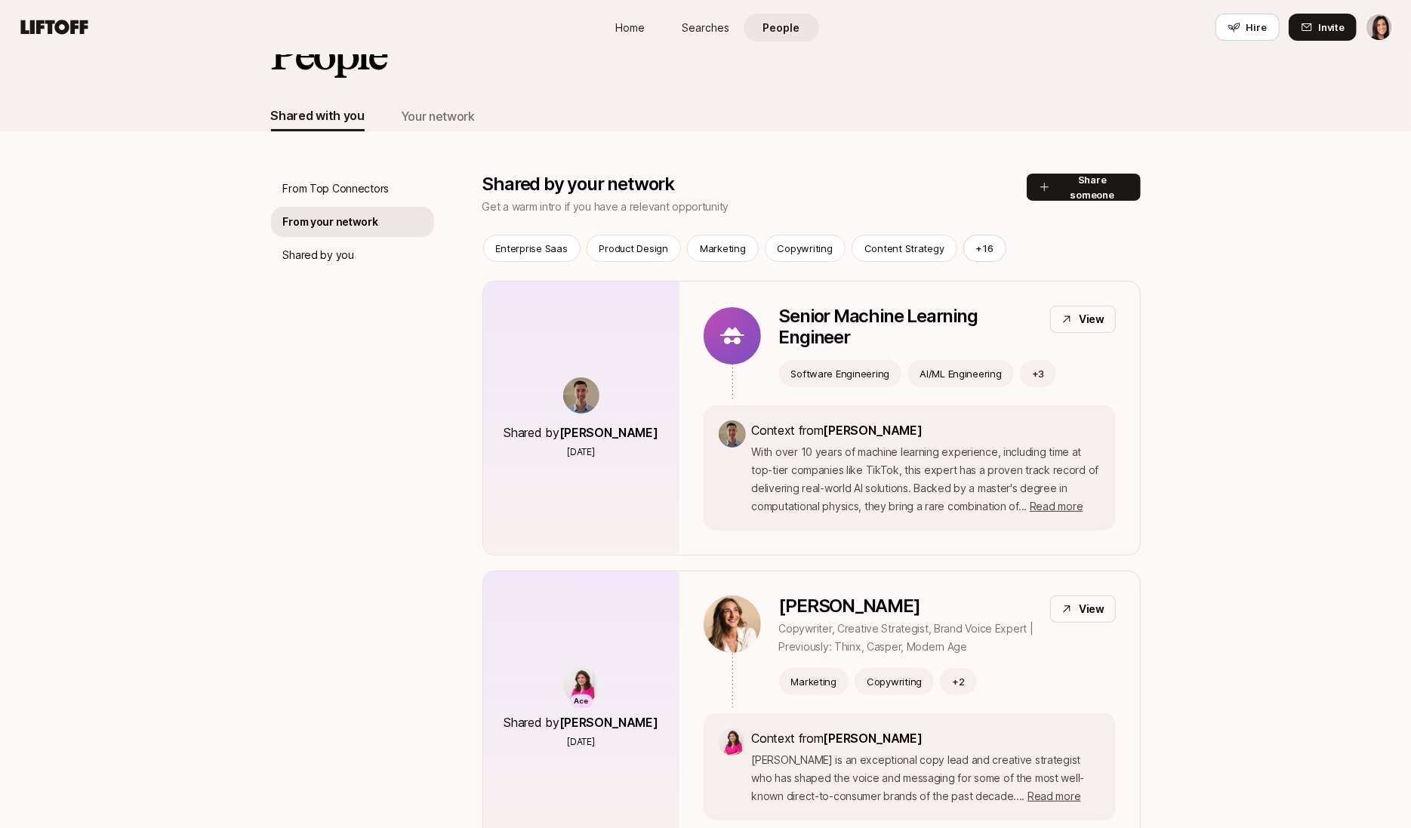
scroll to position [64, 0]
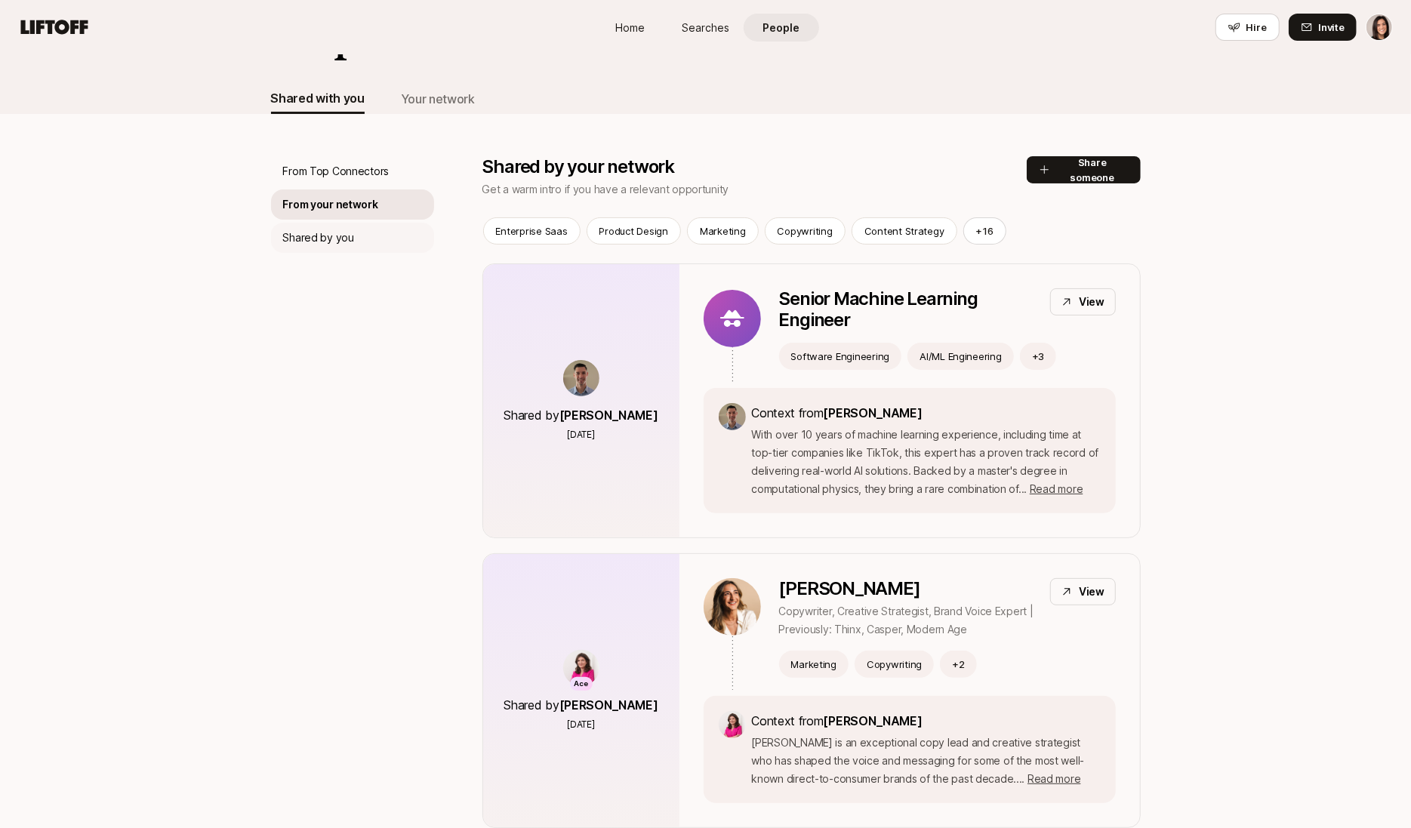
click at [327, 239] on p "Shared by you" at bounding box center [318, 238] width 71 height 18
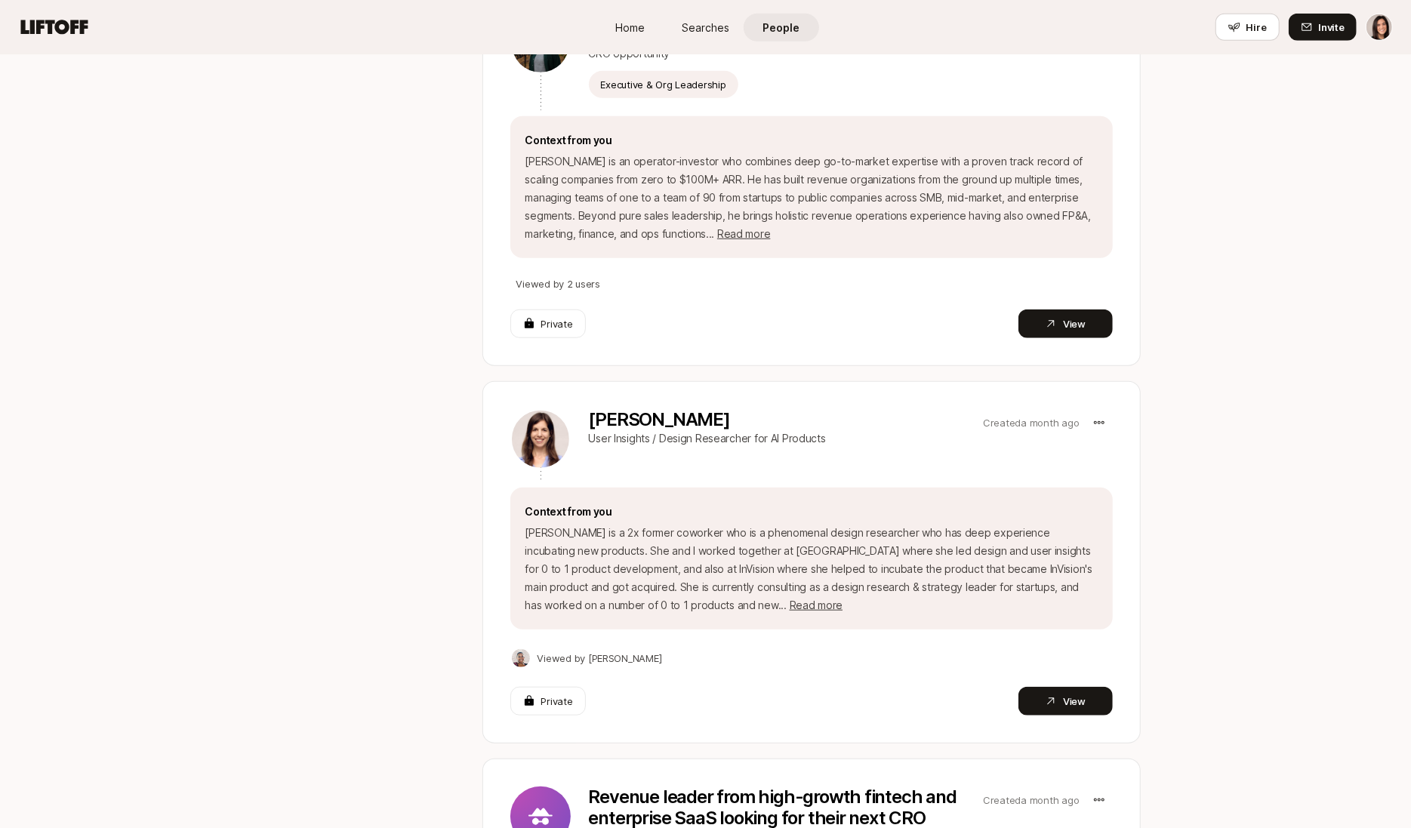
scroll to position [661, 0]
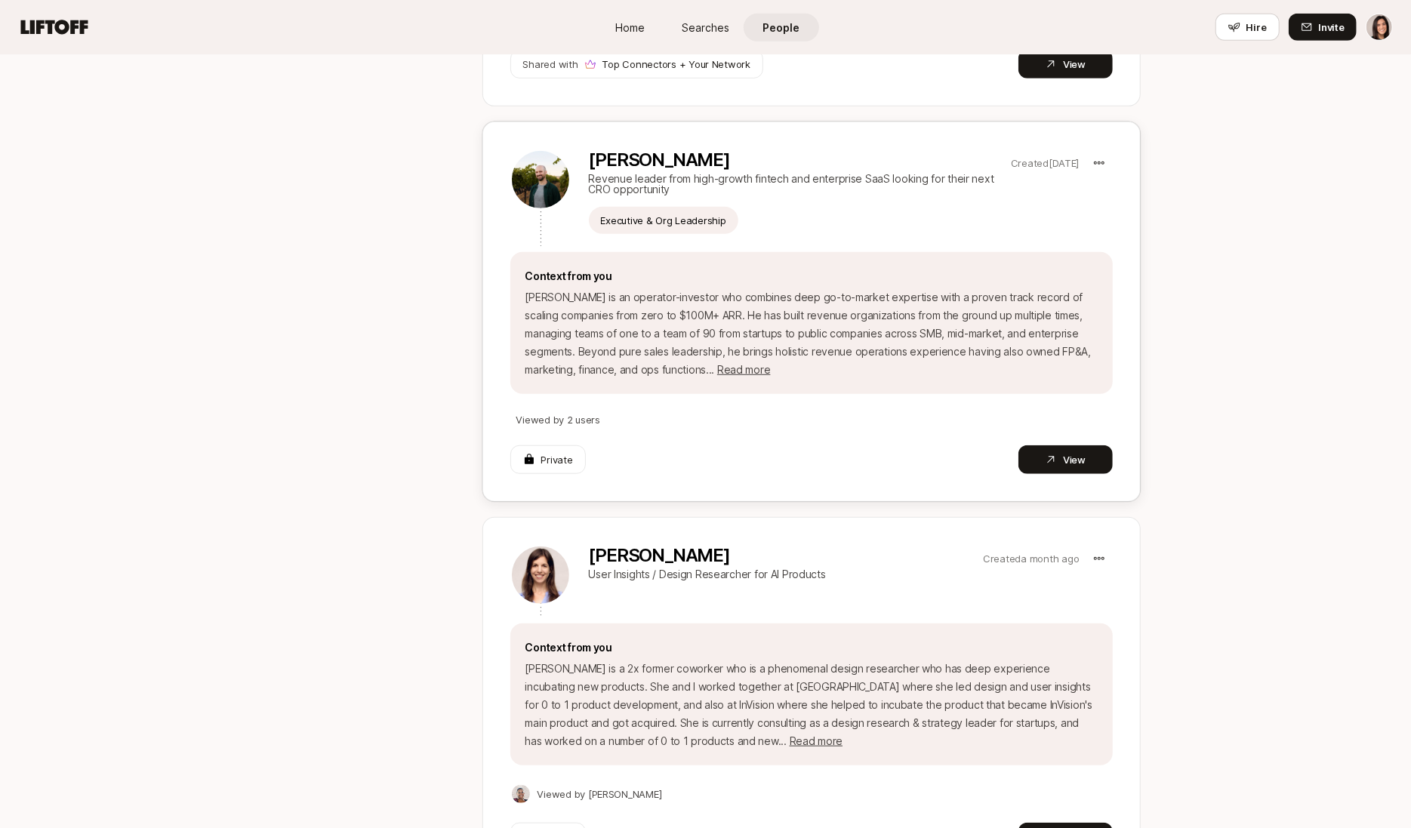
click at [624, 152] on p "[PERSON_NAME]" at bounding box center [797, 159] width 416 height 21
click at [1045, 451] on button "View" at bounding box center [1065, 459] width 94 height 29
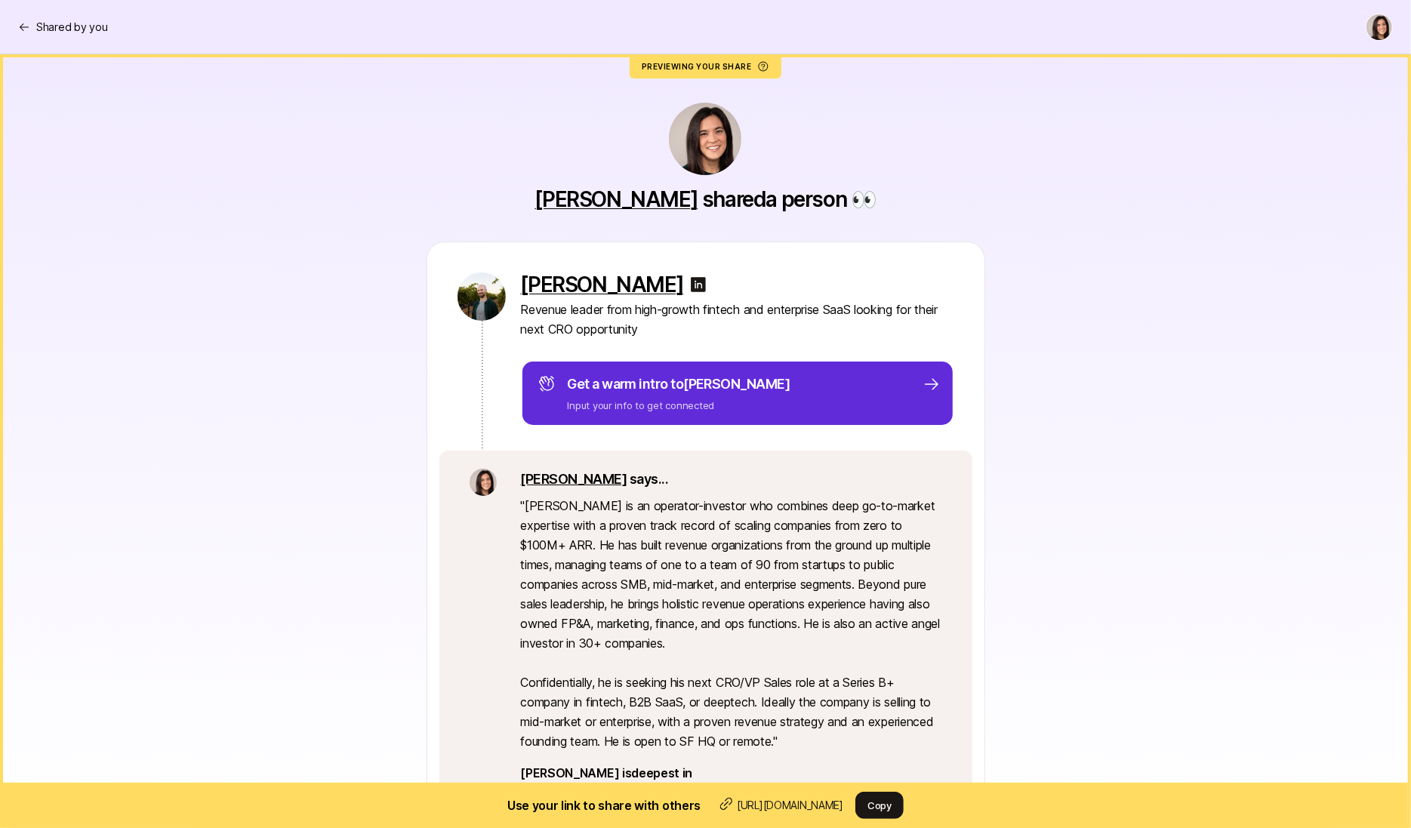
click at [593, 303] on p "Revenue leader from high-growth fintech and enterprise SaaS looking for their n…" at bounding box center [737, 319] width 433 height 39
click at [592, 288] on p "[PERSON_NAME]" at bounding box center [602, 285] width 163 height 24
click at [556, 284] on p "[PERSON_NAME]" at bounding box center [602, 285] width 163 height 24
click at [100, 8] on nav "Shared by you" at bounding box center [705, 27] width 1411 height 54
click at [97, 21] on p "Shared by you" at bounding box center [71, 27] width 71 height 18
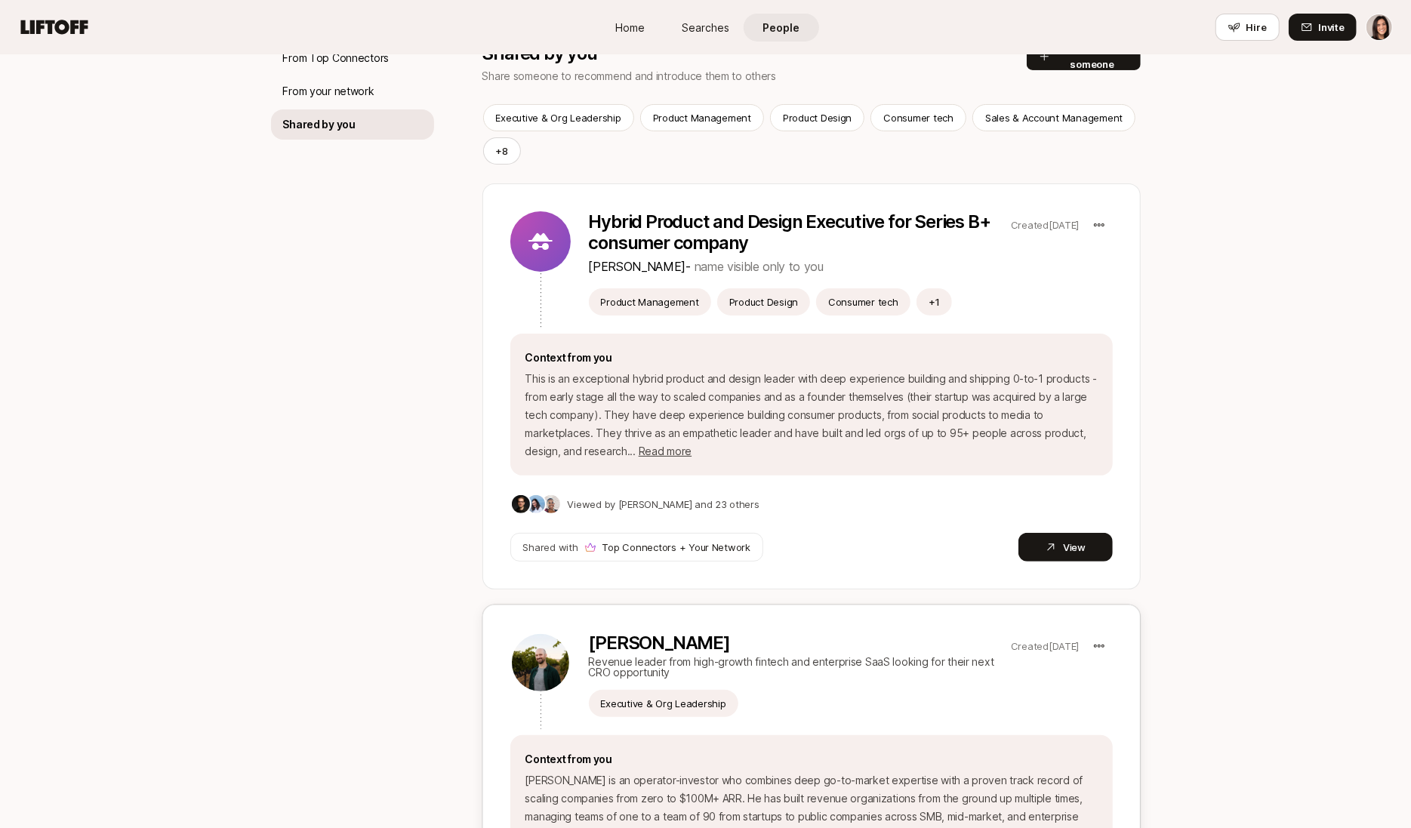
scroll to position [150, 0]
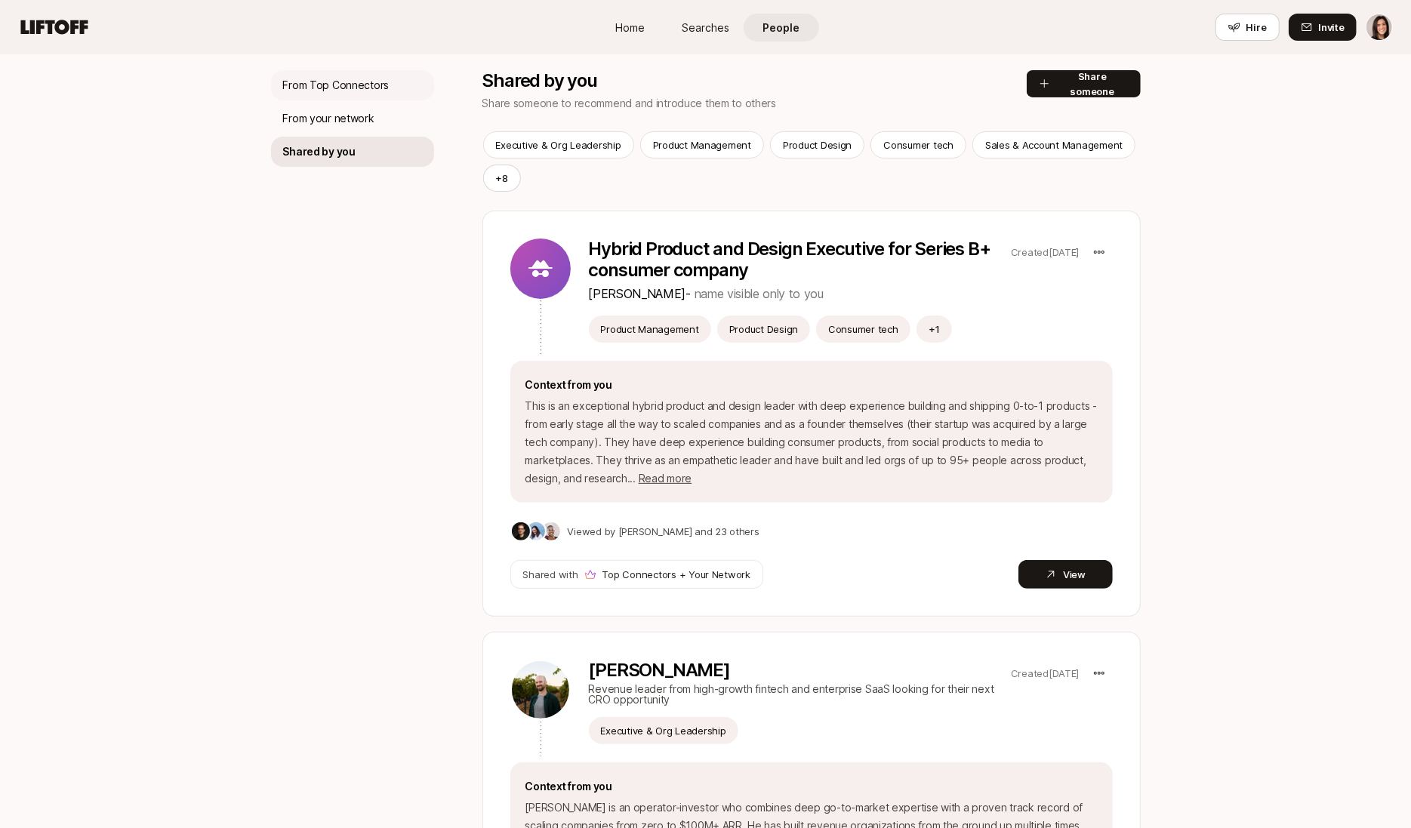
click at [372, 92] on p "From Top Connectors" at bounding box center [336, 85] width 106 height 18
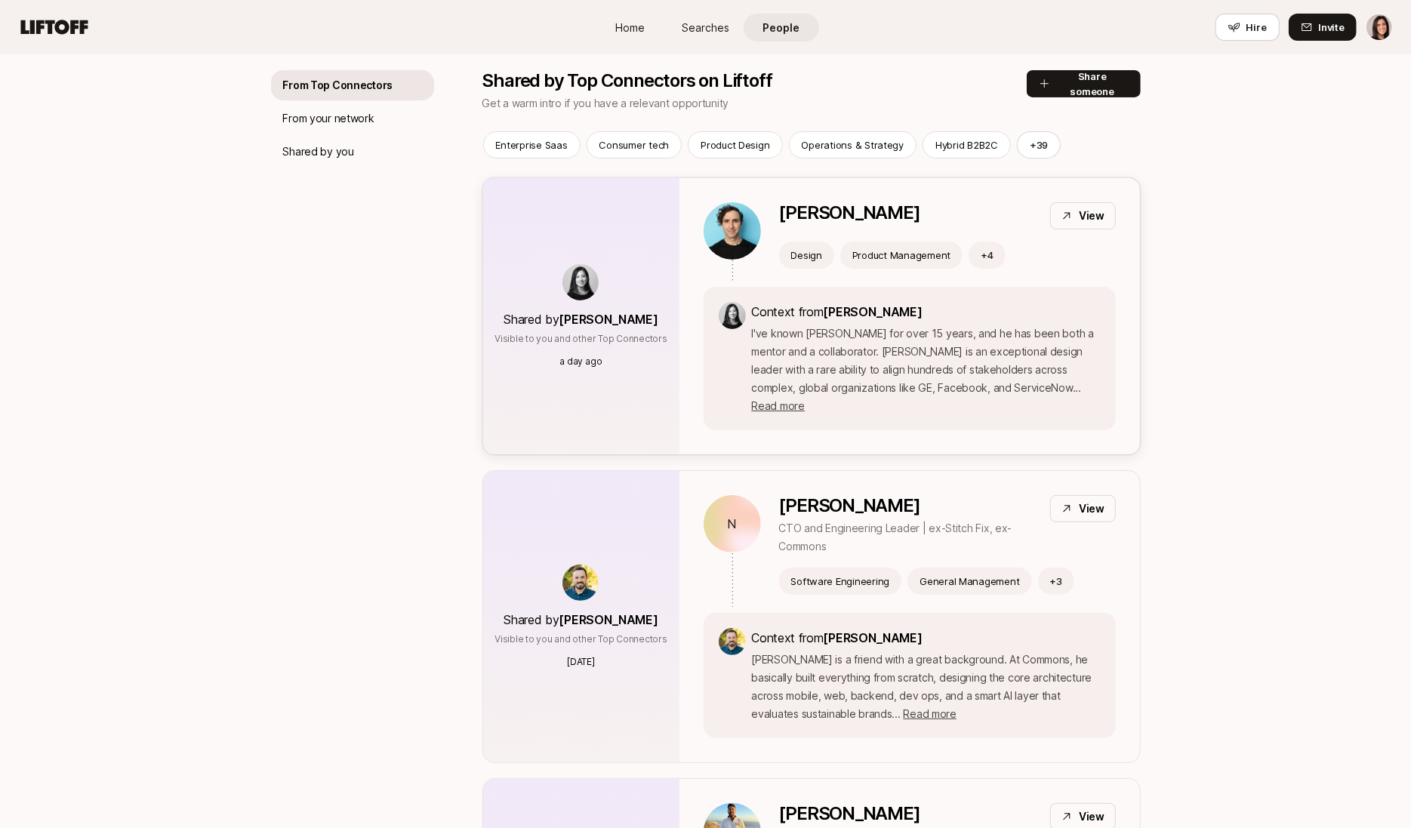
click at [882, 197] on div "Chris Baum View Design Product Management + 4 Context from Stacy La I've known …" at bounding box center [909, 316] width 461 height 276
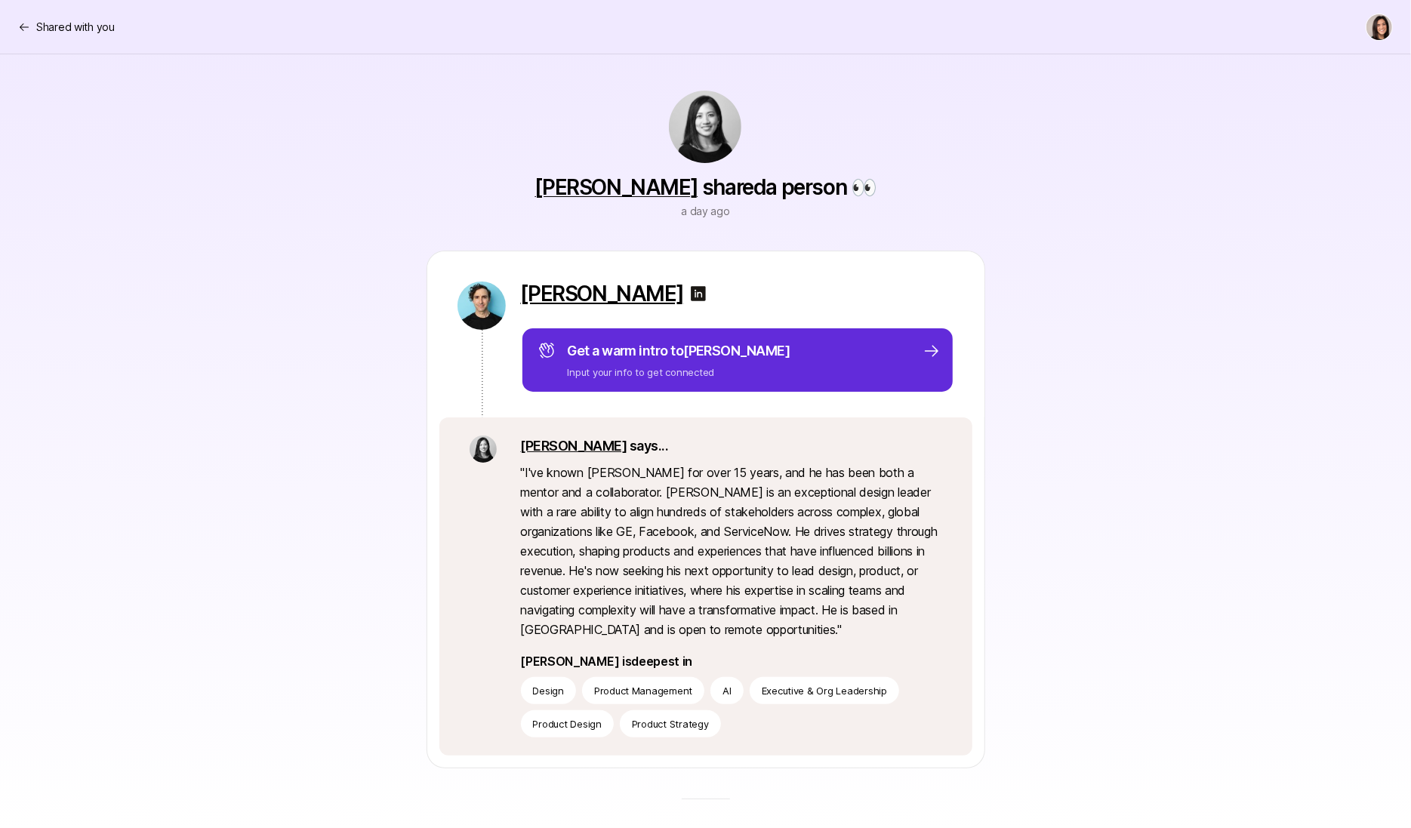
click at [601, 291] on p "[PERSON_NAME]" at bounding box center [602, 294] width 163 height 24
click at [95, 24] on p "Shared with you" at bounding box center [75, 27] width 79 height 18
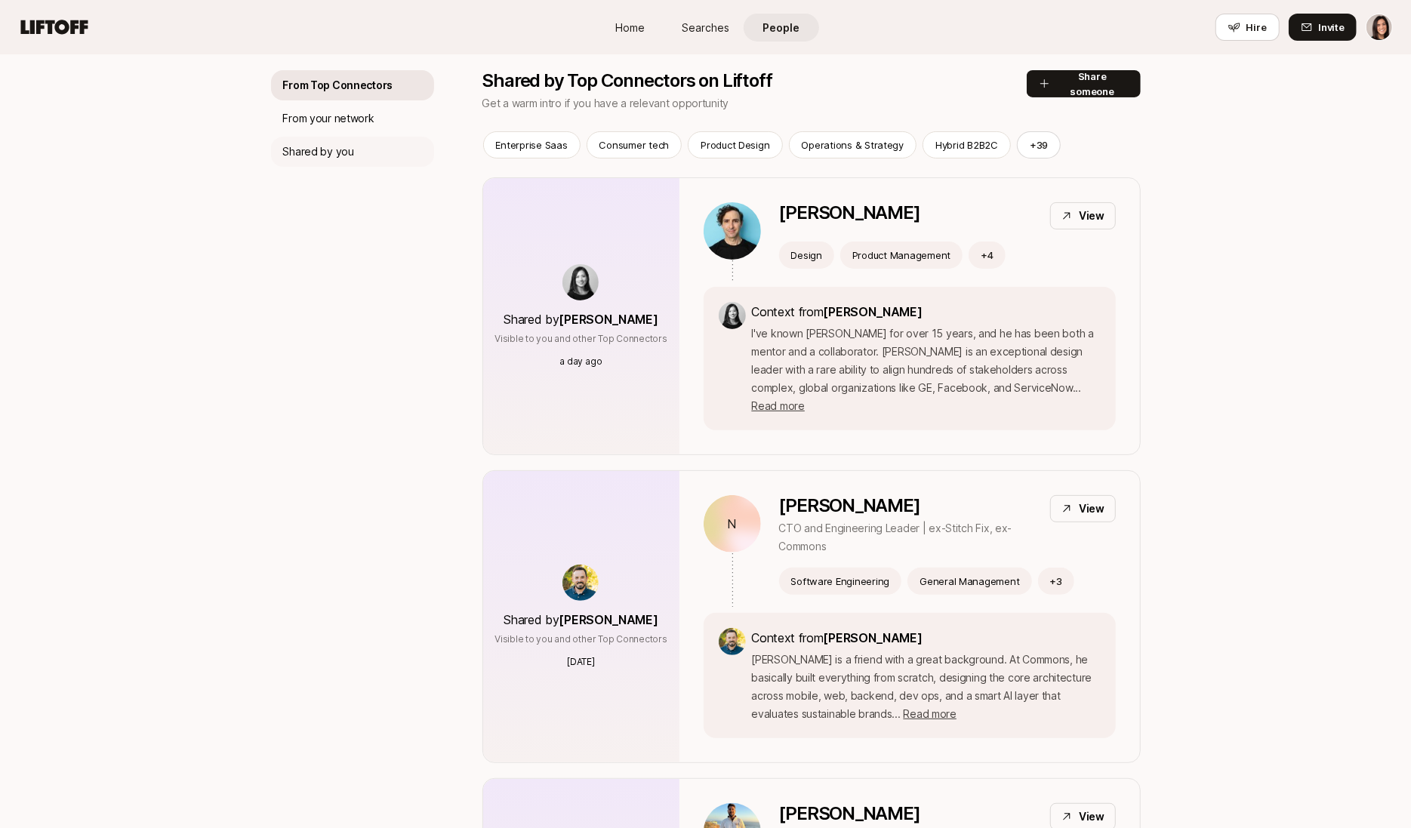
click at [334, 151] on p "Shared by you" at bounding box center [318, 152] width 71 height 18
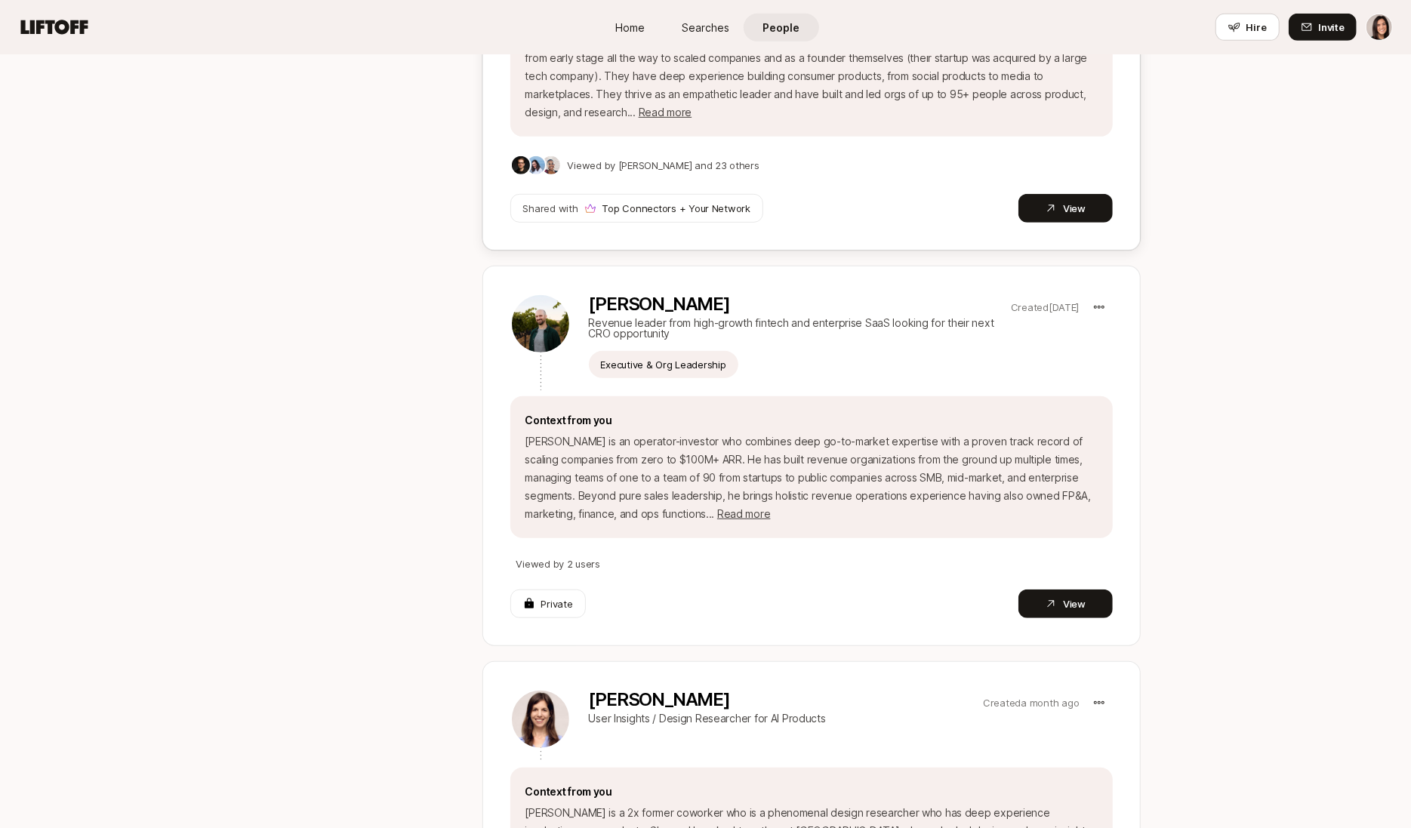
scroll to position [555, 0]
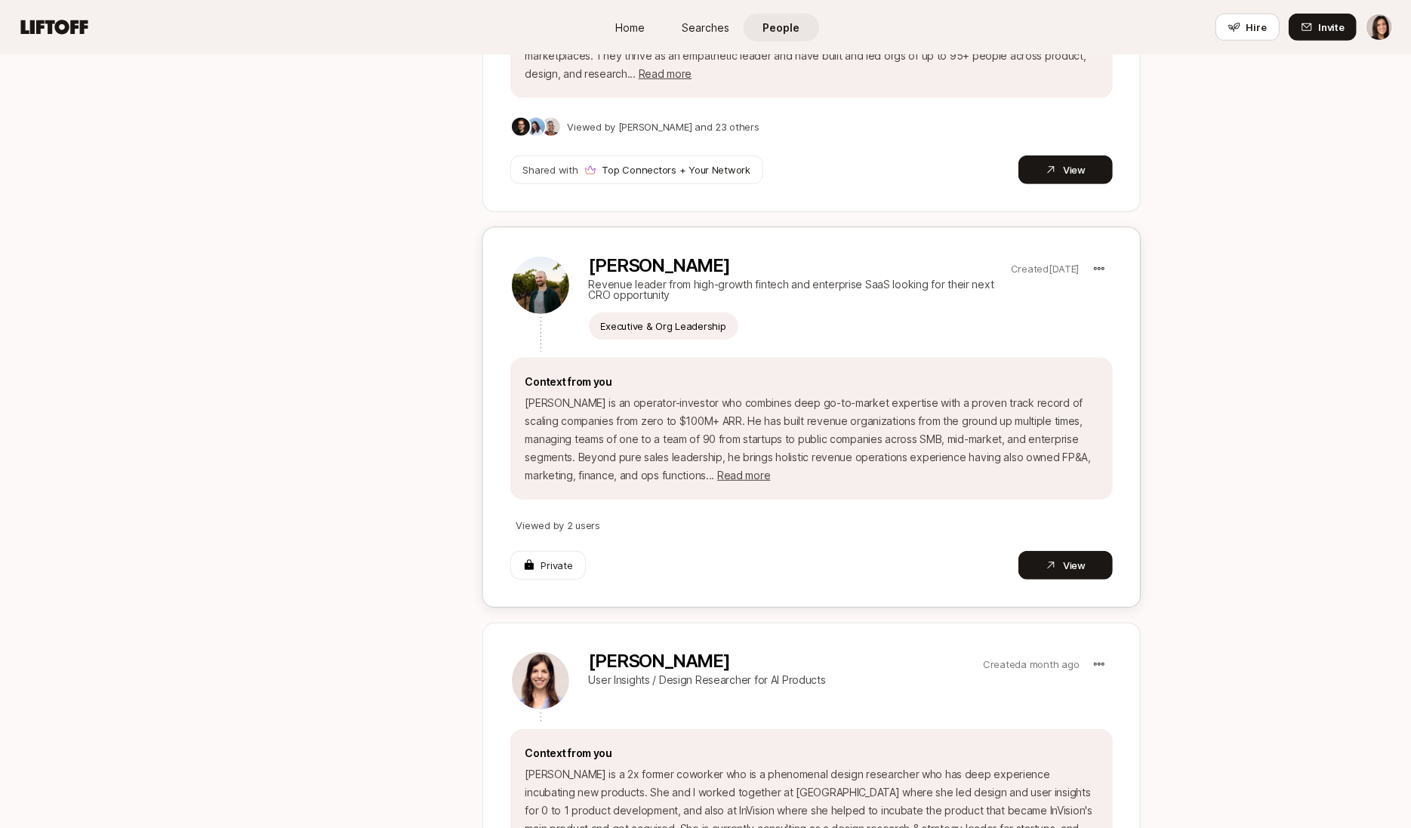
click at [631, 276] on div "Basile Senesi Revenue leader from high-growth fintech and enterprise SaaS looki…" at bounding box center [797, 277] width 416 height 45
click at [1058, 564] on button "View" at bounding box center [1065, 565] width 94 height 29
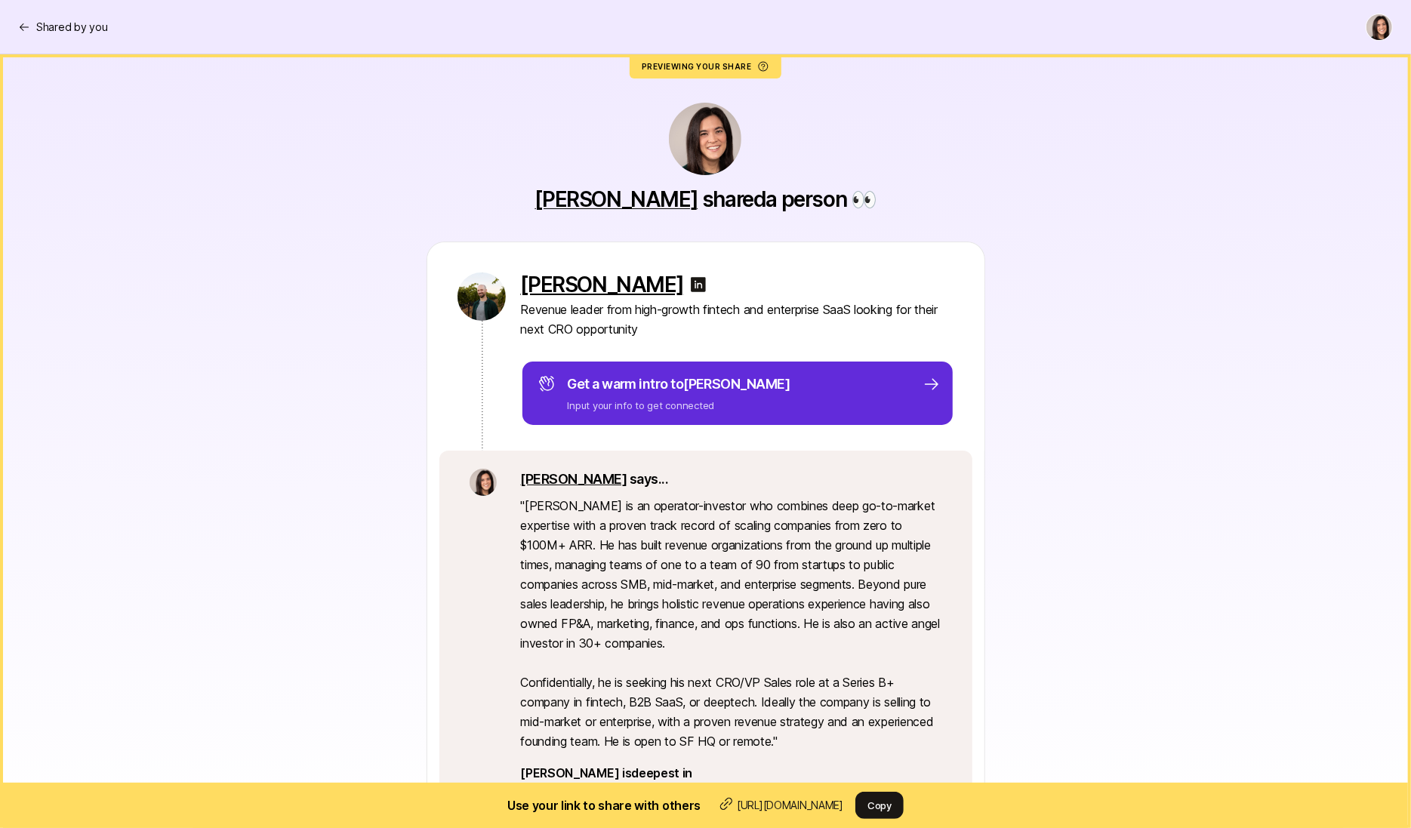
click at [617, 288] on p "[PERSON_NAME]" at bounding box center [602, 285] width 163 height 24
click at [91, 16] on div "Shared by you" at bounding box center [705, 27] width 1375 height 27
click at [86, 26] on p "Shared by you" at bounding box center [71, 27] width 71 height 18
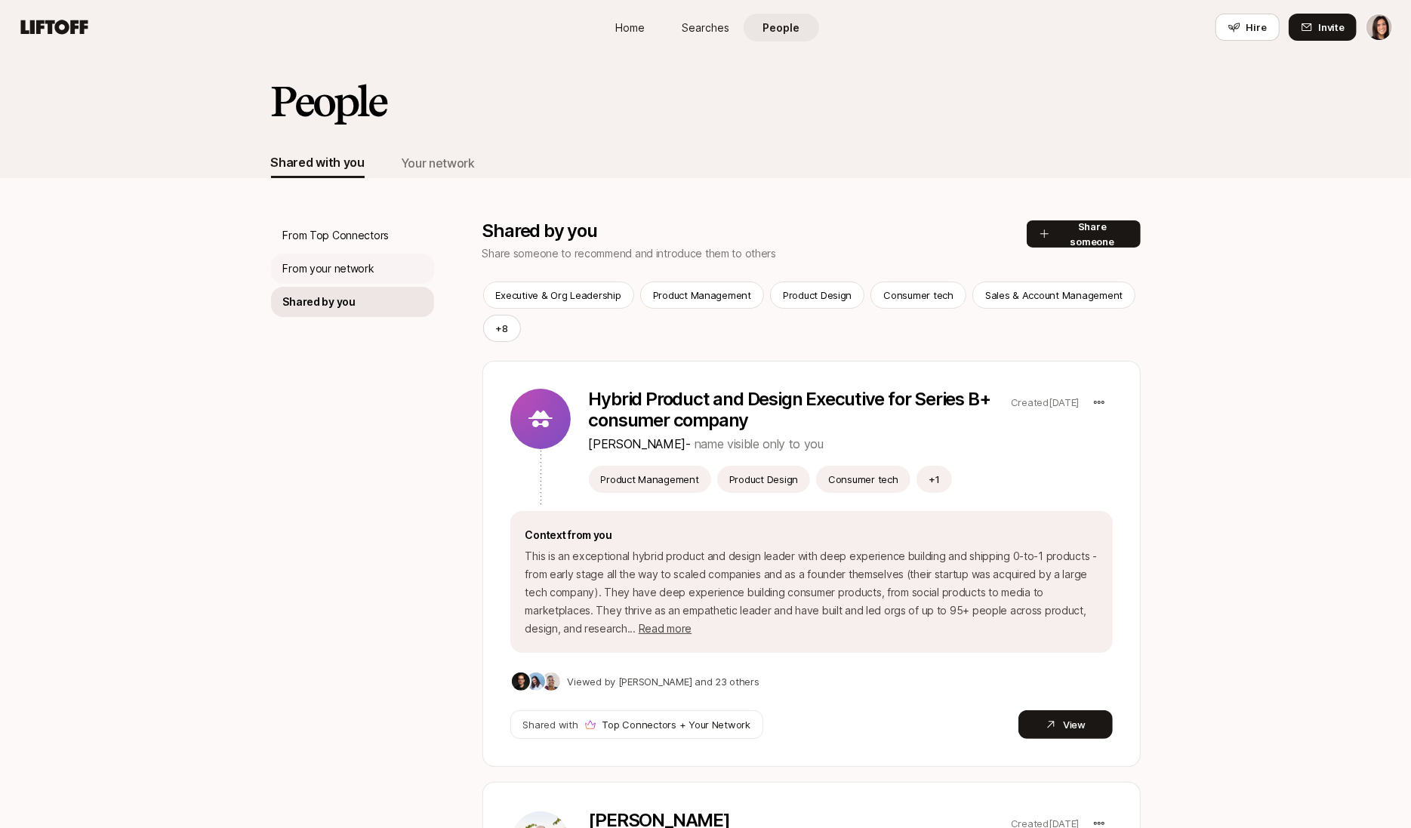
click at [363, 260] on p "From your network" at bounding box center [328, 269] width 91 height 18
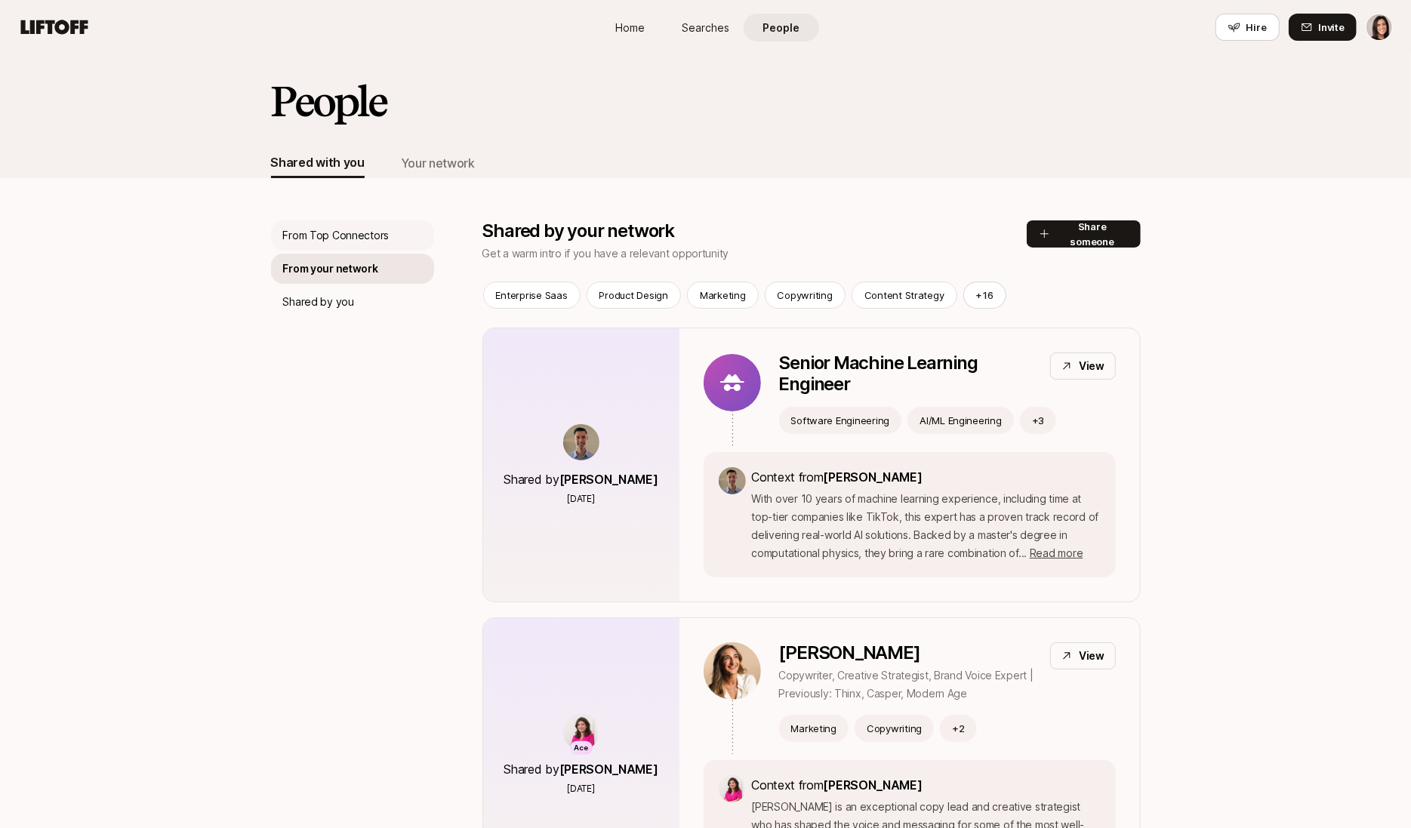
click at [363, 240] on p "From Top Connectors" at bounding box center [336, 235] width 106 height 18
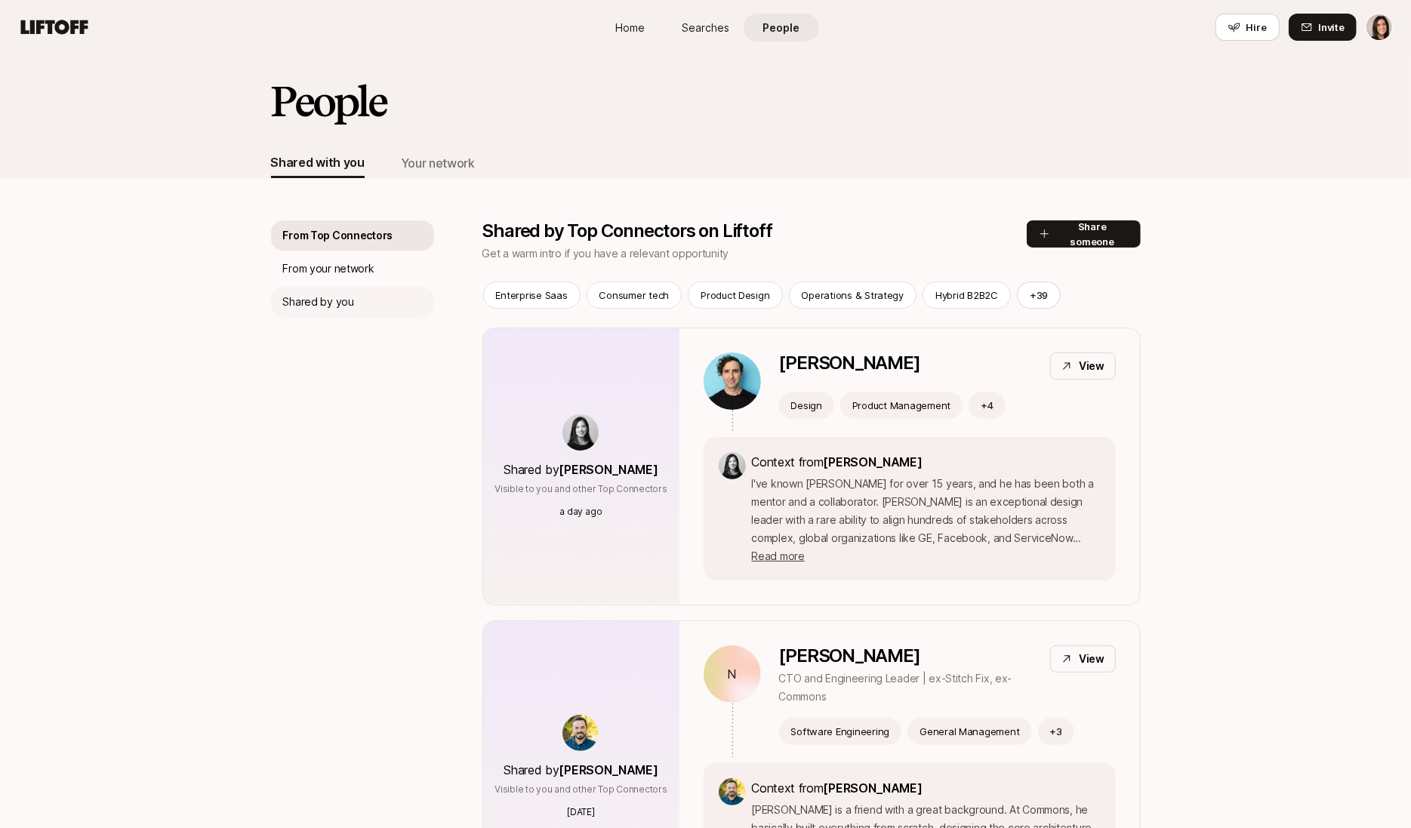
click at [382, 304] on div "Shared by you" at bounding box center [352, 302] width 163 height 30
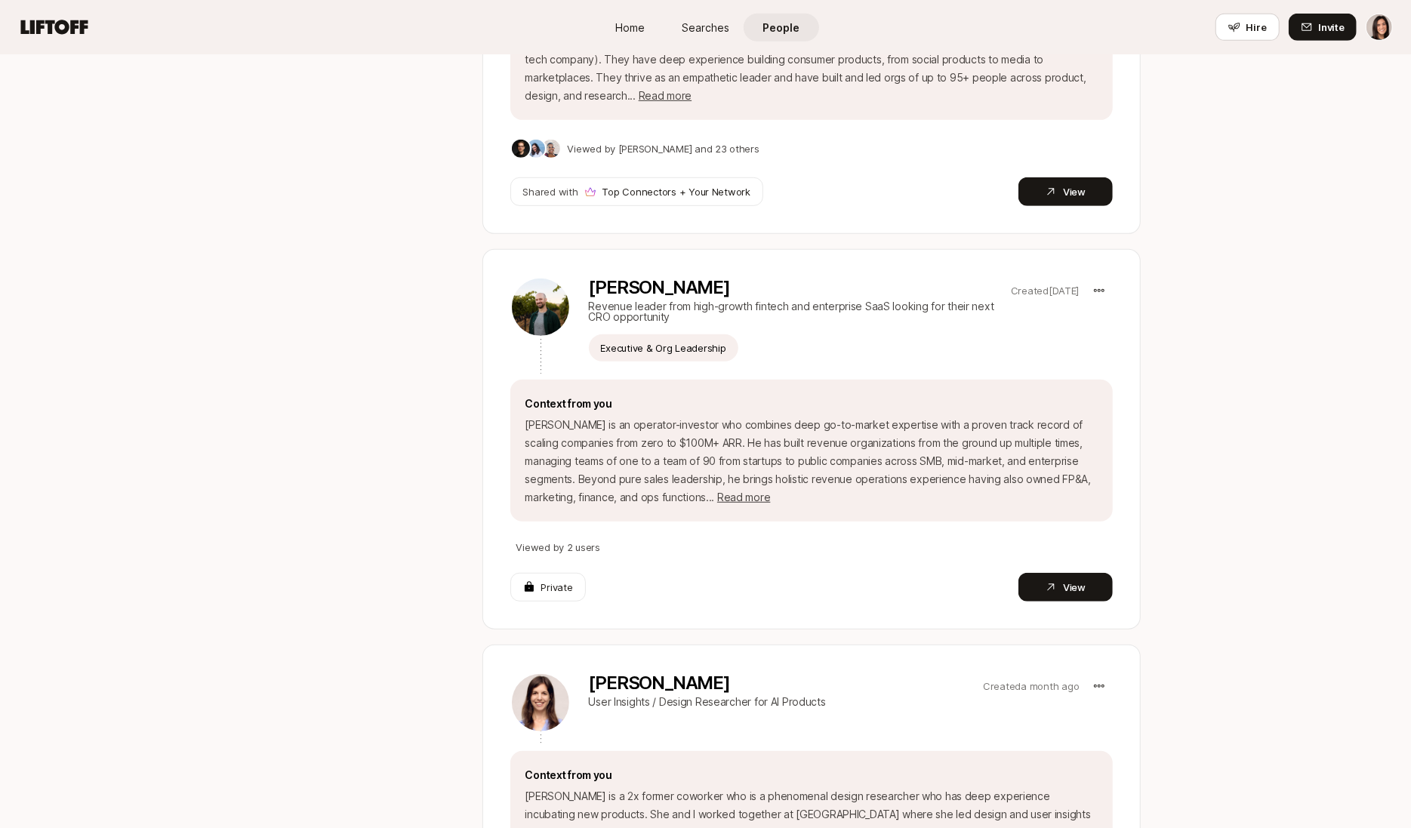
scroll to position [613, 0]
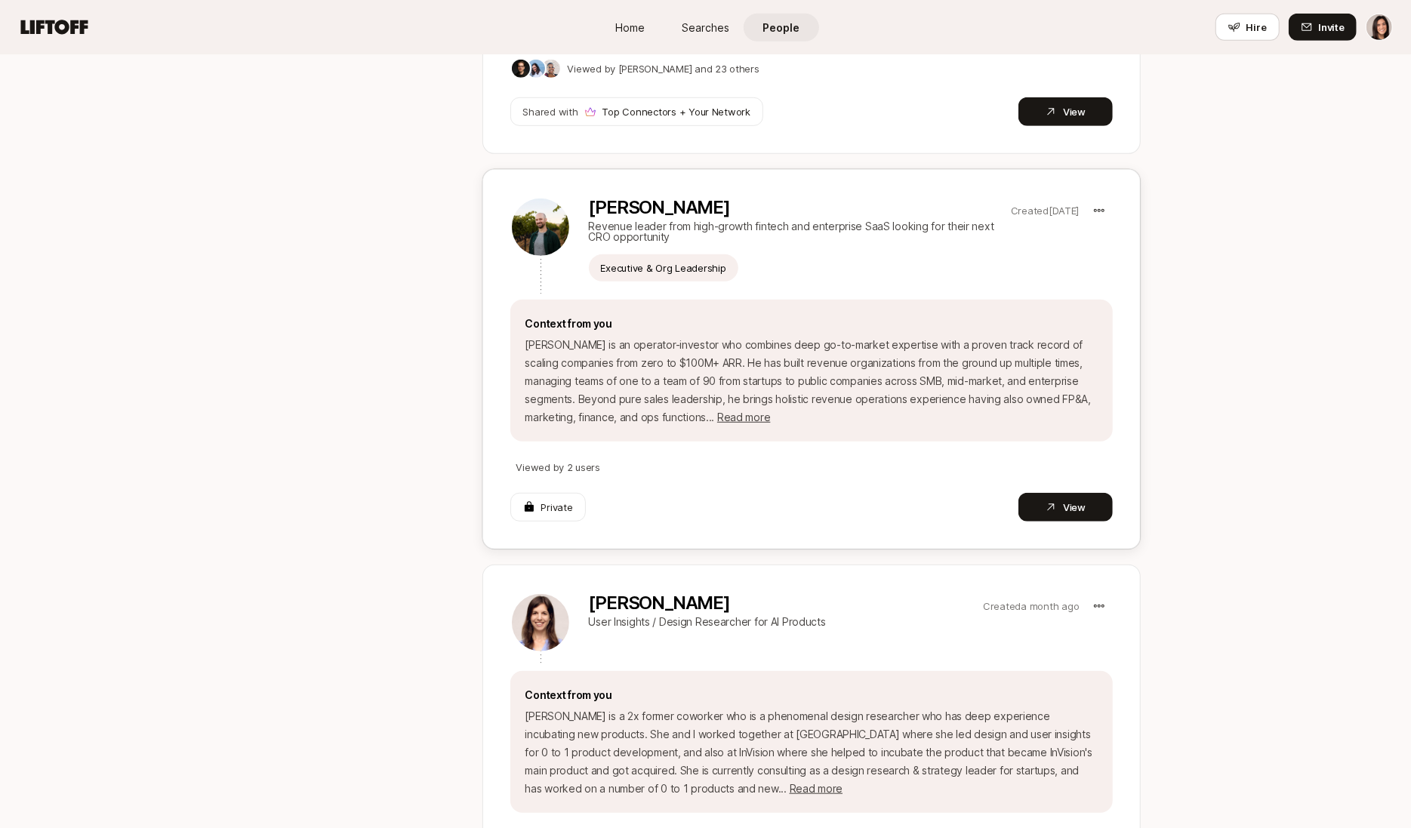
click at [618, 215] on p "[PERSON_NAME]" at bounding box center [797, 207] width 416 height 21
click at [1074, 501] on button "View" at bounding box center [1065, 507] width 94 height 29
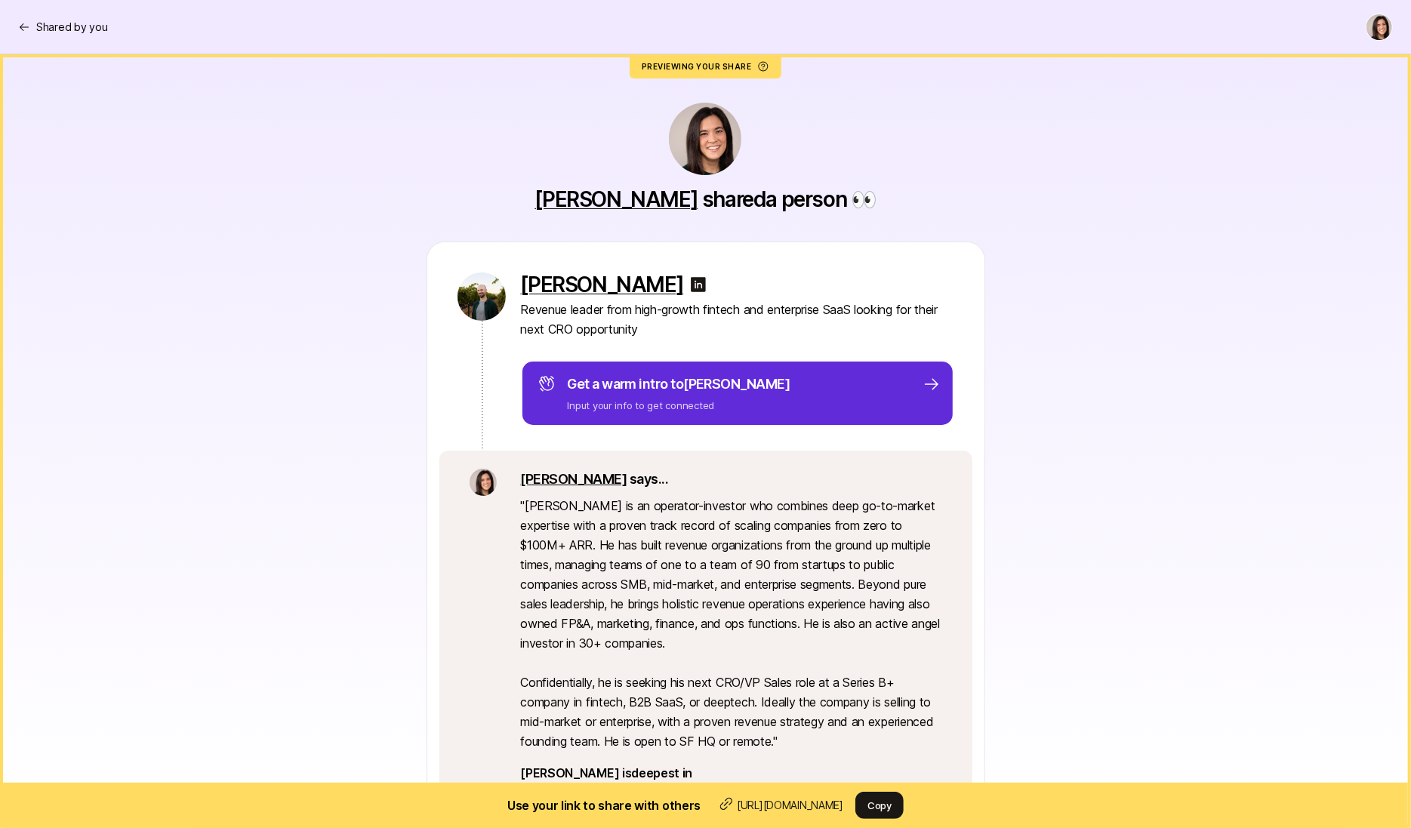
click at [791, 199] on p "Eleanor Morgan shared a person 👀" at bounding box center [705, 199] width 341 height 24
click at [635, 189] on link "[PERSON_NAME]" at bounding box center [616, 199] width 163 height 26
click at [556, 284] on p "[PERSON_NAME]" at bounding box center [602, 285] width 163 height 24
click at [72, 24] on p "Shared by you" at bounding box center [71, 27] width 71 height 18
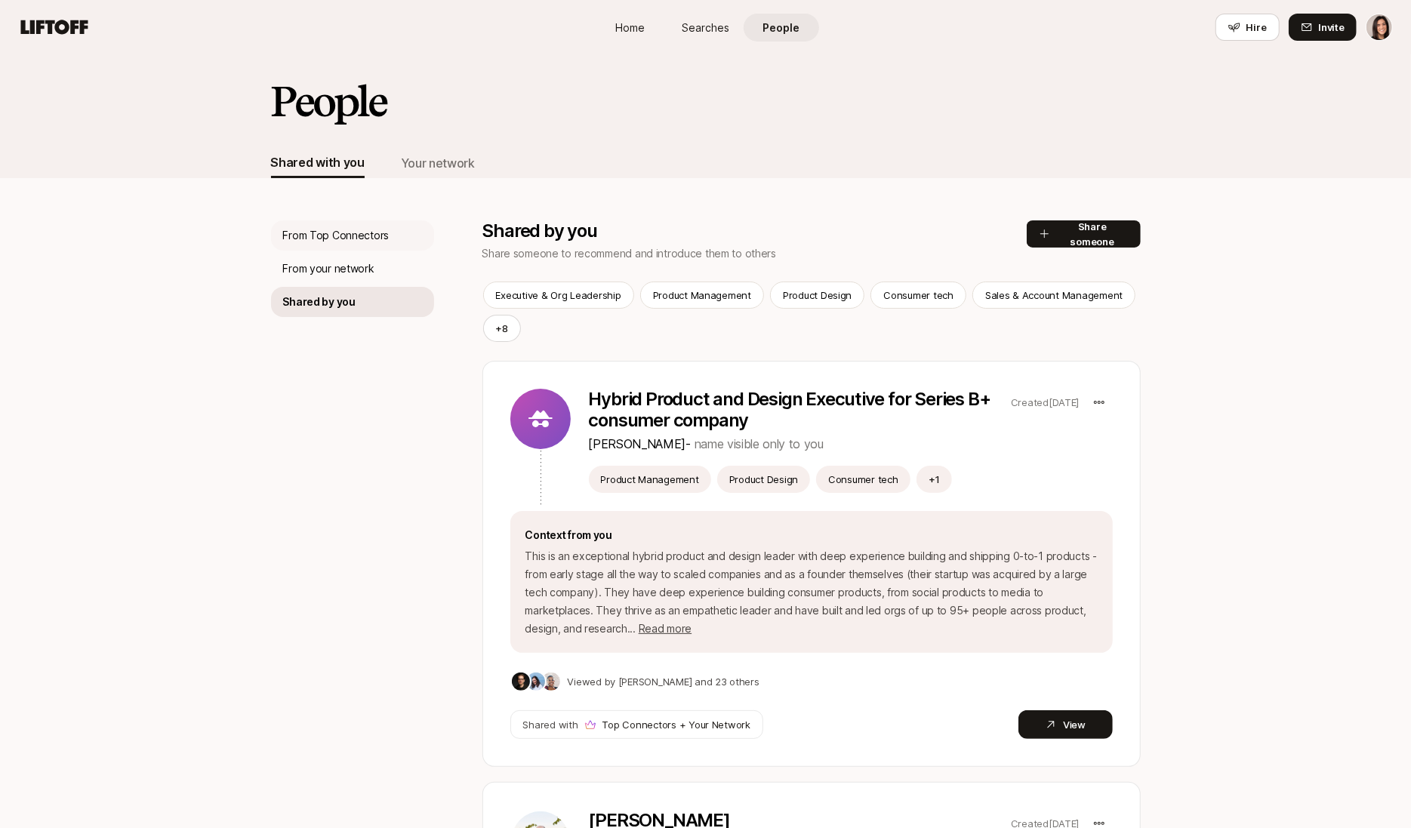
click at [400, 235] on div "From Top Connectors" at bounding box center [352, 235] width 163 height 30
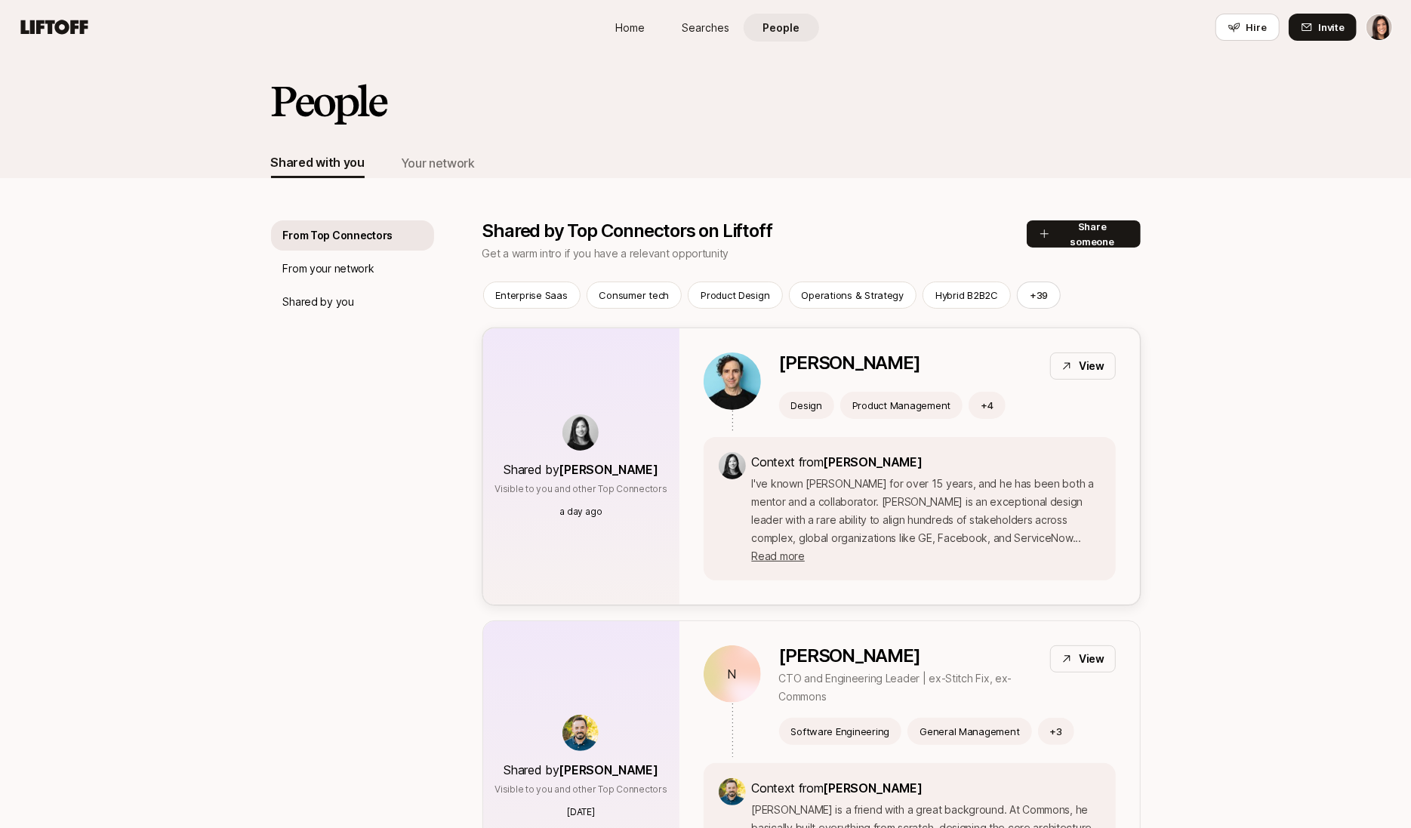
click at [667, 396] on div "Shared by [PERSON_NAME] Visible to you and other Top Connectors a day ago" at bounding box center [581, 466] width 196 height 276
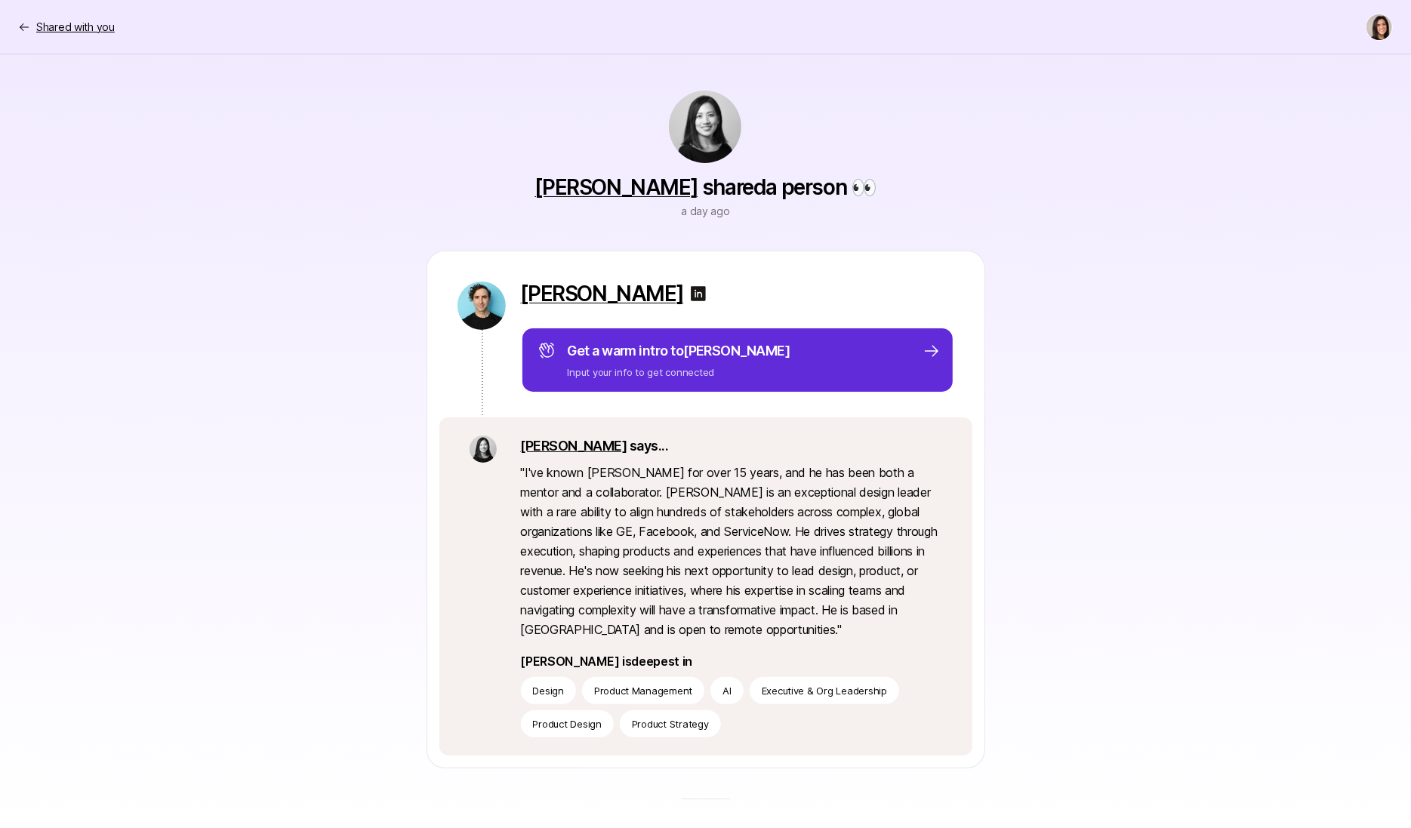
click at [87, 24] on p "Shared with you" at bounding box center [75, 27] width 79 height 18
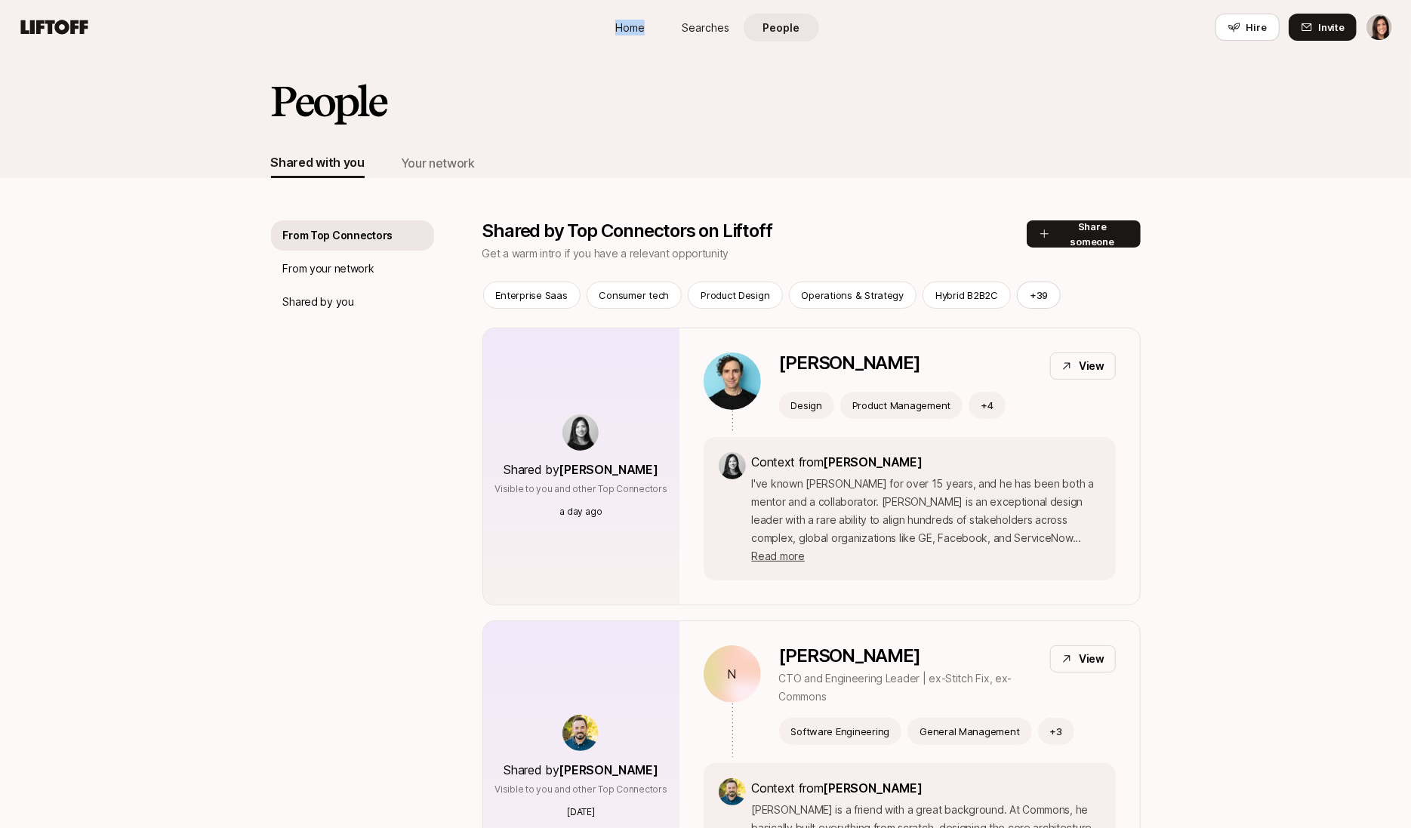
click at [87, 24] on icon at bounding box center [54, 27] width 72 height 21
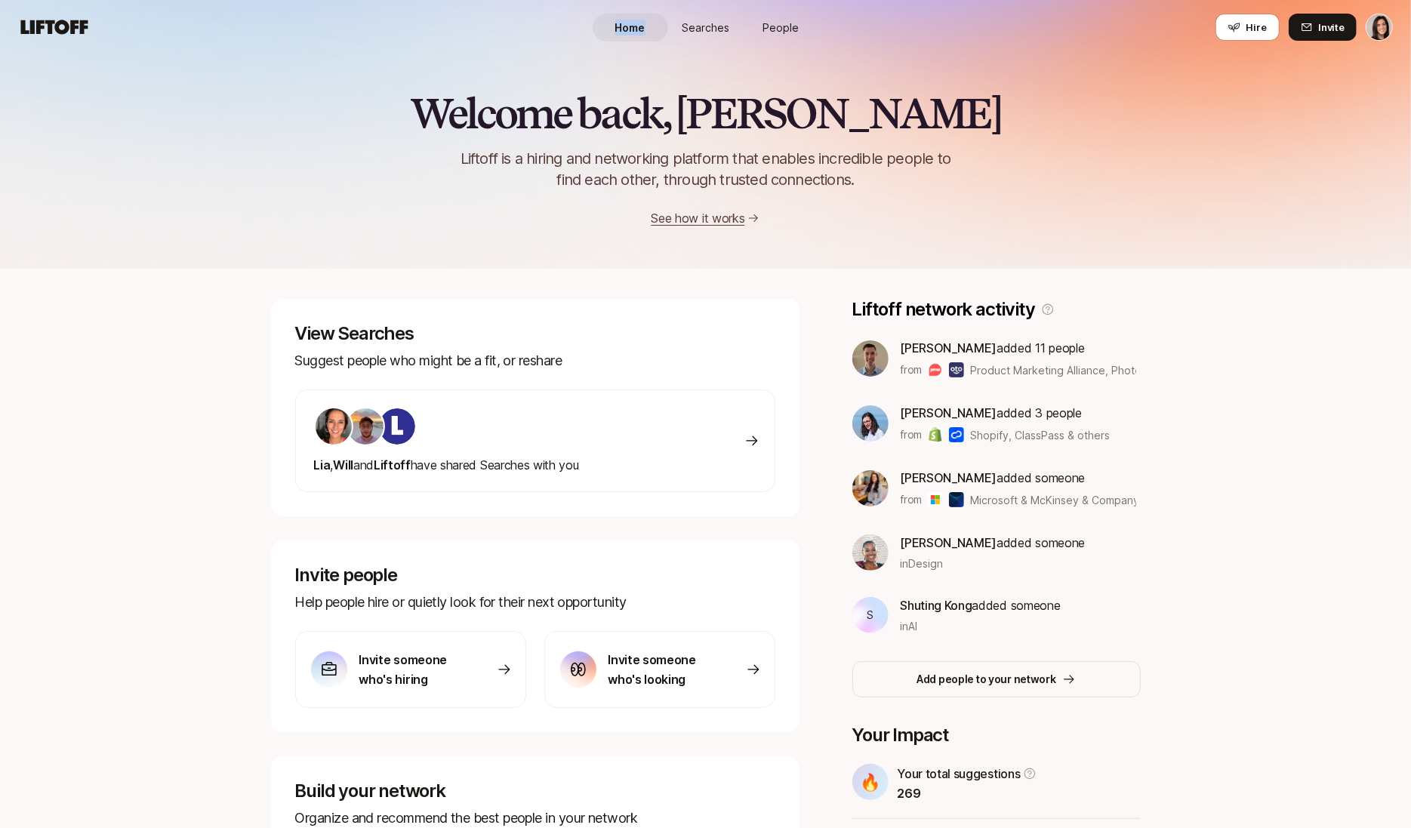
click at [773, 36] on link "People" at bounding box center [781, 28] width 75 height 28
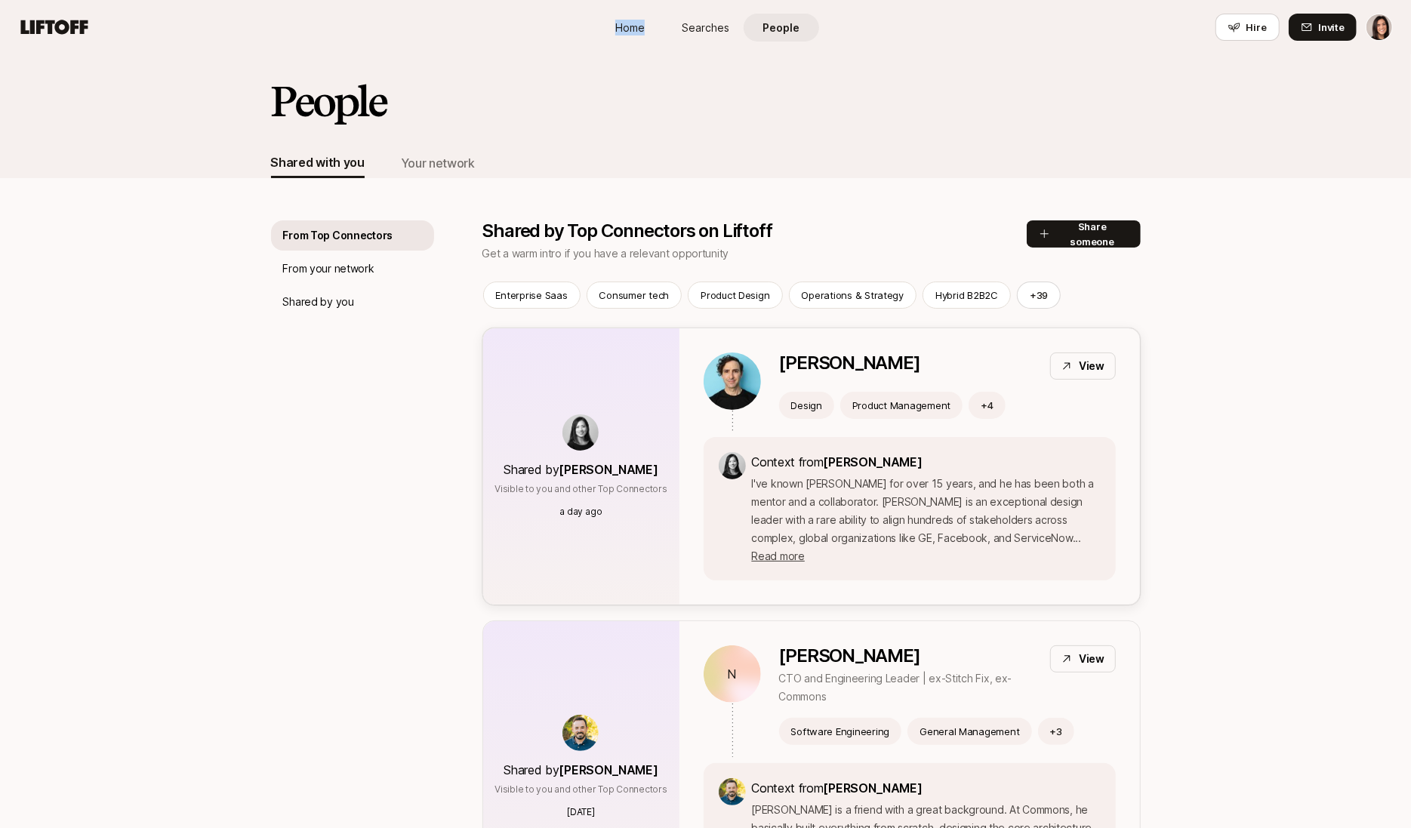
click at [537, 364] on div "Shared by Stacy La Visible to you and other Top Connectors a day ago" at bounding box center [581, 466] width 196 height 276
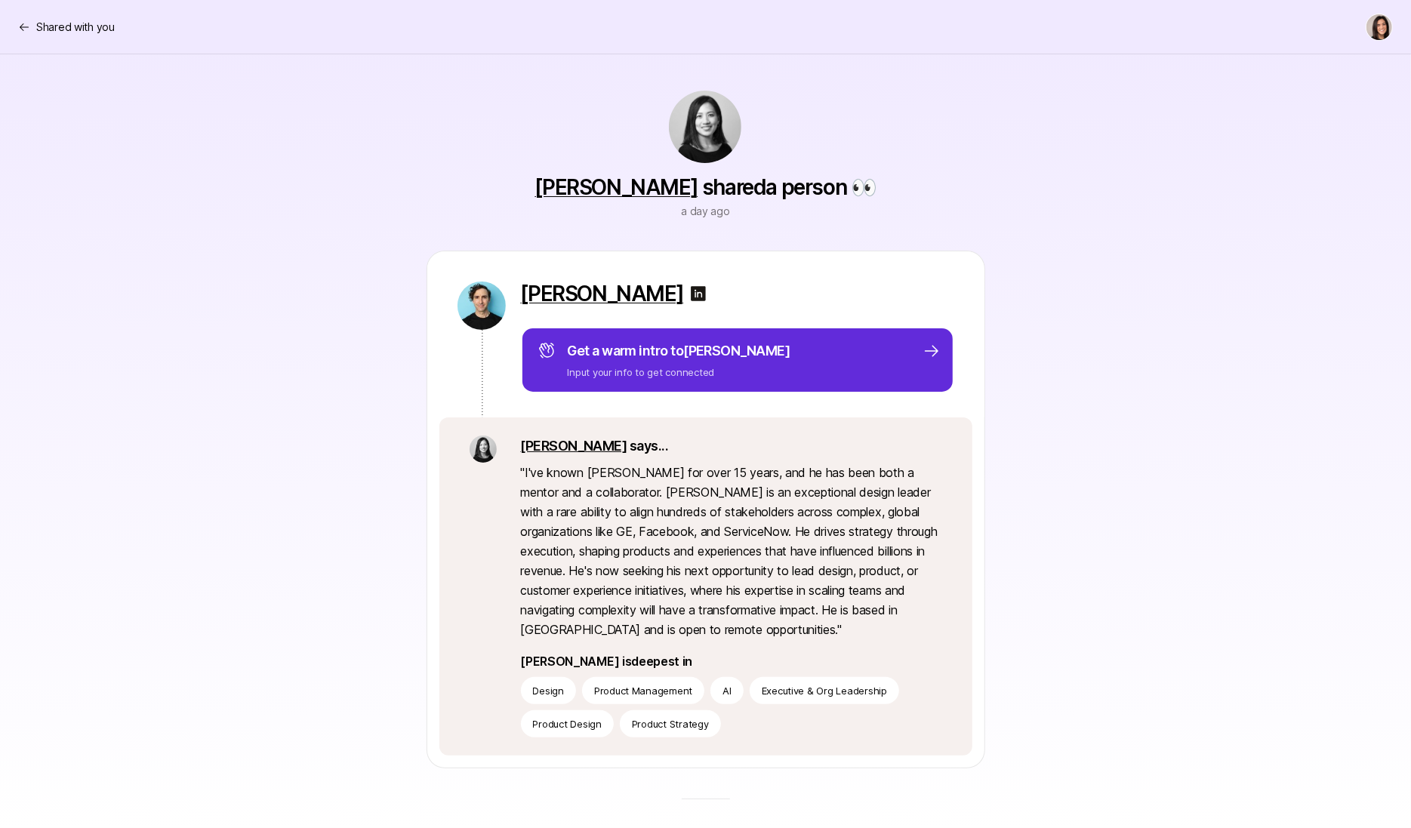
click at [619, 181] on link "[PERSON_NAME]" at bounding box center [616, 187] width 163 height 26
click at [85, 20] on p "Shared with you" at bounding box center [75, 27] width 79 height 18
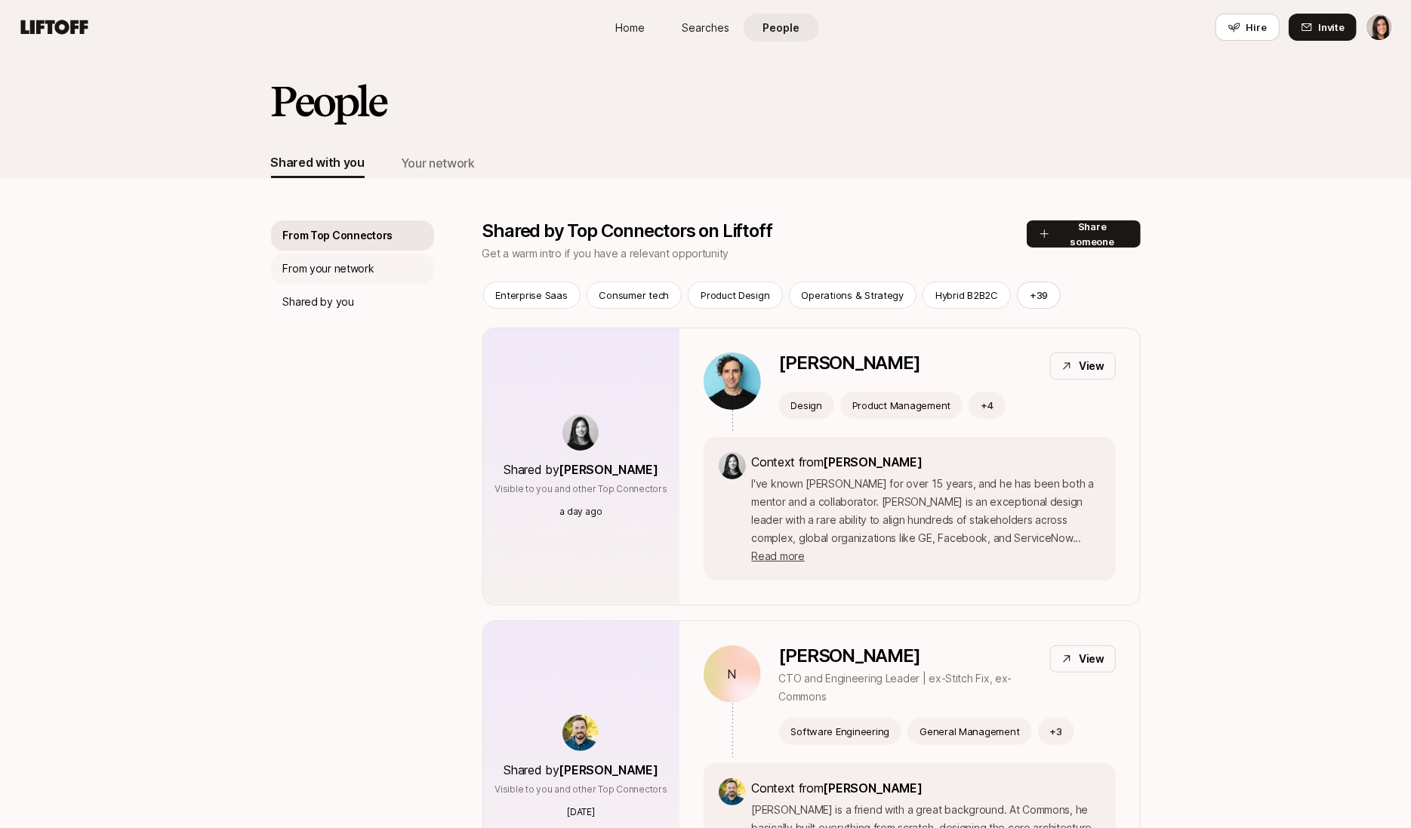
click at [393, 271] on div "From your network" at bounding box center [352, 269] width 163 height 30
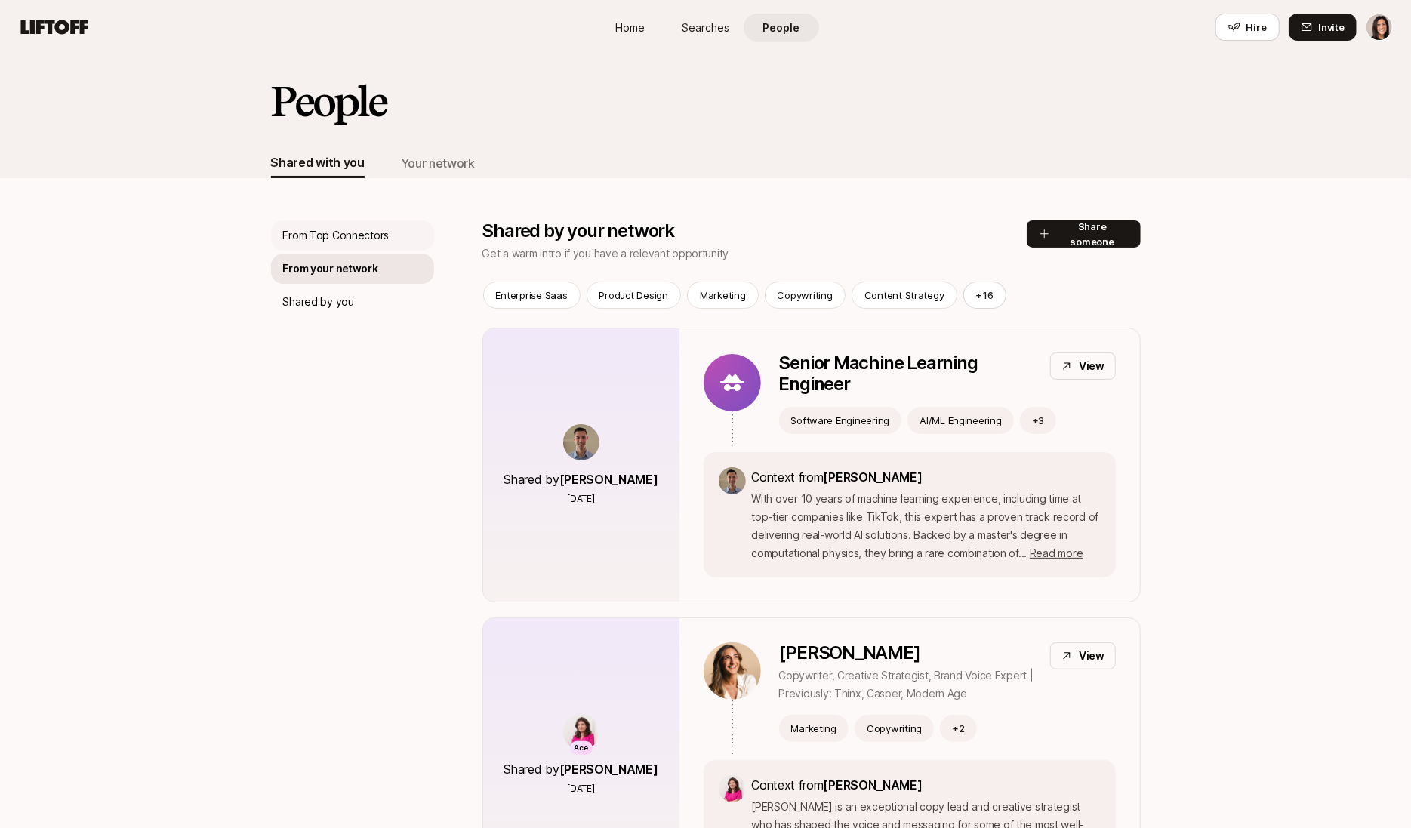
click at [390, 244] on div "From Top Connectors" at bounding box center [352, 235] width 163 height 30
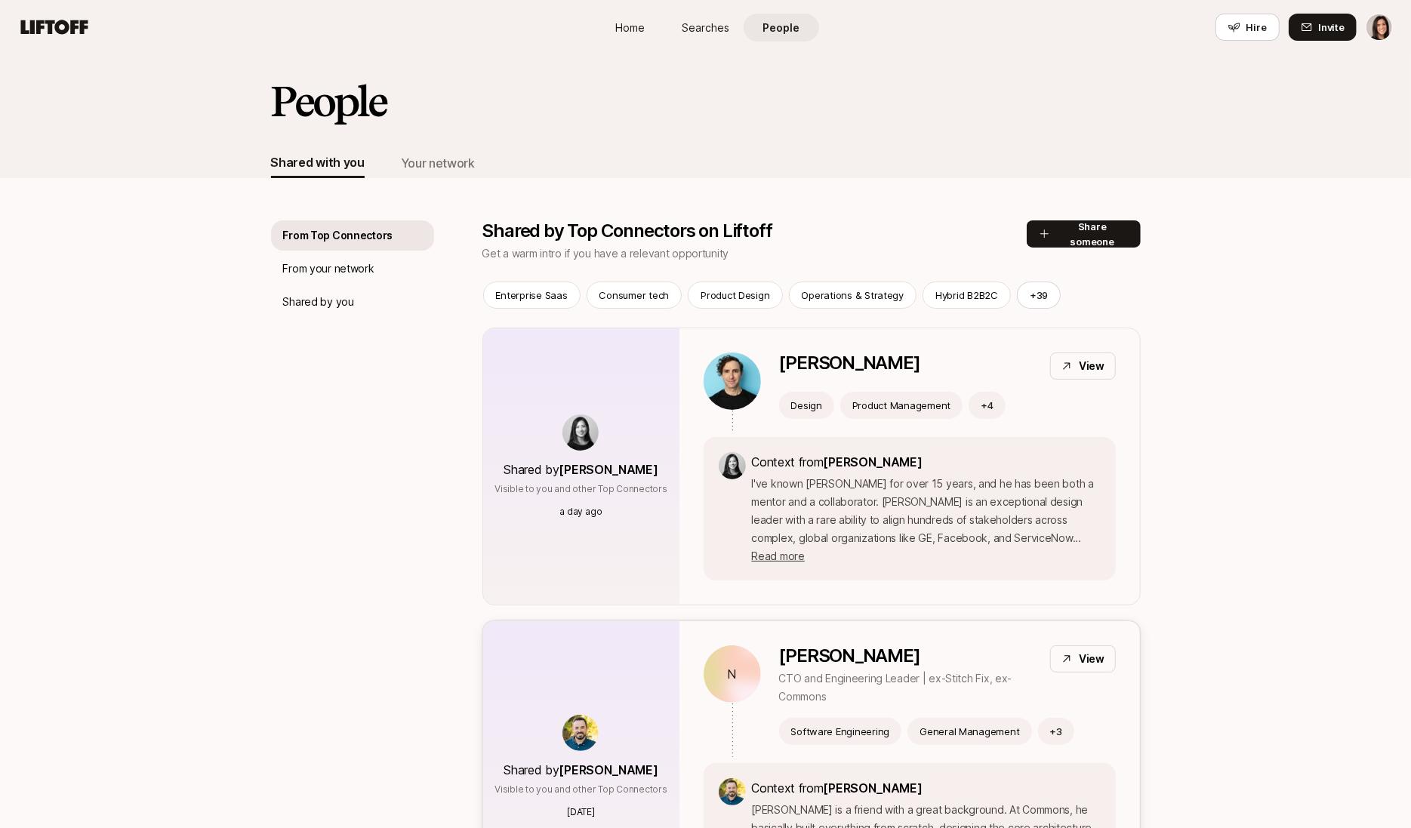
click at [569, 663] on div "Shared by Chris Mueller Visible to you and other Top Connectors 3 days ago" at bounding box center [581, 766] width 196 height 291
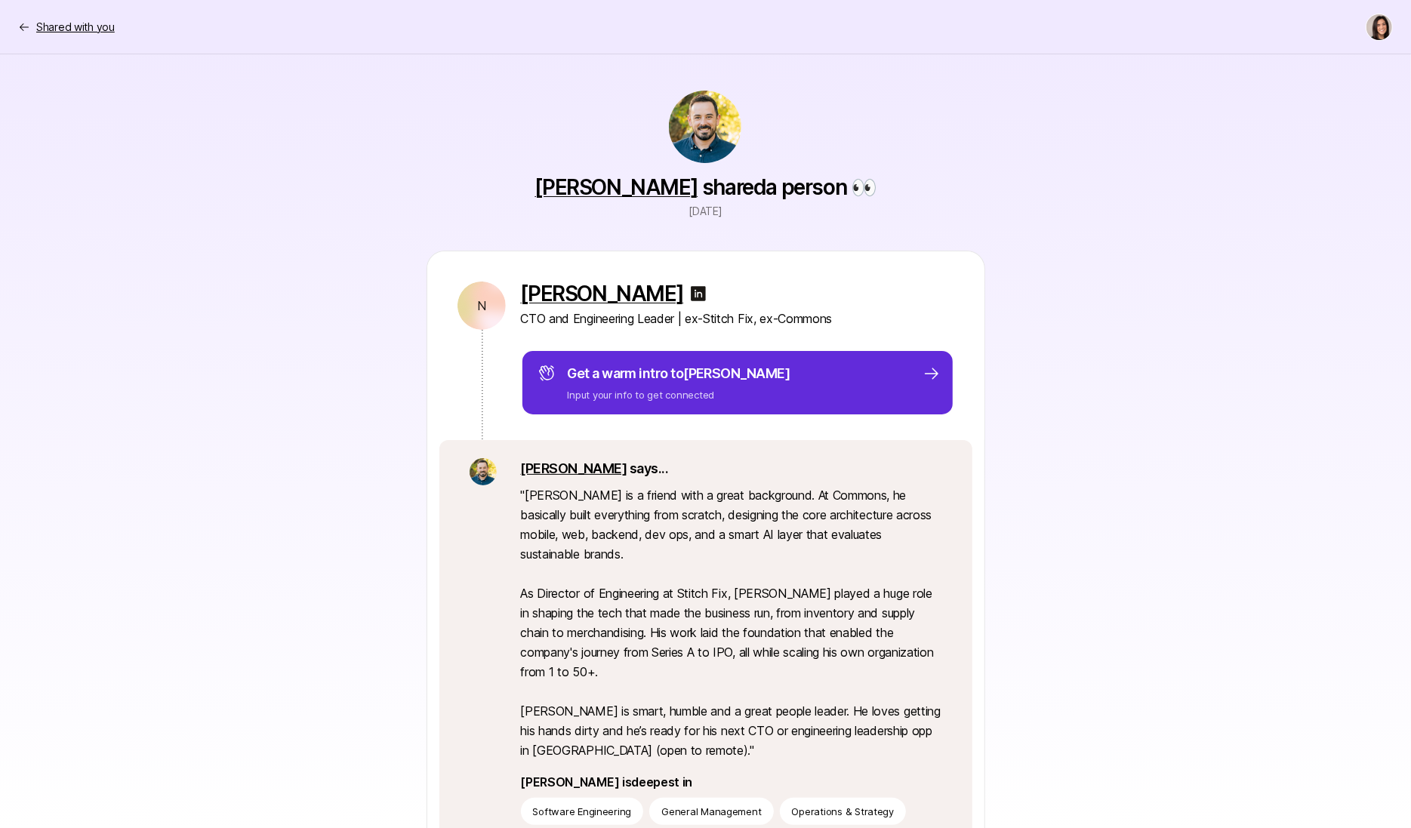
click at [59, 21] on p "Shared with you" at bounding box center [75, 27] width 79 height 18
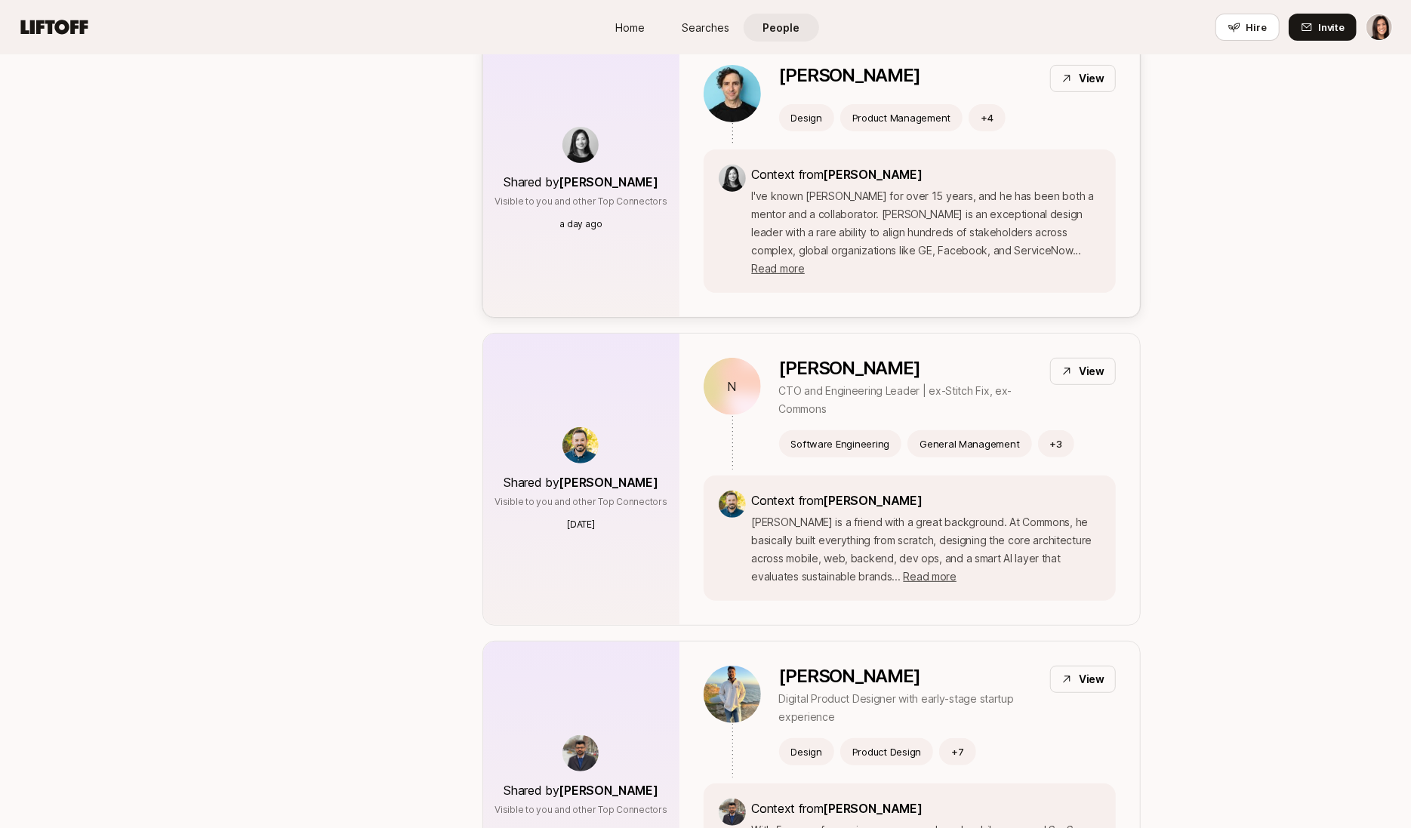
scroll to position [319, 0]
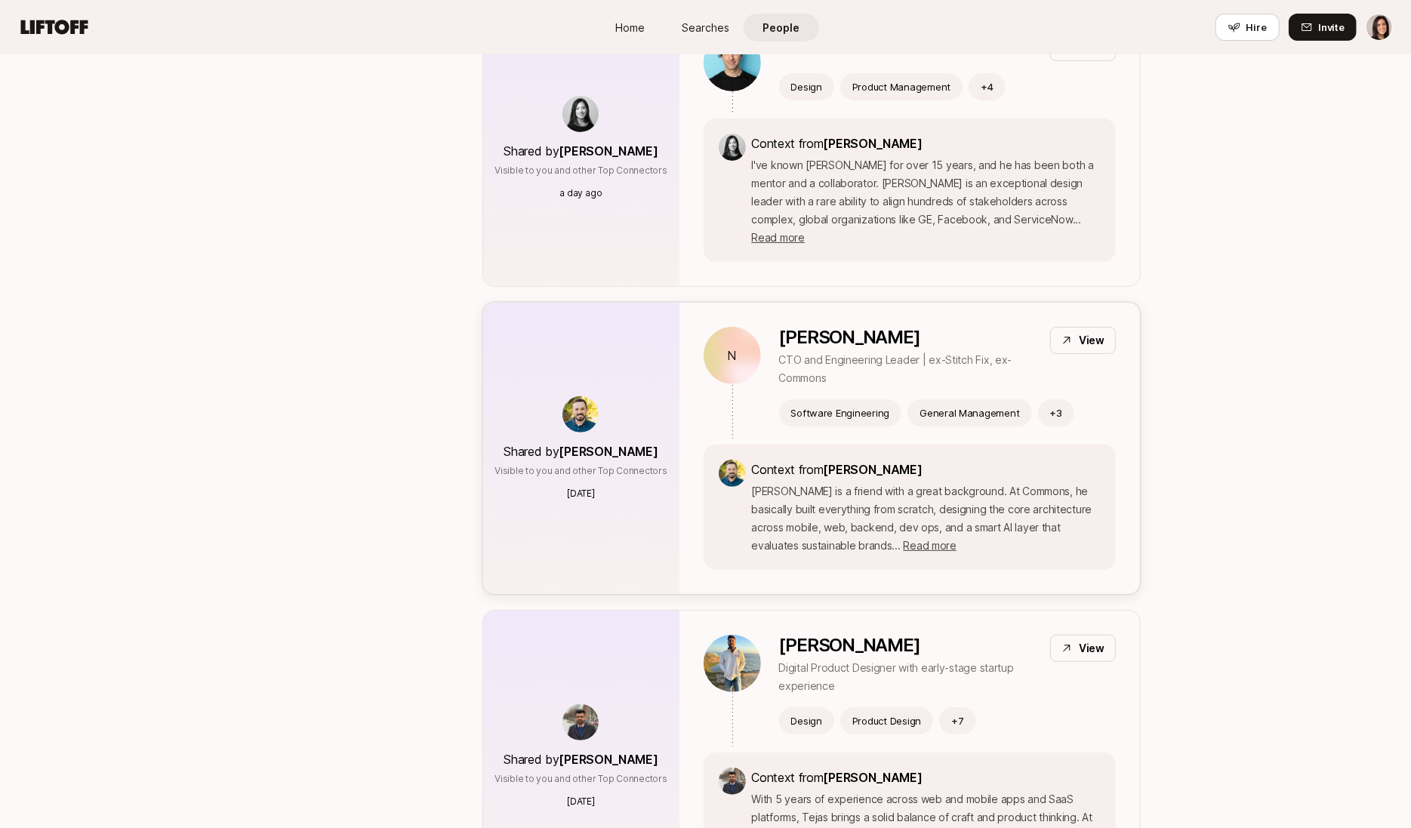
click at [670, 394] on div "Shared by Chris Mueller Visible to you and other Top Connectors 3 days ago" at bounding box center [581, 448] width 196 height 291
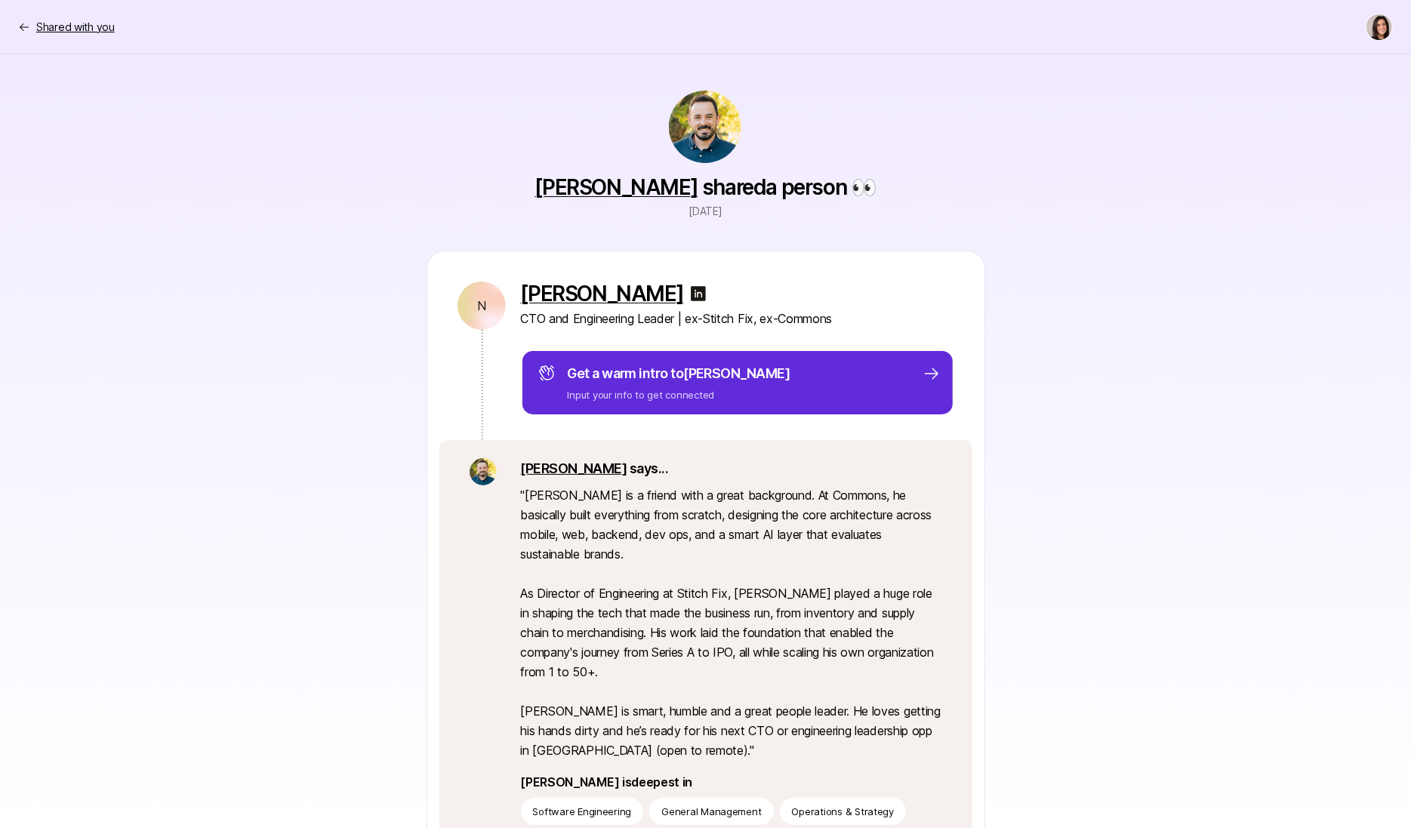
click at [79, 25] on p "Shared with you" at bounding box center [75, 27] width 79 height 18
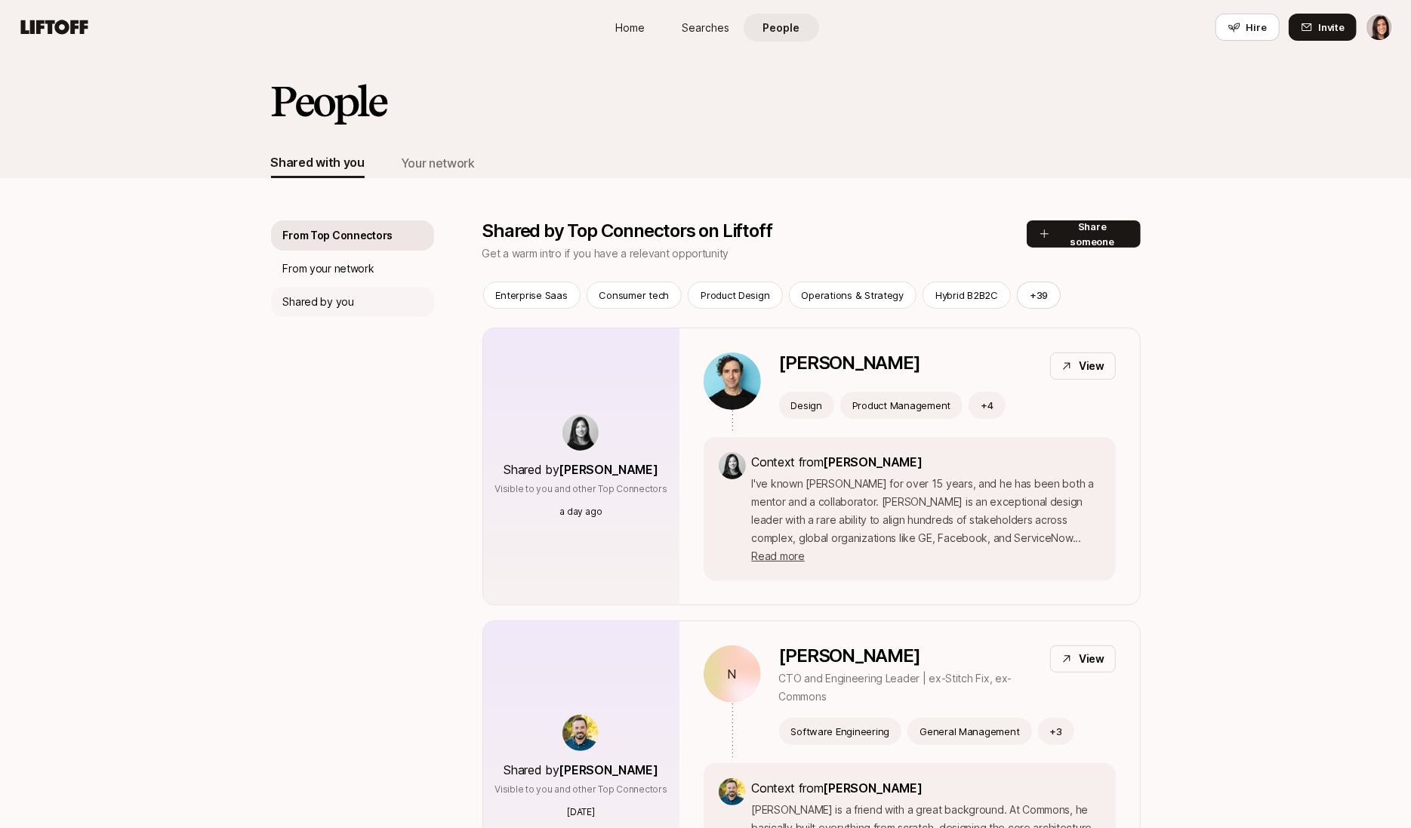
click at [393, 304] on div "Shared by you" at bounding box center [352, 302] width 163 height 30
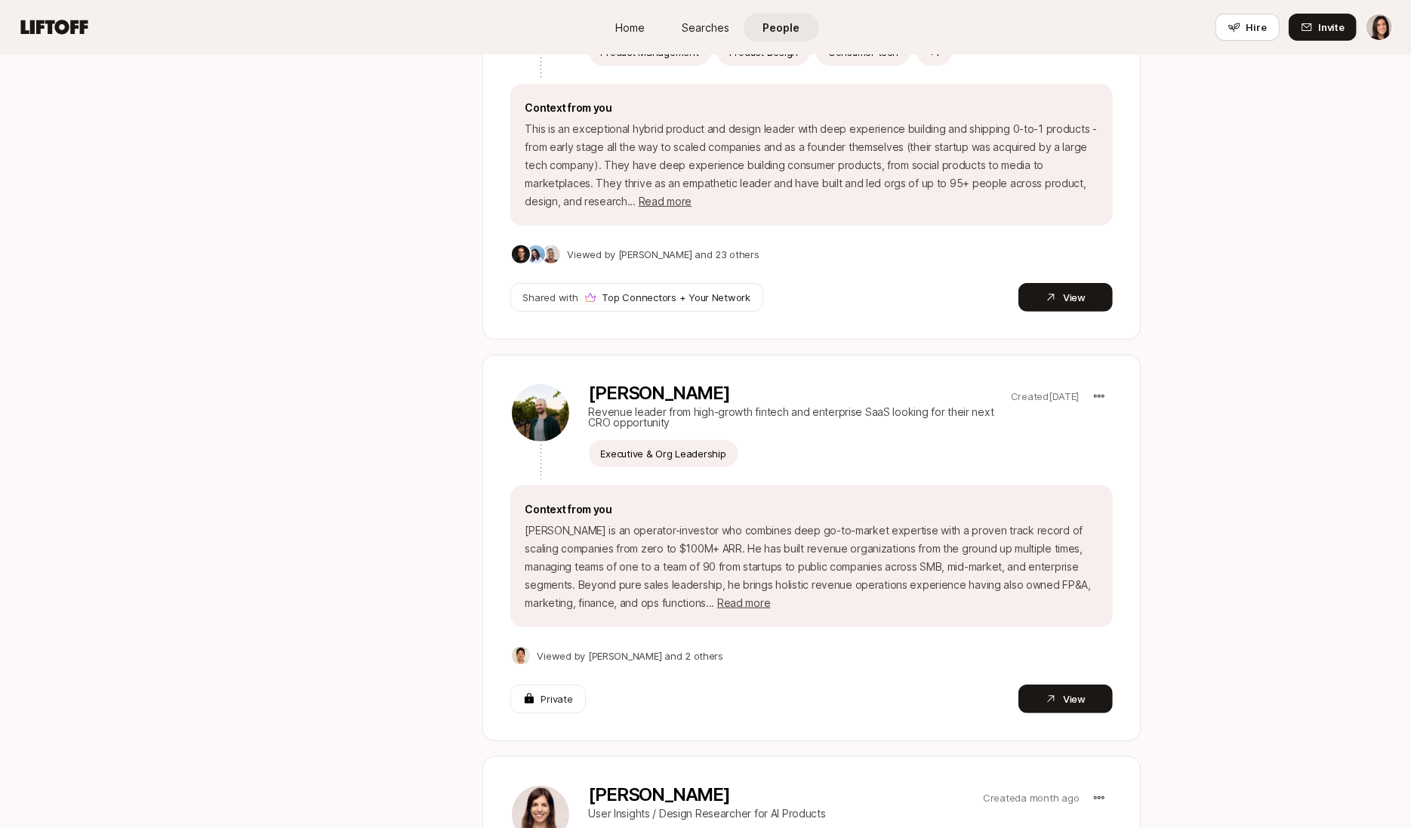
scroll to position [493, 0]
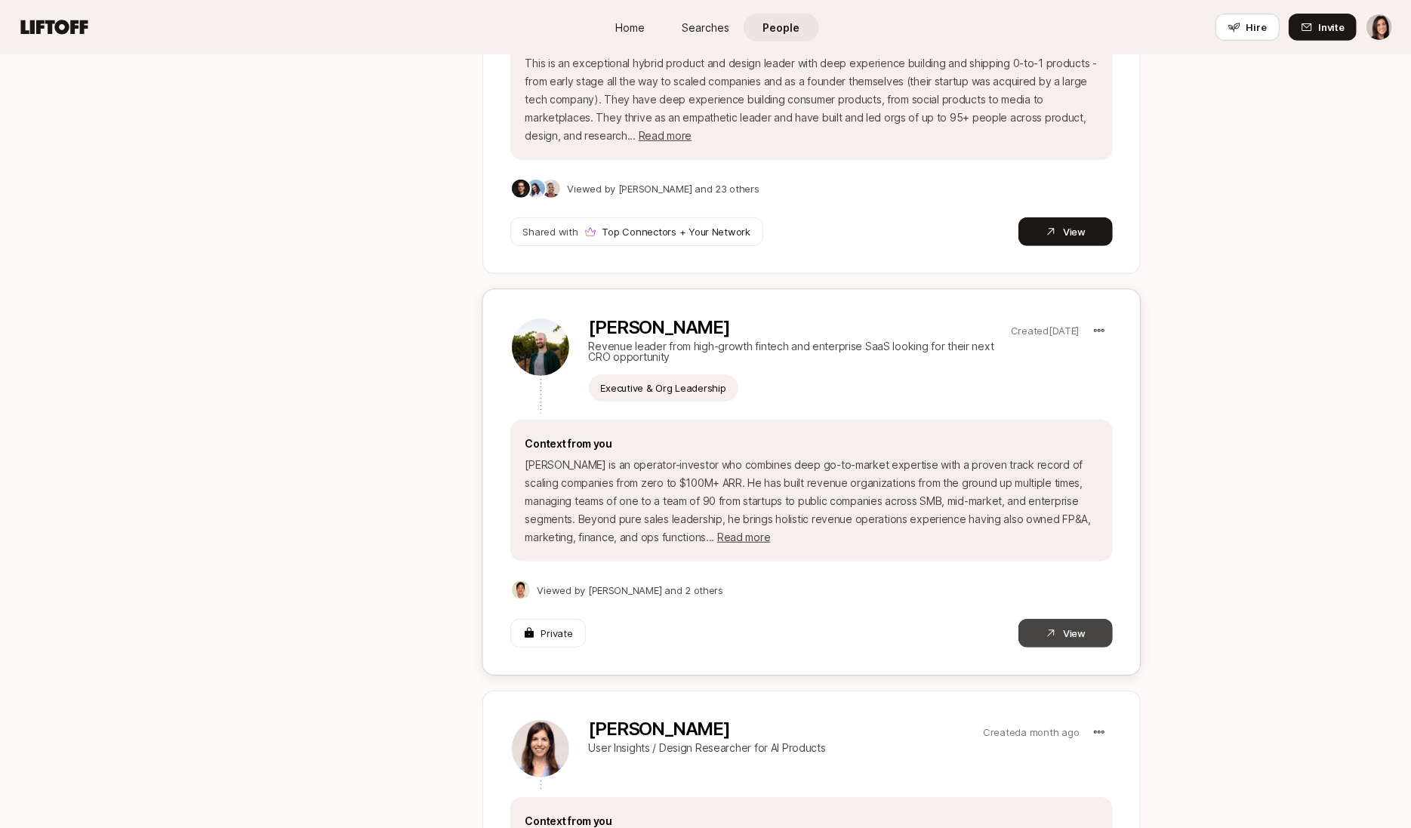
click at [1046, 628] on icon at bounding box center [1051, 633] width 12 height 12
